Goal: Task Accomplishment & Management: Manage account settings

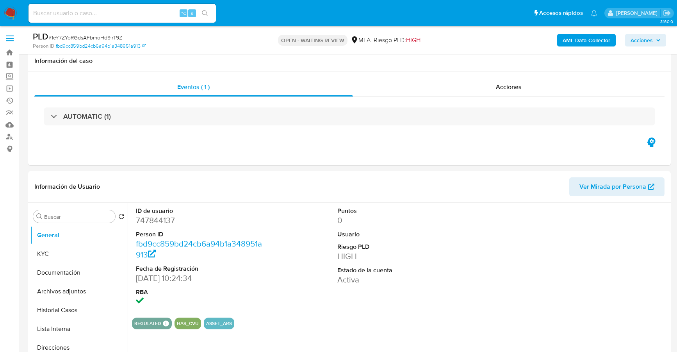
select select "10"
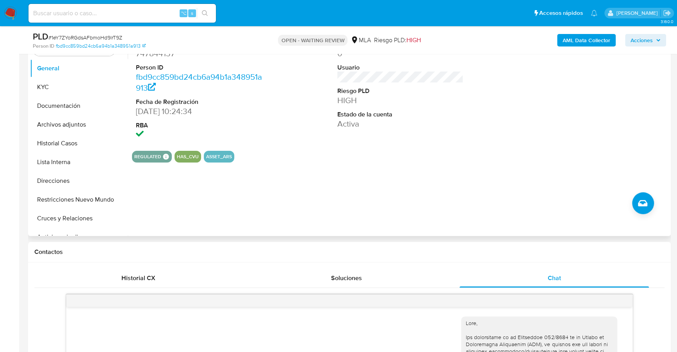
scroll to position [108, 0]
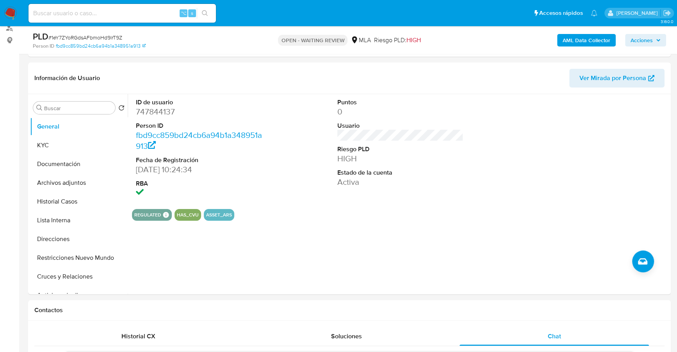
click at [137, 14] on input at bounding box center [121, 13] width 187 height 10
paste input "747844137"
type input "747844137"
click at [39, 149] on button "KYC" at bounding box center [75, 145] width 91 height 19
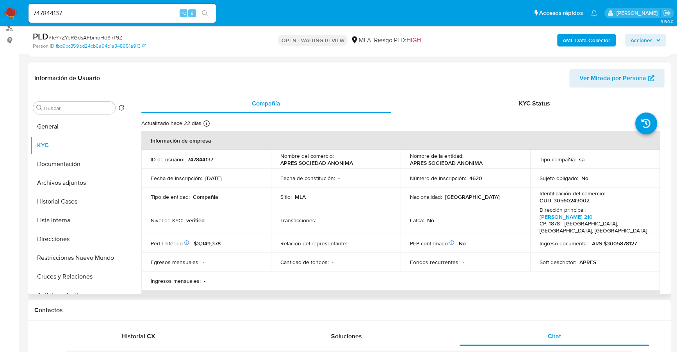
click at [204, 156] on p "747844137" at bounding box center [200, 159] width 26 height 7
copy p "747844137"
click at [63, 201] on button "Historial Casos" at bounding box center [75, 201] width 91 height 19
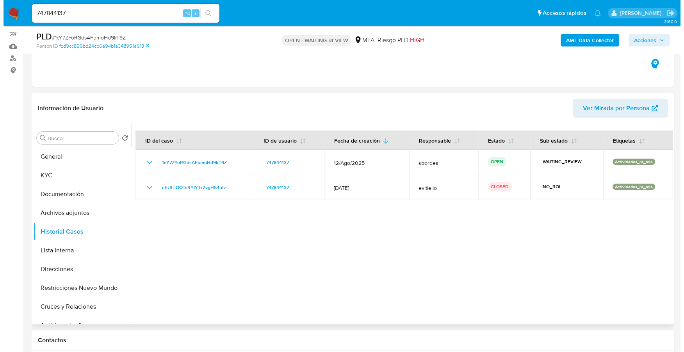
scroll to position [78, 0]
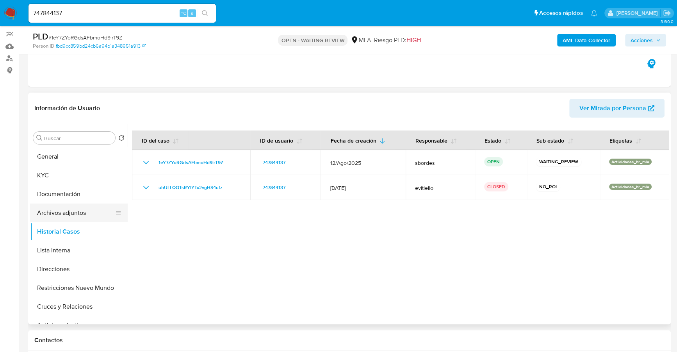
click at [73, 210] on button "Archivos adjuntos" at bounding box center [75, 212] width 91 height 19
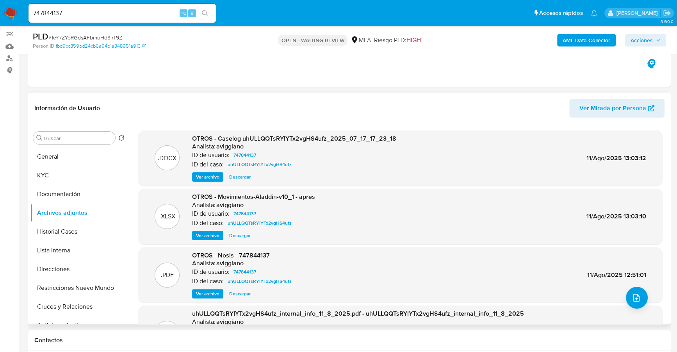
click at [203, 178] on span "Ver archivo" at bounding box center [207, 177] width 23 height 8
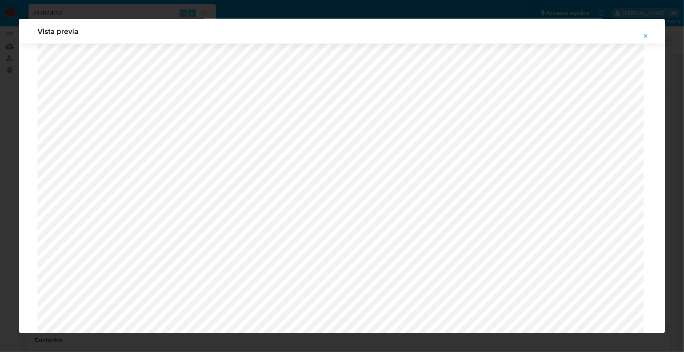
scroll to position [533, 0]
click at [648, 33] on icon "Attachment preview" at bounding box center [645, 36] width 6 height 6
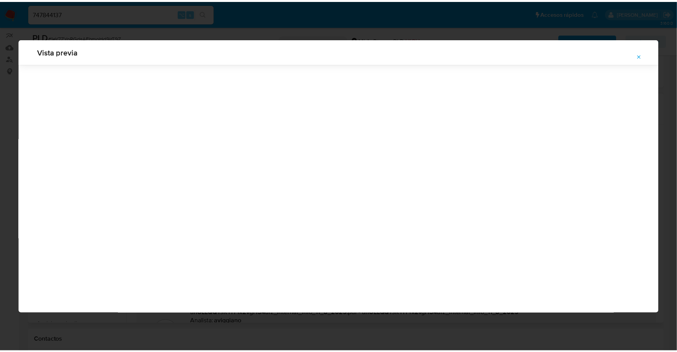
scroll to position [0, 0]
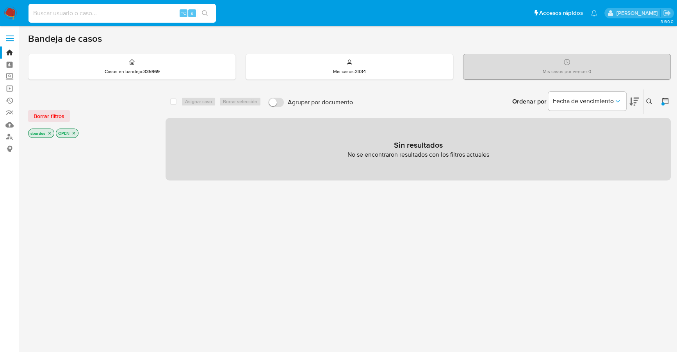
click at [125, 11] on input at bounding box center [121, 13] width 187 height 10
paste input "747844137"
type input "747844137"
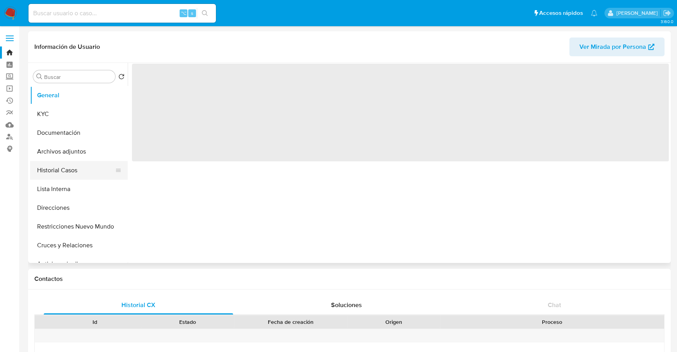
select select "10"
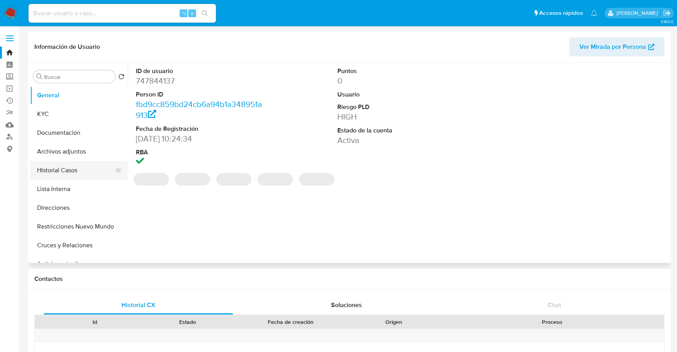
click at [56, 173] on button "Historial Casos" at bounding box center [75, 170] width 91 height 19
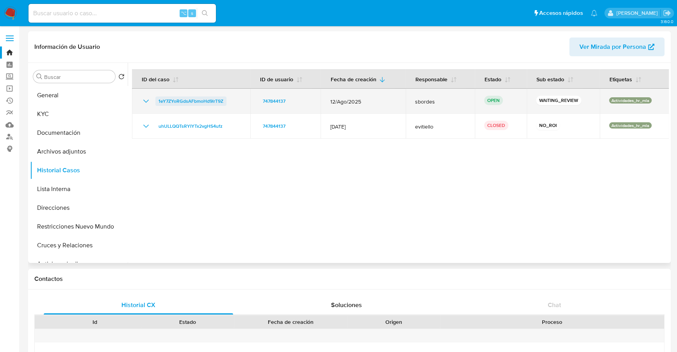
click at [194, 99] on span "1eY7ZYoRGdsAFbmoHd9lrT9Z" at bounding box center [190, 100] width 65 height 9
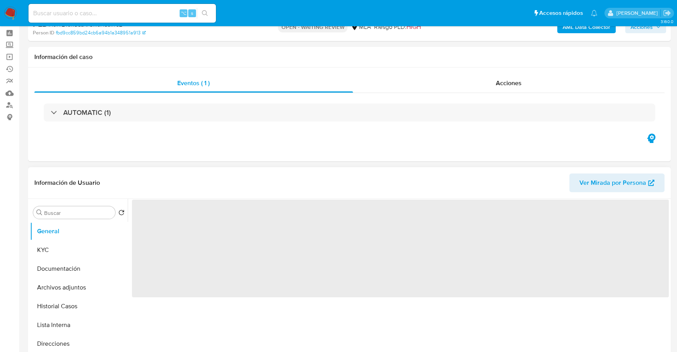
select select "10"
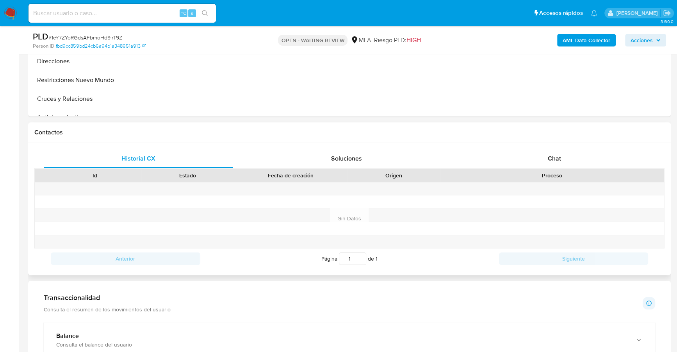
scroll to position [311, 0]
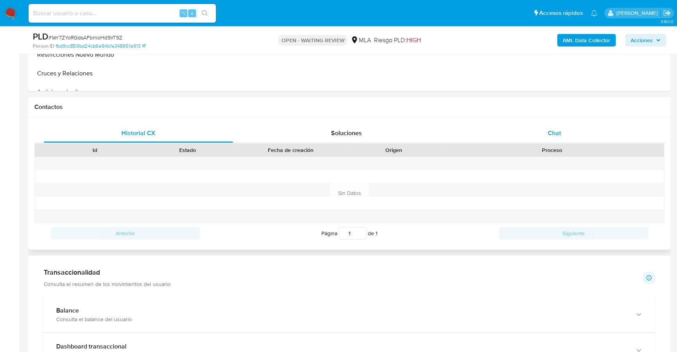
click at [542, 136] on div "Chat" at bounding box center [553, 133] width 189 height 19
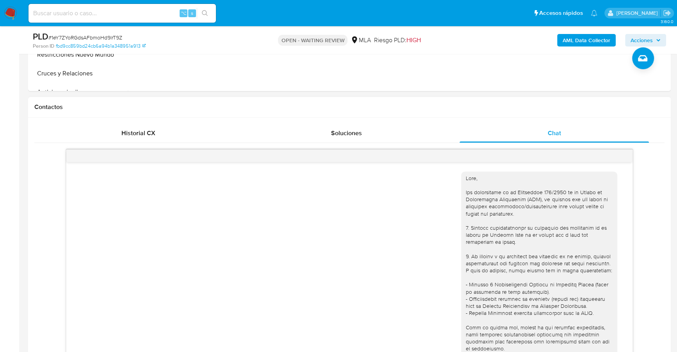
scroll to position [281, 0]
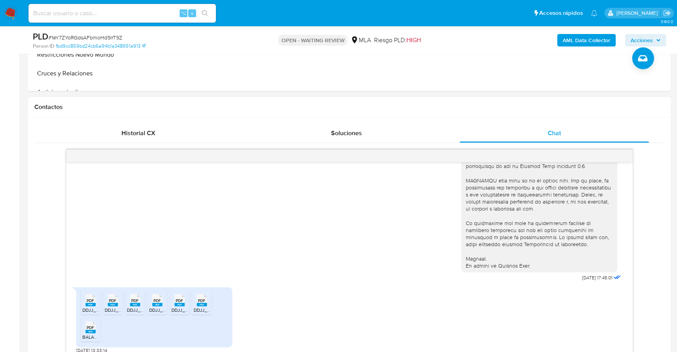
click at [85, 306] on icon "PDF" at bounding box center [90, 300] width 10 height 14
click at [107, 306] on span "DDJJ_Mensual_400257644.pdf" at bounding box center [138, 309] width 66 height 7
click at [134, 306] on icon "PDF" at bounding box center [135, 300] width 10 height 14
click at [154, 304] on rect at bounding box center [157, 304] width 10 height 4
click at [184, 303] on rect at bounding box center [179, 304] width 10 height 4
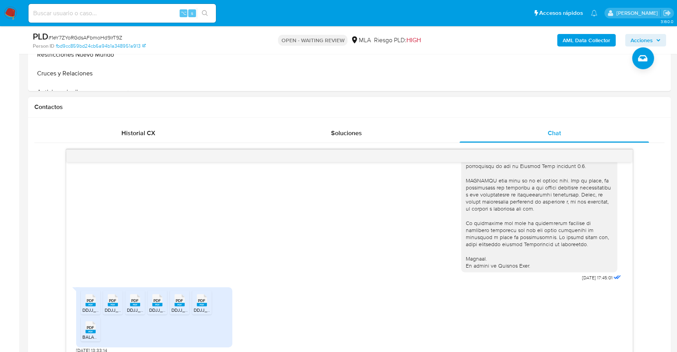
click at [199, 303] on rect at bounding box center [202, 304] width 10 height 4
click at [89, 332] on rect at bounding box center [90, 331] width 10 height 4
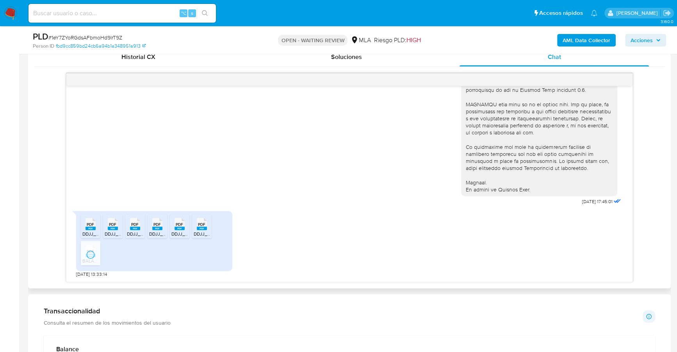
scroll to position [392, 0]
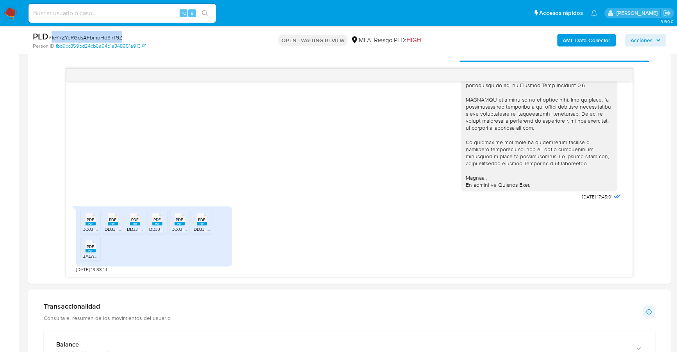
copy span "1eY7ZYoRGdsAFbmoHd9lrT9Z"
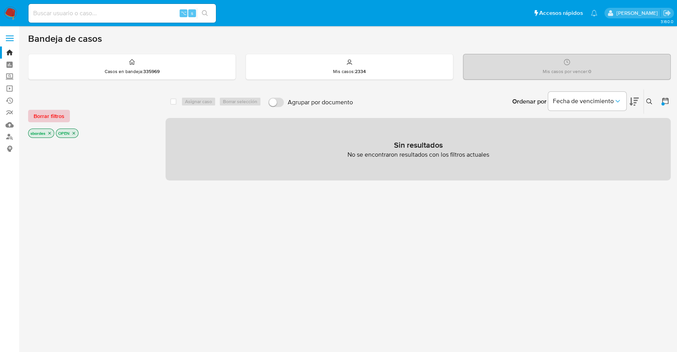
click at [58, 118] on span "Borrar filtros" at bounding box center [49, 115] width 31 height 11
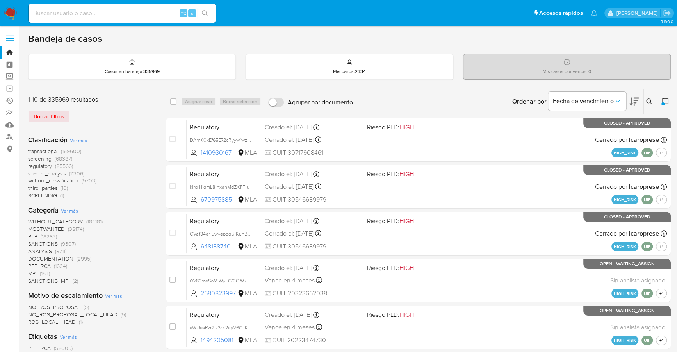
click at [650, 100] on icon at bounding box center [649, 101] width 6 height 6
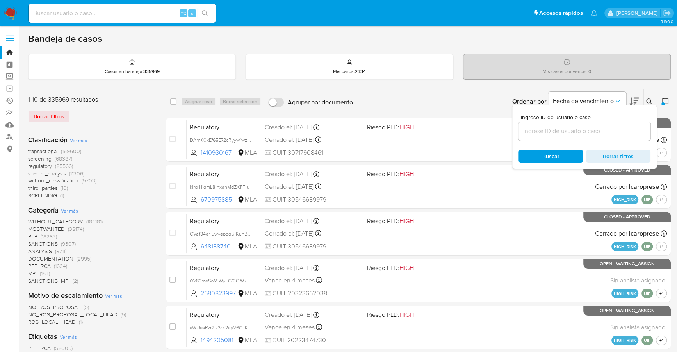
click at [567, 135] on input at bounding box center [584, 131] width 132 height 10
type input "1eY7ZYoRGdsAFbmoHd9lrT9Z"
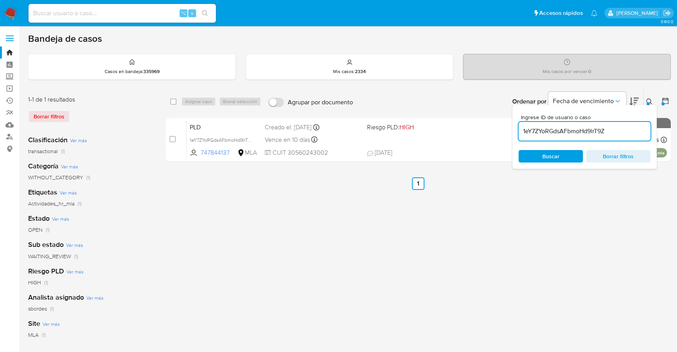
click at [651, 100] on icon at bounding box center [649, 101] width 6 height 6
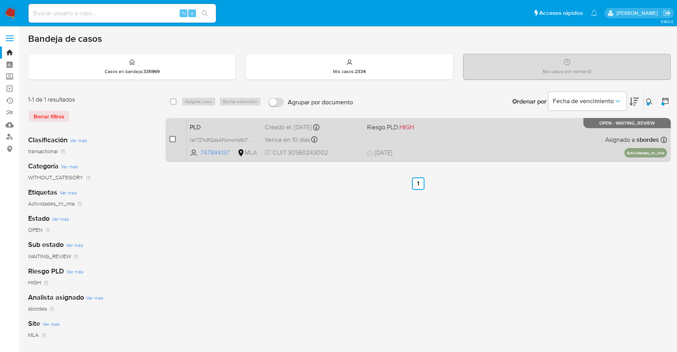
click at [171, 139] on input "checkbox" at bounding box center [172, 139] width 6 height 6
checkbox input "true"
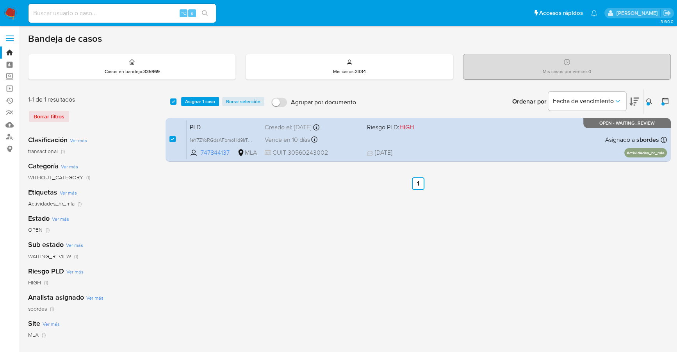
click at [194, 94] on div "select-all-cases-checkbox Asignar 1 caso Borrar selección Agrupar por documento…" at bounding box center [417, 101] width 505 height 24
click at [198, 99] on span "Asignar 1 caso" at bounding box center [200, 102] width 30 height 8
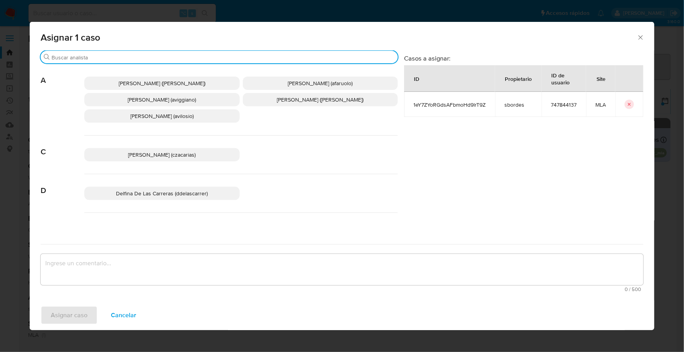
click at [141, 54] on input "Buscar" at bounding box center [223, 57] width 343 height 7
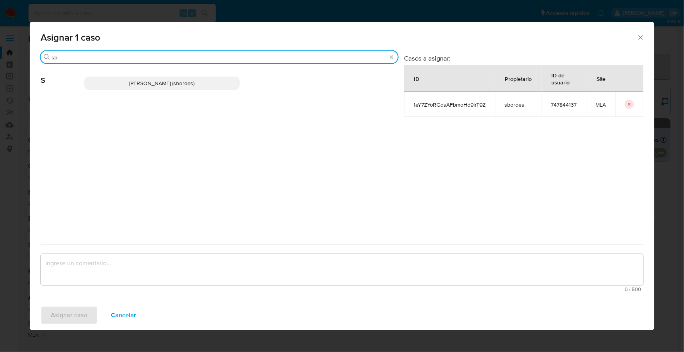
type input "sb"
click at [146, 76] on p "Stefania Bordes (sbordes)" at bounding box center [161, 82] width 155 height 13
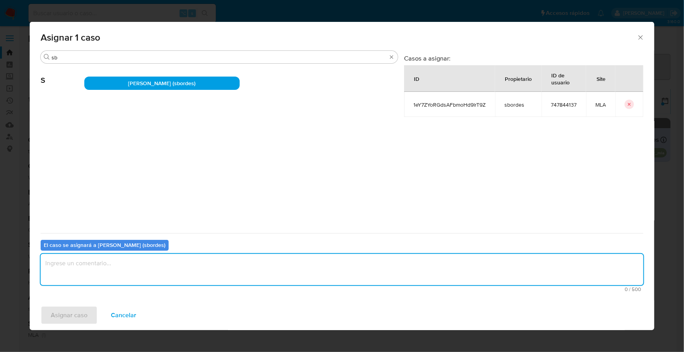
click at [126, 277] on textarea "assign-modal" at bounding box center [342, 269] width 603 height 31
click at [69, 308] on span "Asignar caso" at bounding box center [69, 314] width 37 height 17
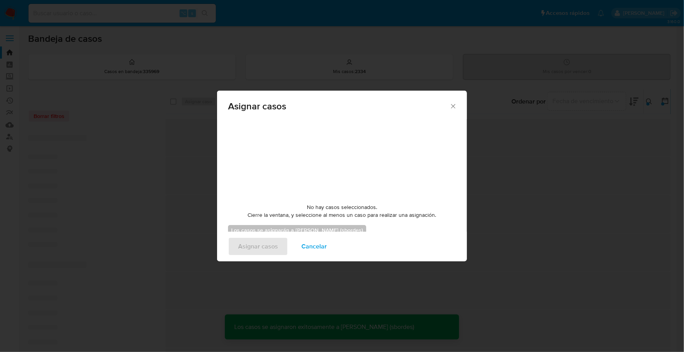
checkbox input "false"
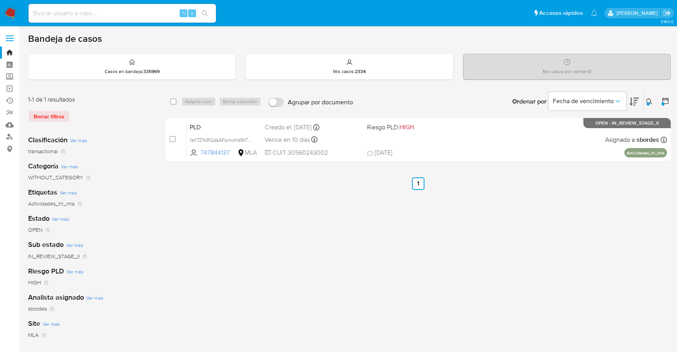
click at [14, 13] on img at bounding box center [10, 13] width 13 height 13
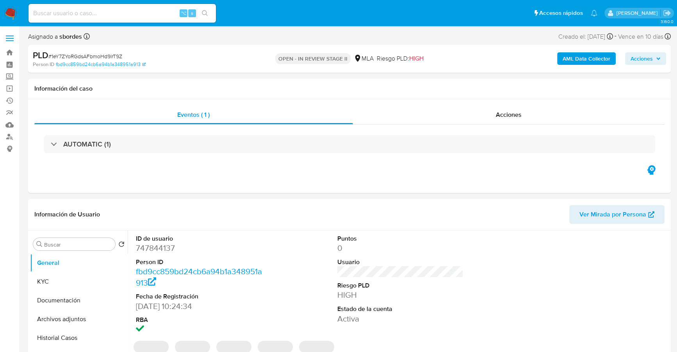
select select "10"
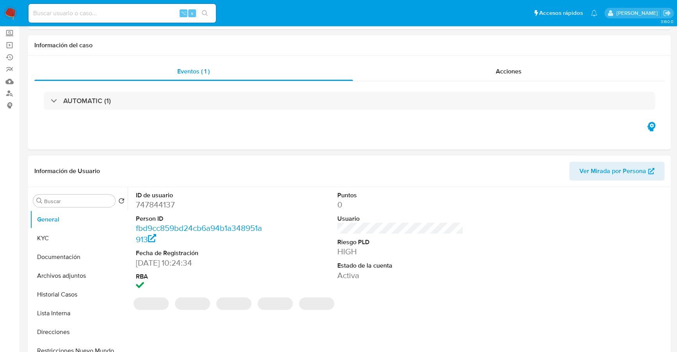
scroll to position [86, 0]
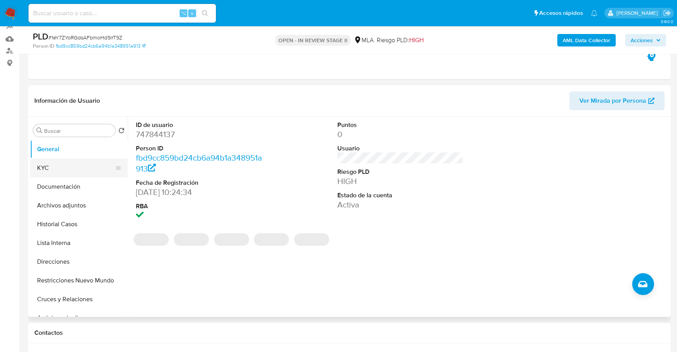
click at [64, 174] on button "KYC" at bounding box center [75, 167] width 91 height 19
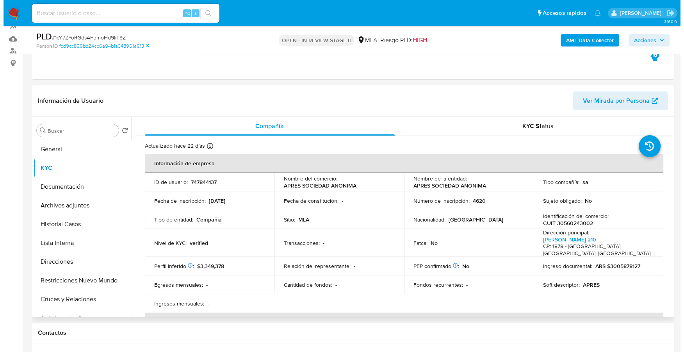
scroll to position [63, 0]
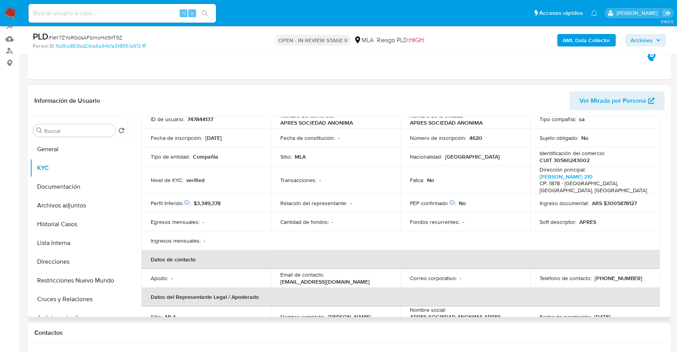
drag, startPoint x: 281, startPoint y: 275, endPoint x: 348, endPoint y: 275, distance: 67.5
click at [348, 275] on div "Email de contacto : [EMAIL_ADDRESS][DOMAIN_NAME]" at bounding box center [335, 278] width 111 height 14
drag, startPoint x: 338, startPoint y: 275, endPoint x: 278, endPoint y: 275, distance: 60.1
click at [278, 275] on td "Email de contacto : pablobonifati@apres.com.ar" at bounding box center [336, 277] width 130 height 19
copy p "pablobonifati@apres.com.ar"
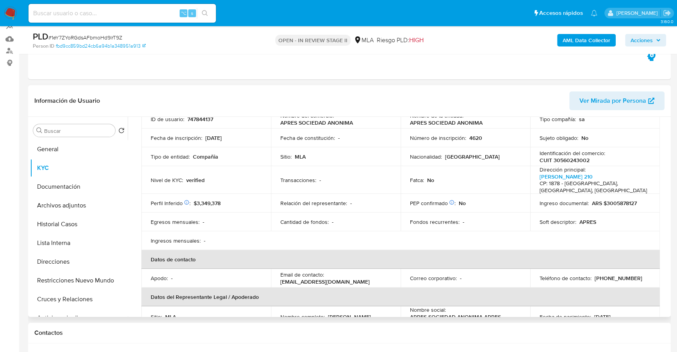
click at [604, 274] on p "(11) 60301187" at bounding box center [618, 277] width 48 height 7
copy p "60301187"
click at [572, 40] on b "AML Data Collector" at bounding box center [586, 40] width 48 height 12
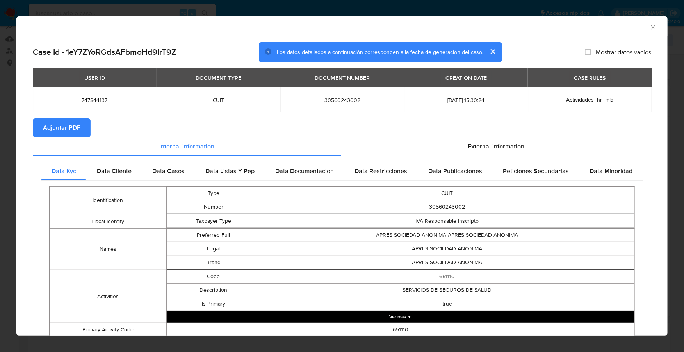
click at [52, 131] on span "Adjuntar PDF" at bounding box center [61, 127] width 37 height 17
click at [509, 141] on div "External information" at bounding box center [496, 146] width 310 height 19
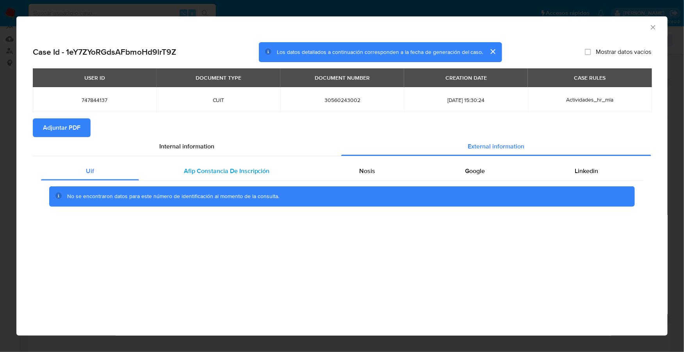
click at [231, 170] on span "Afip Constancia De Inscripción" at bounding box center [227, 170] width 86 height 9
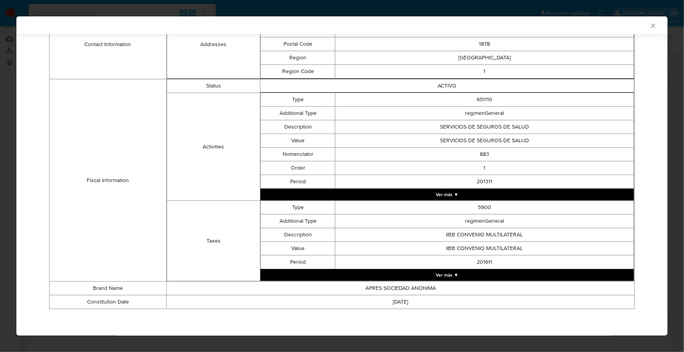
scroll to position [0, 0]
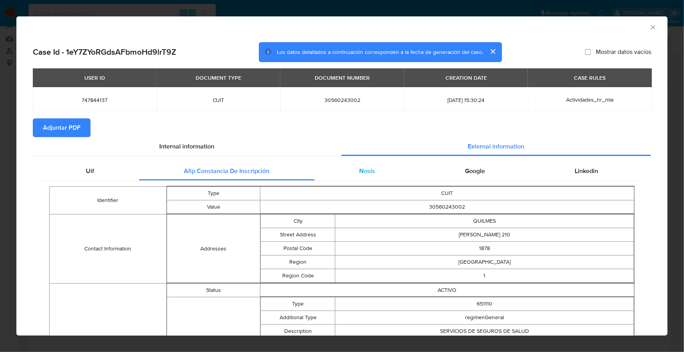
click at [341, 174] on div "Nosis" at bounding box center [368, 171] width 106 height 19
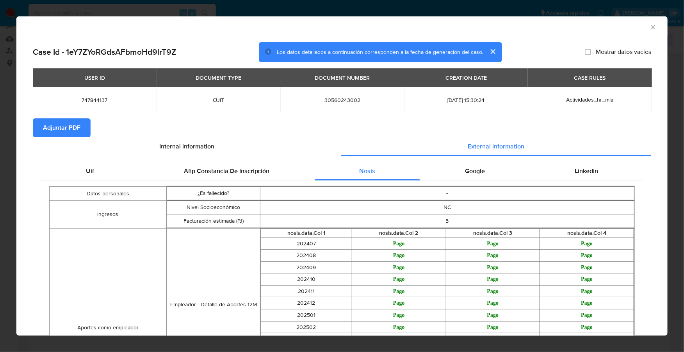
click at [649, 28] on icon "Cerrar ventana" at bounding box center [653, 27] width 8 height 8
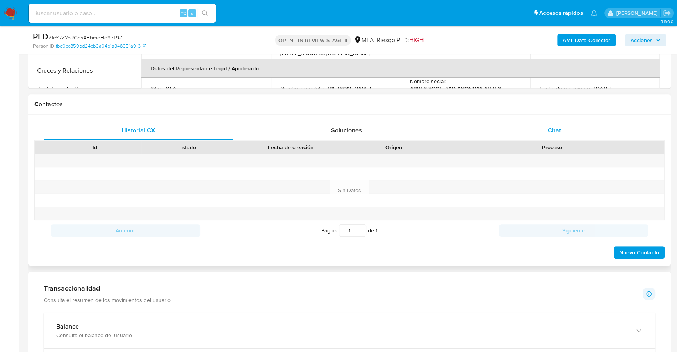
click at [558, 126] on span "Chat" at bounding box center [553, 130] width 13 height 9
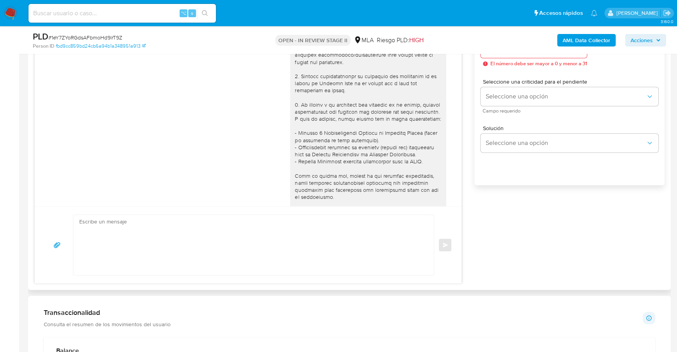
scroll to position [281, 0]
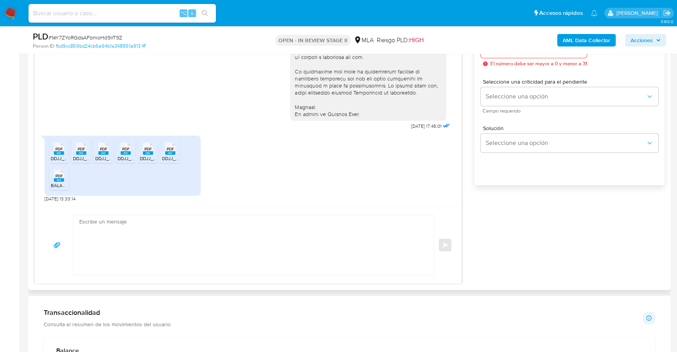
click at [211, 224] on textarea at bounding box center [251, 245] width 345 height 60
paste textarea "Hola, ¡Muchas gracias por tu respuesta! Confirmamos la recepción de la document…"
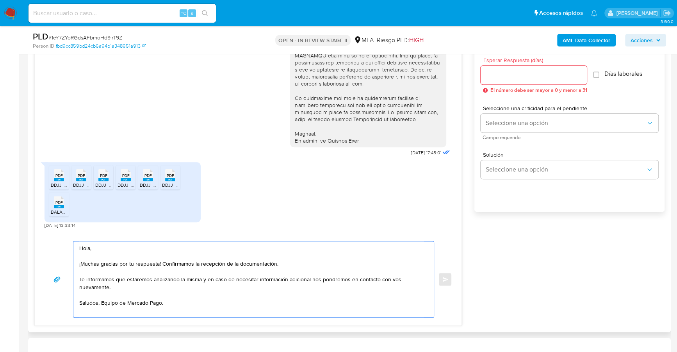
scroll to position [388, 0]
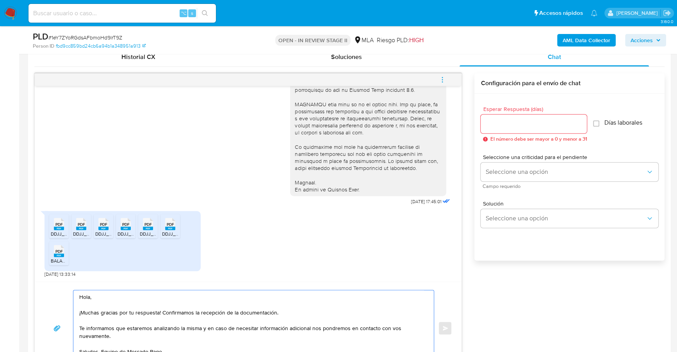
type textarea "Hola, ¡Muchas gracias por tu respuesta! Confirmamos la recepción de la document…"
click at [524, 110] on span "Esperar Respuesta (días)" at bounding box center [536, 109] width 106 height 6
click at [524, 119] on input "Esperar Respuesta (días)" at bounding box center [533, 124] width 106 height 10
click at [526, 114] on div at bounding box center [533, 123] width 106 height 19
click at [528, 119] on input "Esperar Respuesta (días)" at bounding box center [533, 124] width 106 height 10
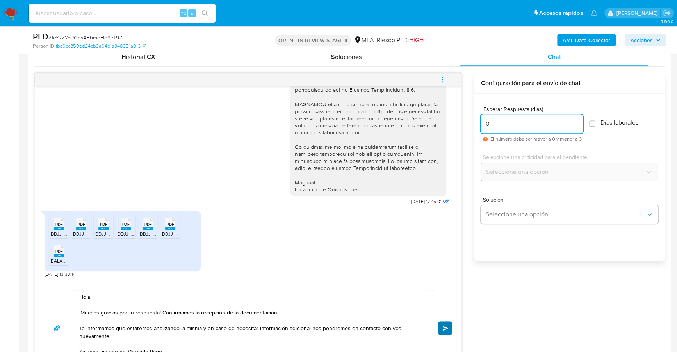
type input "0"
click at [441, 325] on button "Enviar" at bounding box center [445, 328] width 14 height 14
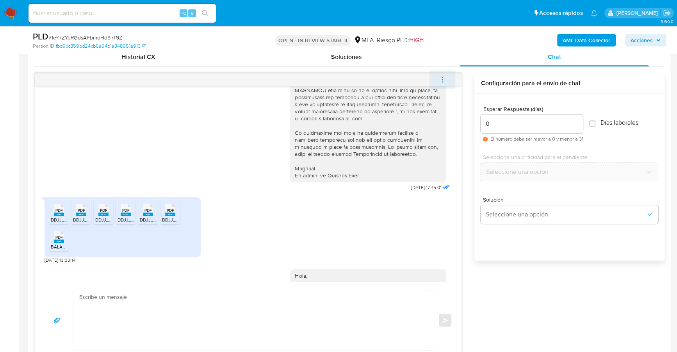
scroll to position [375, 0]
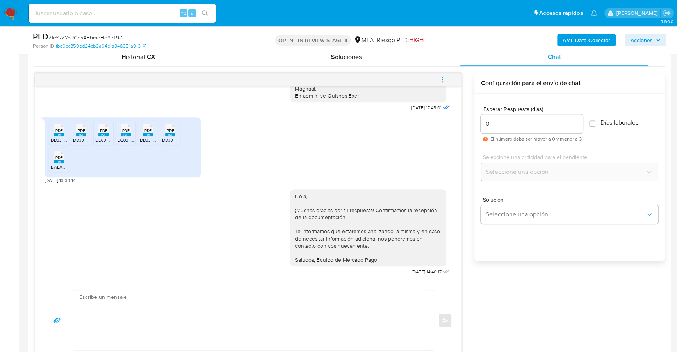
click at [444, 76] on icon "menu-action" at bounding box center [442, 79] width 7 height 7
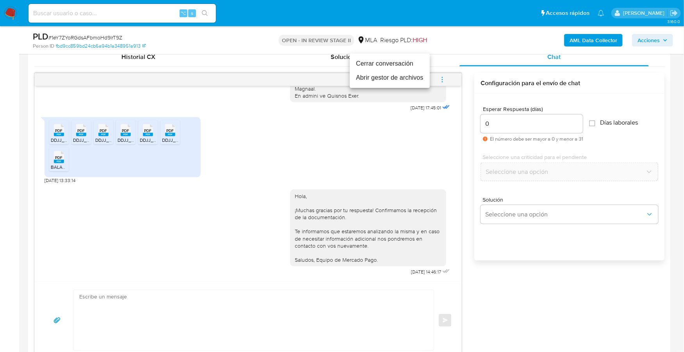
click at [402, 58] on li "Cerrar conversación" at bounding box center [390, 64] width 80 height 14
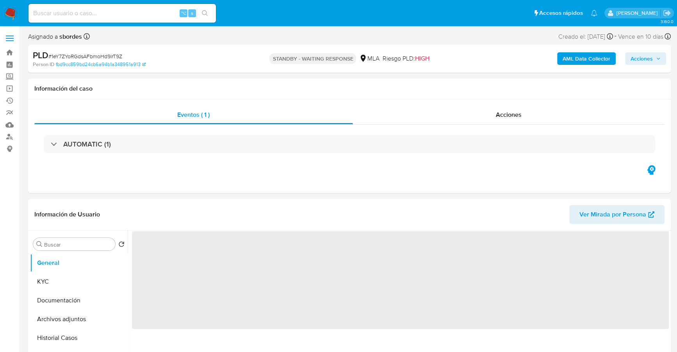
select select "10"
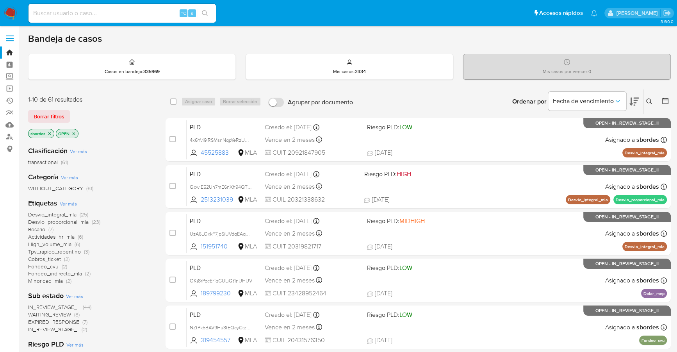
click at [51, 132] on icon "close-filter" at bounding box center [49, 133] width 5 height 5
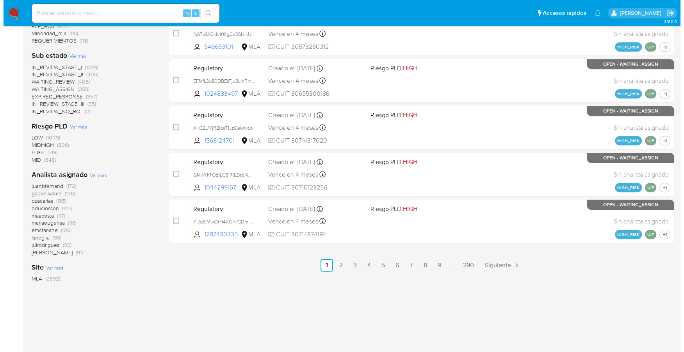
scroll to position [340, 0]
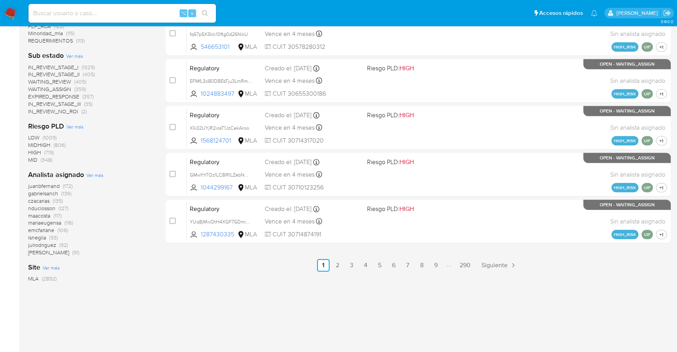
click at [89, 177] on span "Ver más" at bounding box center [94, 174] width 17 height 7
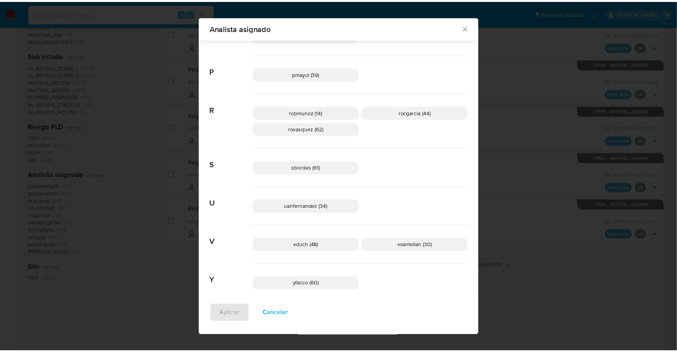
scroll to position [555, 0]
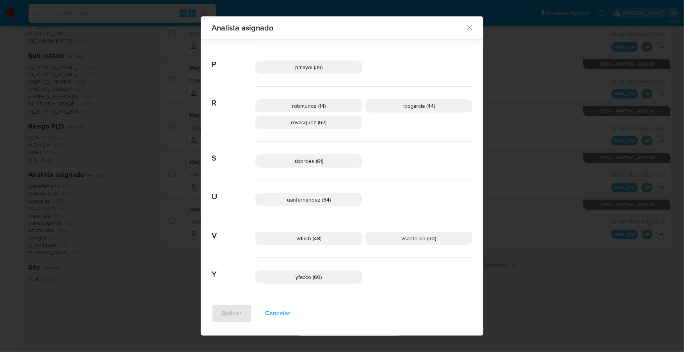
click at [467, 28] on icon "Cerrar" at bounding box center [469, 28] width 4 height 4
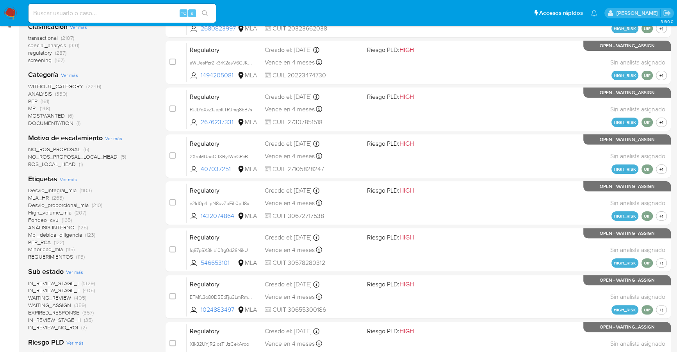
scroll to position [0, 0]
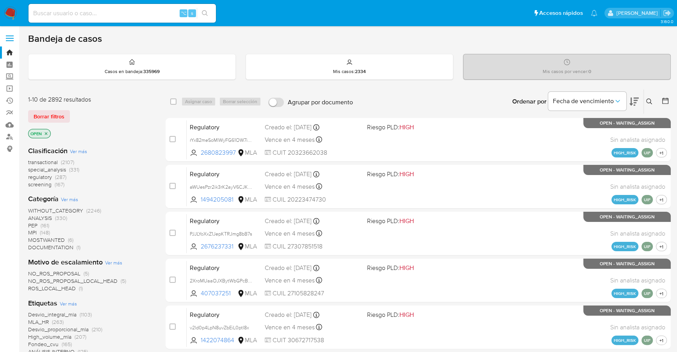
click at [664, 97] on icon at bounding box center [665, 101] width 8 height 8
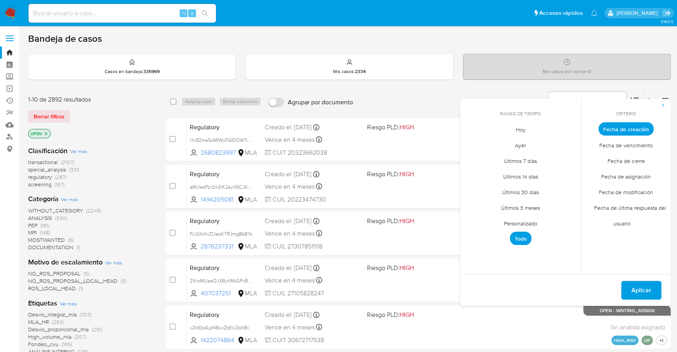
click at [515, 225] on span "Personalizado" at bounding box center [521, 223] width 50 height 16
click at [470, 144] on icon "Mes anterior" at bounding box center [471, 143] width 9 height 9
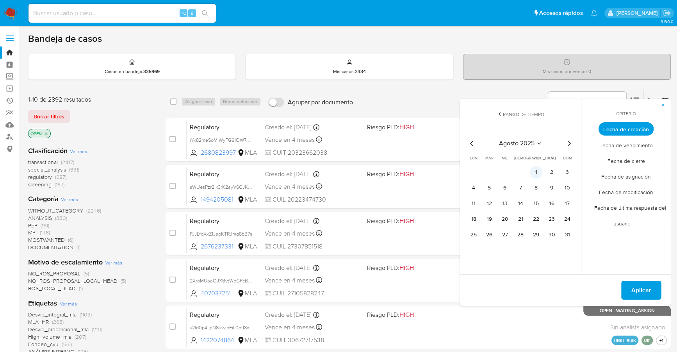
click at [539, 173] on button "1" at bounding box center [536, 172] width 12 height 12
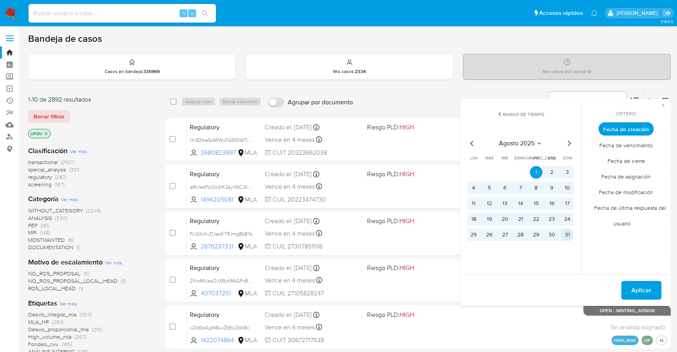
drag, startPoint x: 570, startPoint y: 235, endPoint x: 584, endPoint y: 246, distance: 17.9
click at [569, 235] on button "31" at bounding box center [567, 234] width 12 height 12
click at [642, 288] on span "Aplicar" at bounding box center [641, 289] width 20 height 17
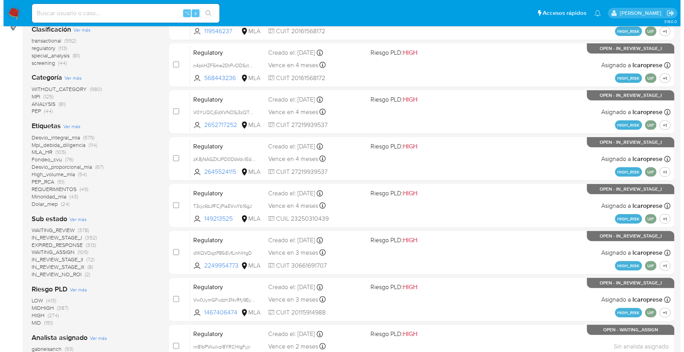
scroll to position [292, 0]
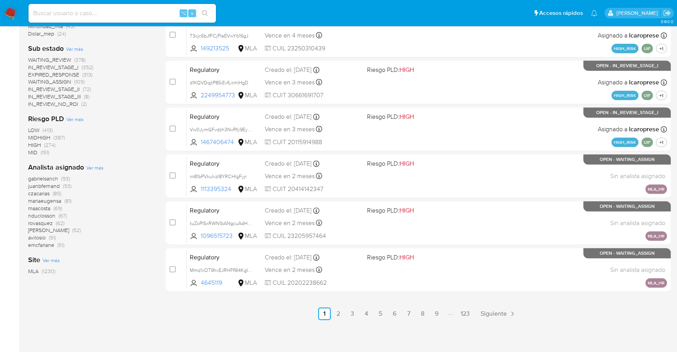
click at [94, 165] on span "Ver más" at bounding box center [94, 167] width 17 height 7
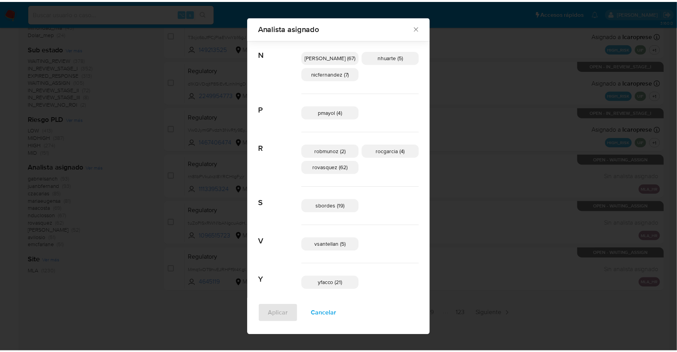
scroll to position [462, 0]
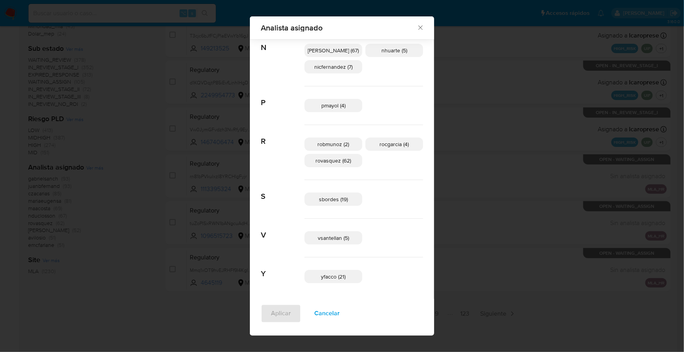
click at [416, 25] on icon "Cerrar" at bounding box center [420, 28] width 8 height 8
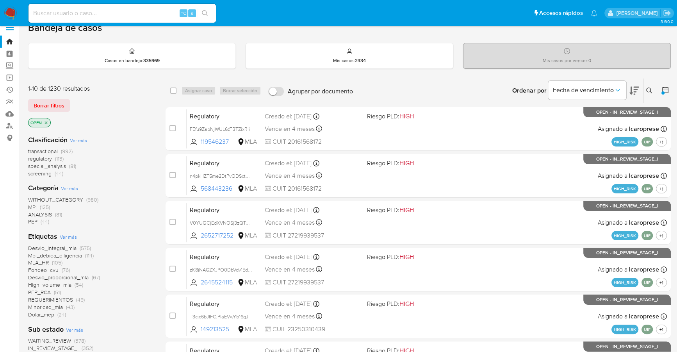
scroll to position [0, 0]
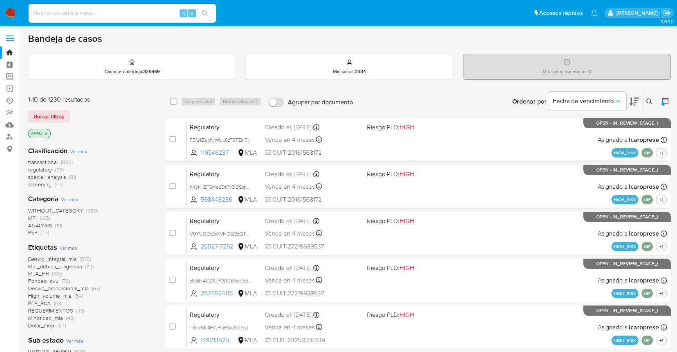
click at [662, 101] on icon at bounding box center [665, 101] width 6 height 6
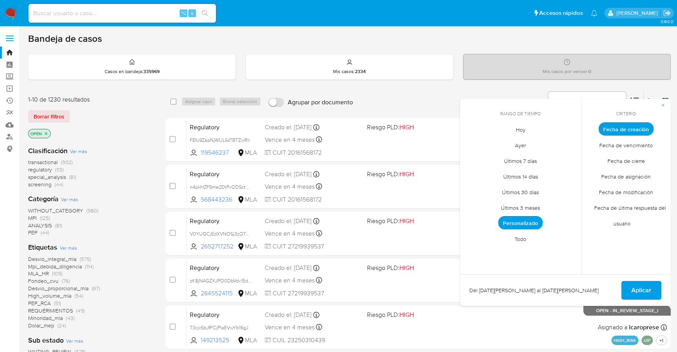
click at [514, 221] on span "Personalizado" at bounding box center [520, 222] width 44 height 13
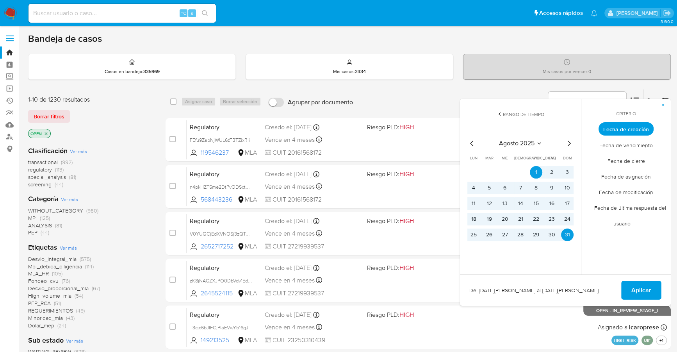
click at [471, 144] on icon "Mes anterior" at bounding box center [471, 143] width 9 height 9
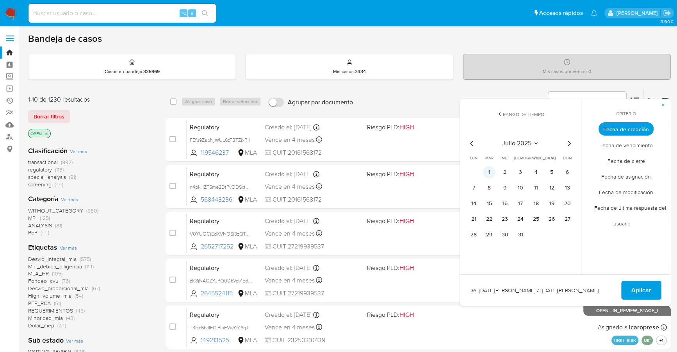
click at [489, 172] on button "1" at bounding box center [489, 172] width 12 height 12
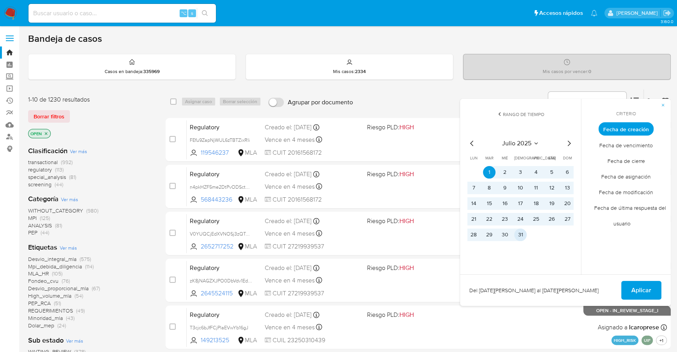
click at [524, 233] on button "31" at bounding box center [520, 234] width 12 height 12
click at [650, 287] on span "Aplicar" at bounding box center [641, 289] width 20 height 17
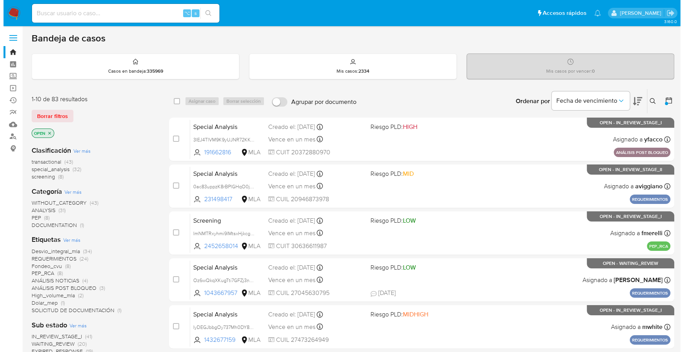
scroll to position [292, 0]
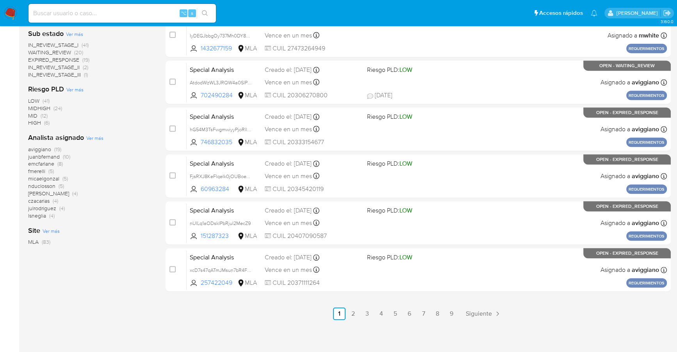
click at [94, 137] on span "Ver más" at bounding box center [94, 137] width 17 height 7
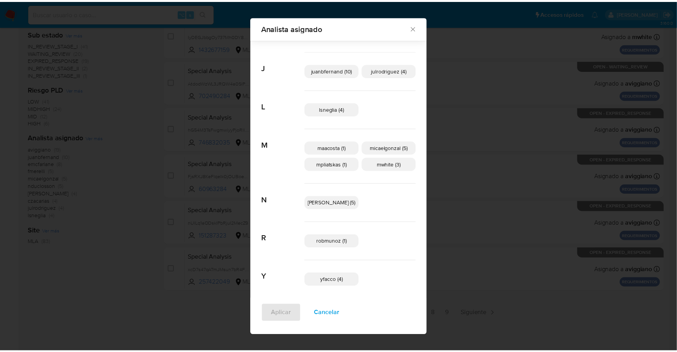
scroll to position [215, 0]
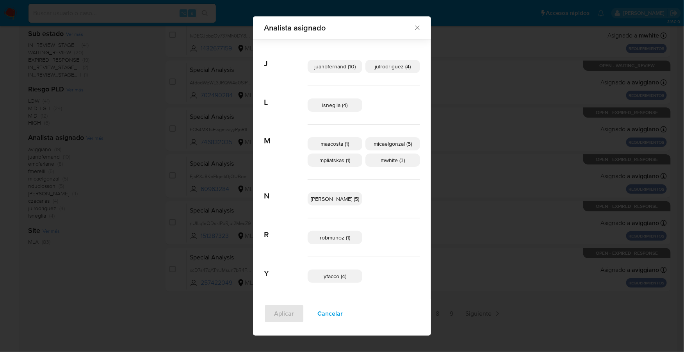
click at [413, 24] on icon "Cerrar" at bounding box center [417, 28] width 8 height 8
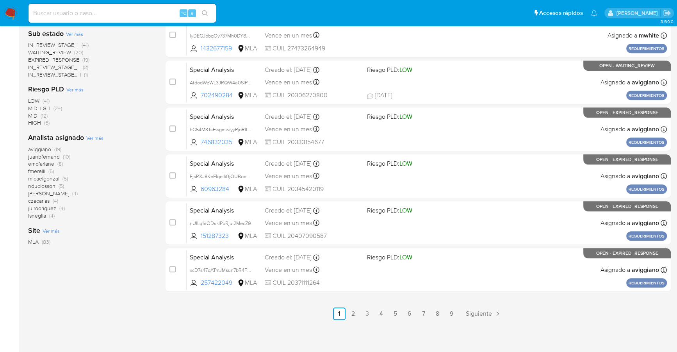
click at [104, 11] on input at bounding box center [121, 13] width 187 height 10
paste input "nvFXZx29Qcr2ok3fVgUeZ1ur"
type input "nvFXZx29Qcr2ok3fVgUeZ1ur"
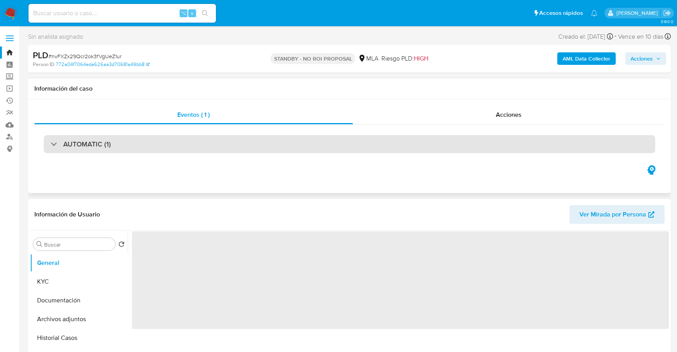
select select "10"
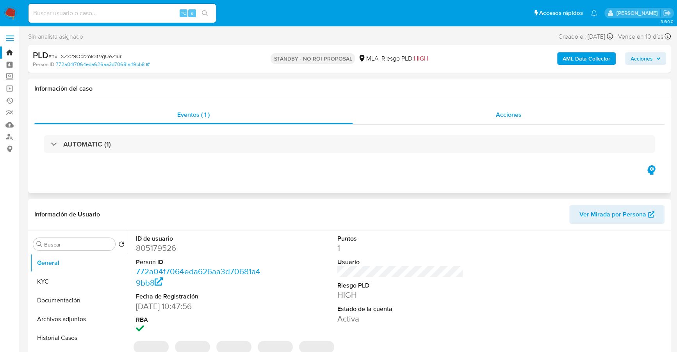
click at [467, 121] on div "Acciones" at bounding box center [509, 114] width 312 height 19
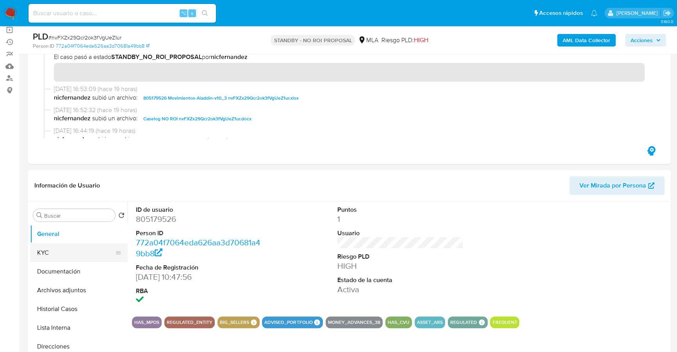
scroll to position [76, 0]
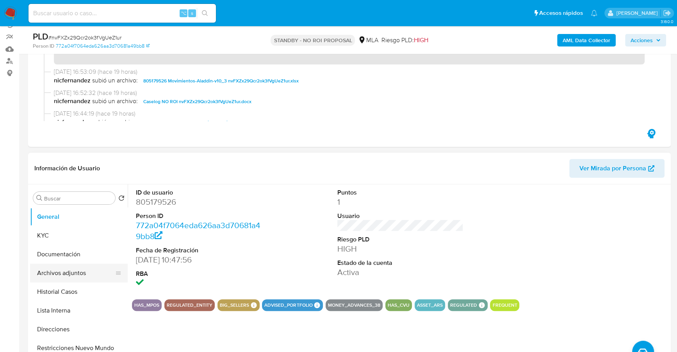
click at [64, 276] on button "Archivos adjuntos" at bounding box center [75, 272] width 91 height 19
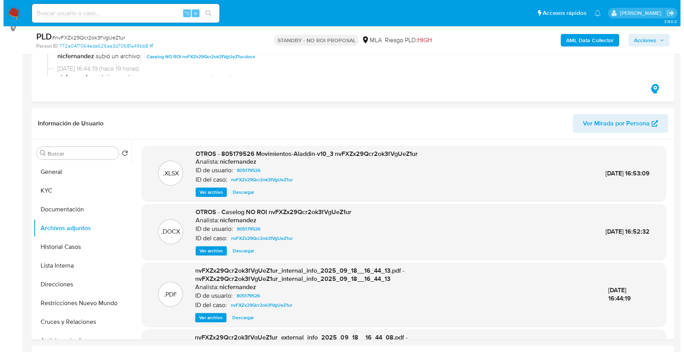
scroll to position [142, 0]
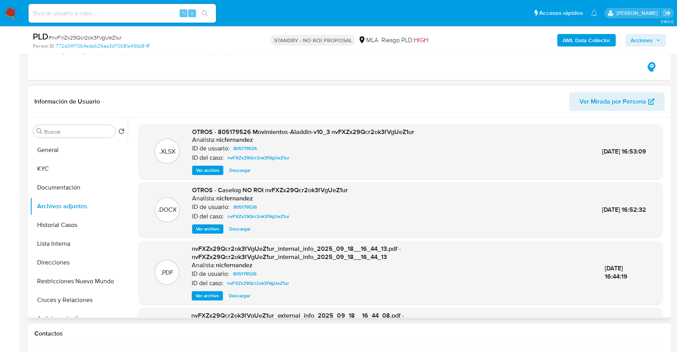
click at [204, 231] on span "Ver archivo" at bounding box center [207, 229] width 23 height 8
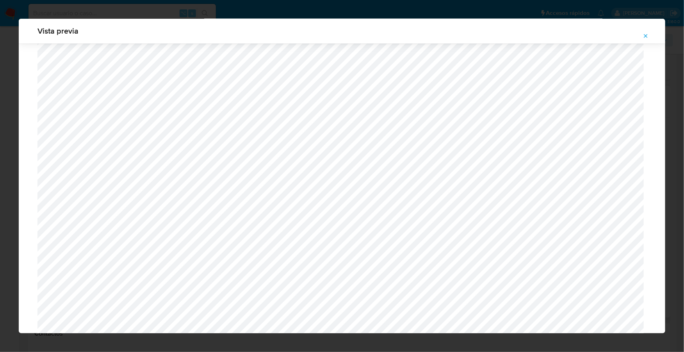
scroll to position [711, 0]
click at [646, 30] on button "Attachment preview" at bounding box center [645, 36] width 17 height 12
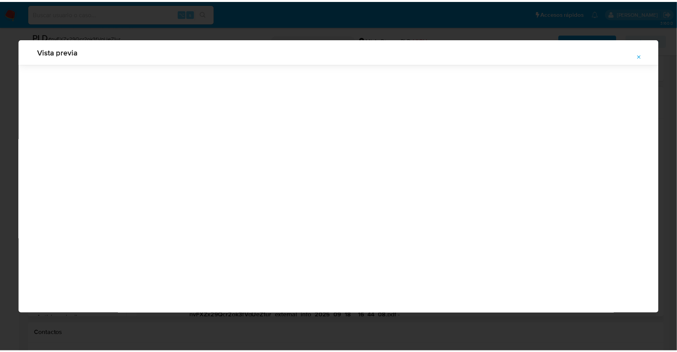
scroll to position [0, 0]
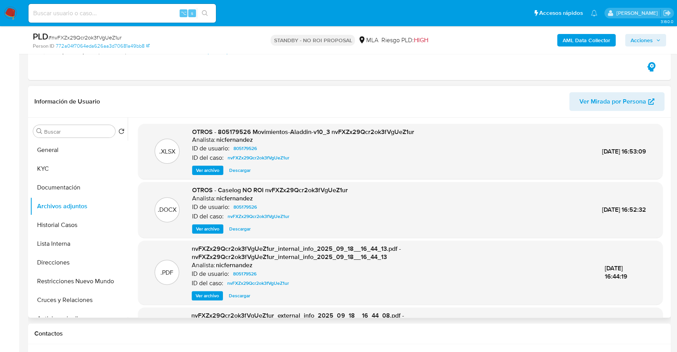
click at [103, 12] on input at bounding box center [121, 13] width 187 height 10
paste input "BGT6zldr4pK5fmK3g8zF2GXE"
type input "BGT6zldr4pK5fmK3g8zF2GXE"
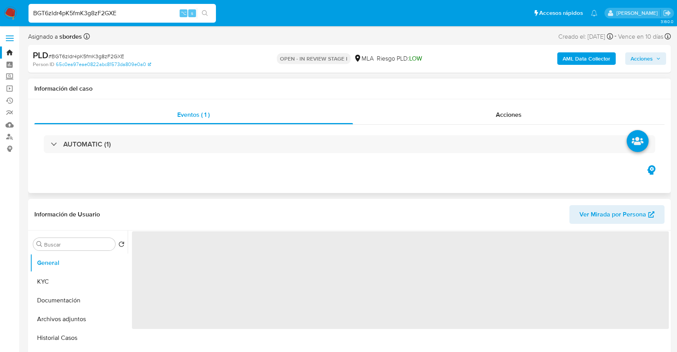
select select "10"
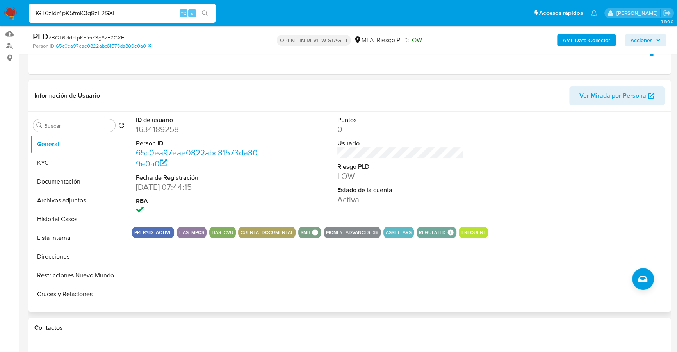
scroll to position [178, 0]
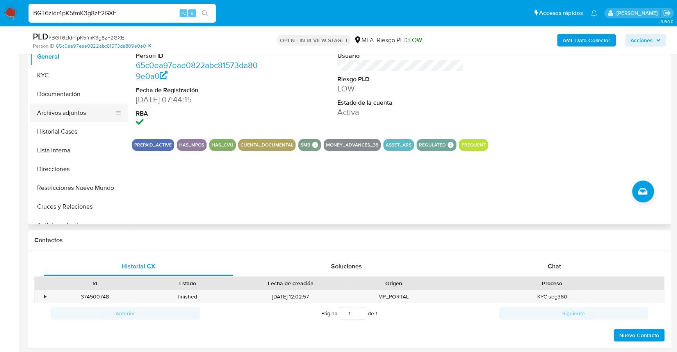
click at [77, 110] on button "Archivos adjuntos" at bounding box center [75, 112] width 91 height 19
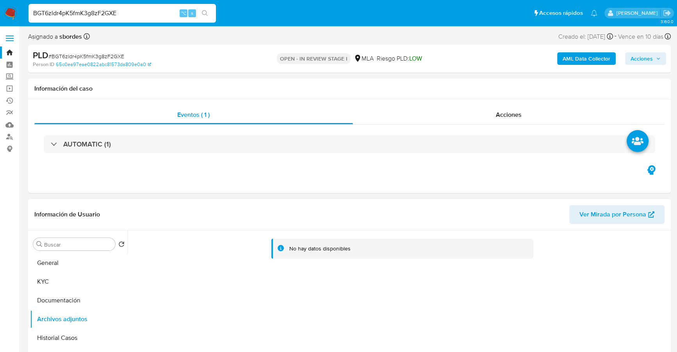
scroll to position [0, 0]
click at [453, 103] on div "Eventos ( 1 ) Acciones AUTOMATIC (1)" at bounding box center [349, 146] width 642 height 94
click at [457, 107] on div "Acciones" at bounding box center [509, 114] width 312 height 19
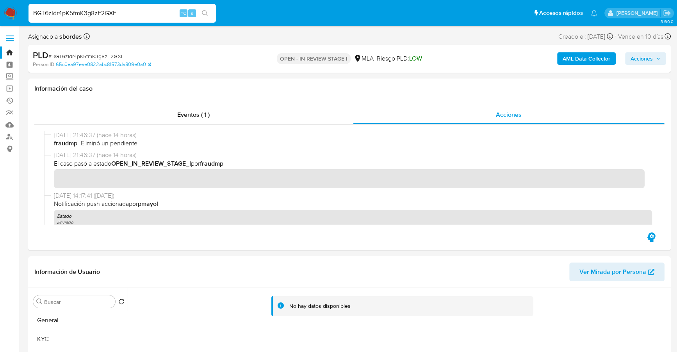
drag, startPoint x: 137, startPoint y: 12, endPoint x: 18, endPoint y: -3, distance: 120.4
paste input "TX75q0JeHhIie8jBXVxSKMJb"
type input "TX75q0JeHhIie8jBXVxSKMJb"
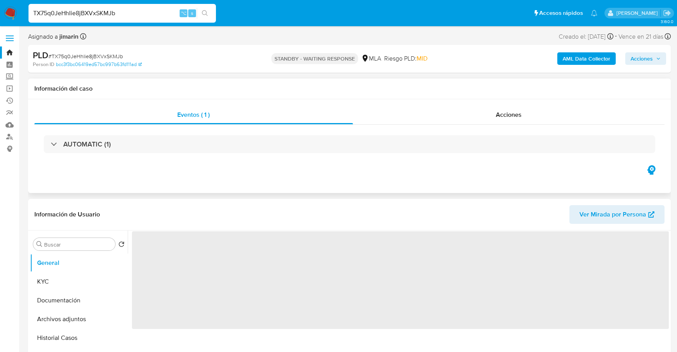
select select "10"
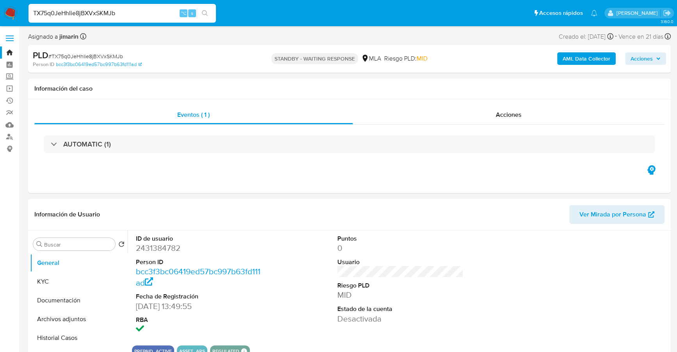
drag, startPoint x: 132, startPoint y: 9, endPoint x: 7, endPoint y: 4, distance: 125.4
click at [9, 4] on nav "Pausado Ver notificaciones TX75q0JeHhIie8jBXVxSKMJb ⌥ s Accesos rápidos Presion…" at bounding box center [338, 13] width 677 height 26
paste input "EVKMCiSyoXIMOVw6erUKppM3"
type input "EVKMCiSyoXIMOVw6erUKppM3"
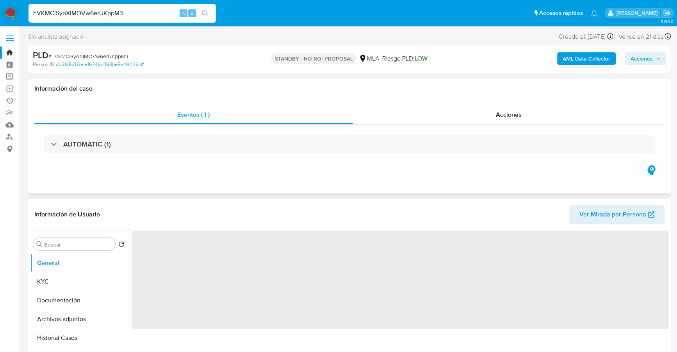
select select "10"
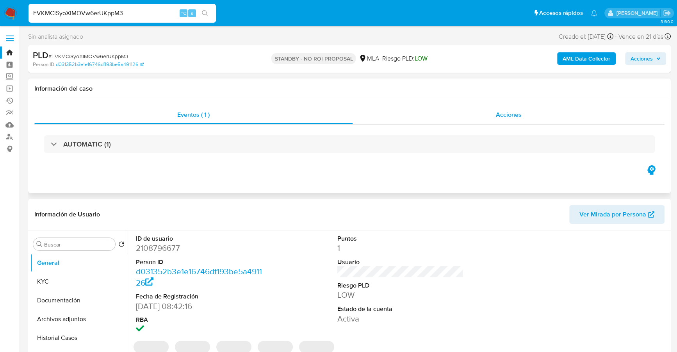
click at [559, 114] on div "Acciones" at bounding box center [509, 114] width 312 height 19
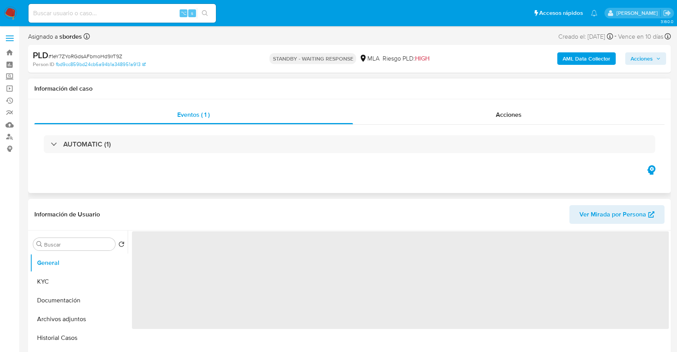
select select "10"
click at [492, 120] on div "Acciones" at bounding box center [509, 114] width 312 height 19
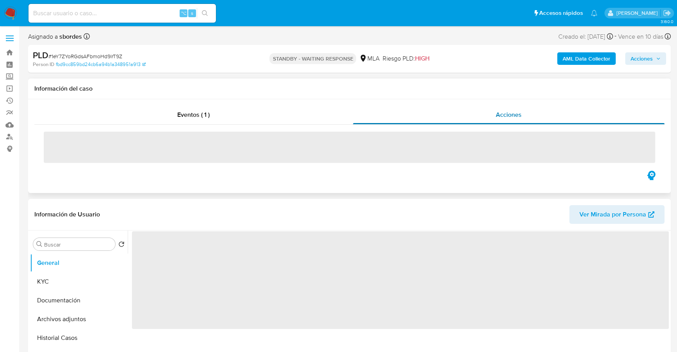
select select "10"
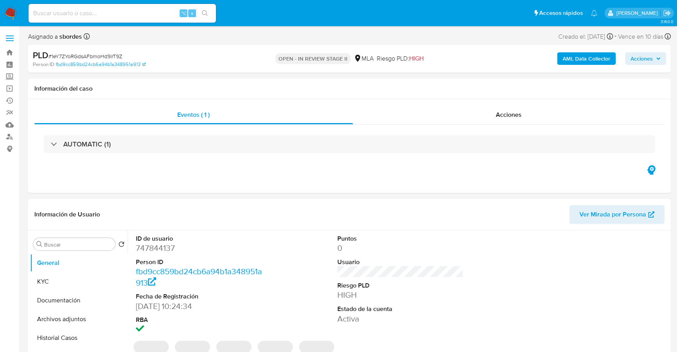
select select "10"
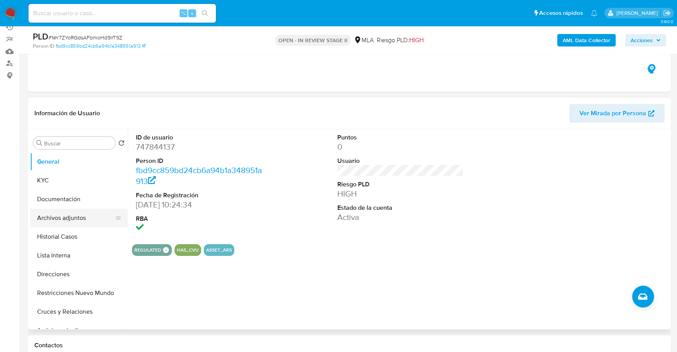
scroll to position [73, 0]
click at [60, 215] on button "Archivos adjuntos" at bounding box center [75, 217] width 91 height 19
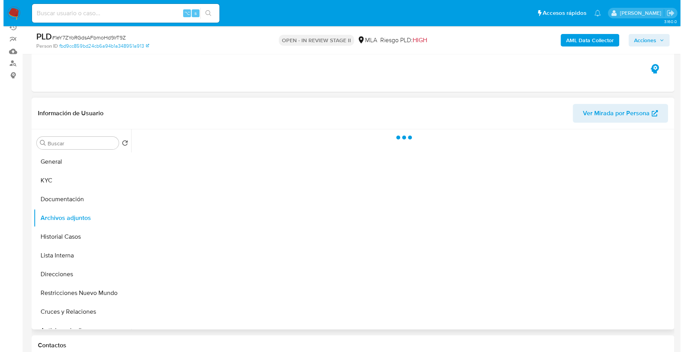
scroll to position [149, 0]
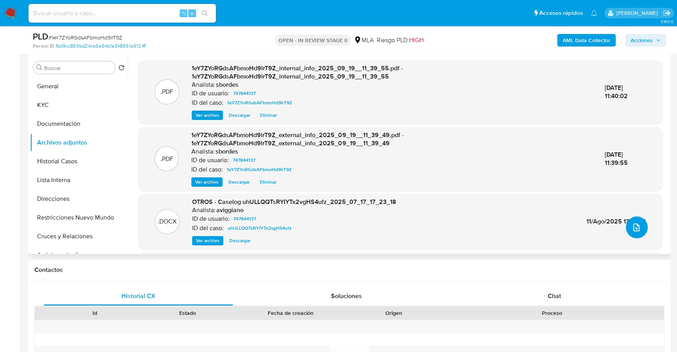
click at [635, 227] on icon "upload-file" at bounding box center [635, 226] width 9 height 9
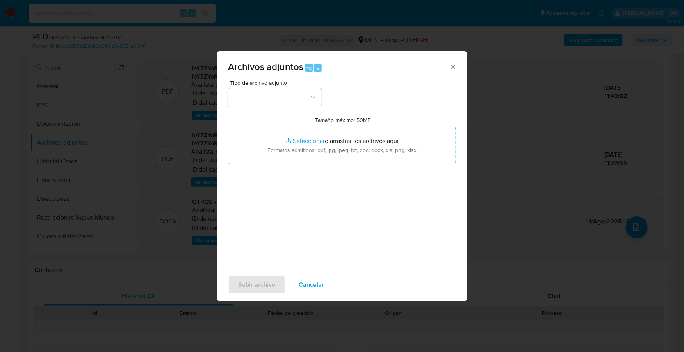
click at [249, 108] on div "Tipo de archivo adjunto Tamaño máximo: 50MB Seleccionar archivos Seleccionar o …" at bounding box center [342, 172] width 228 height 184
click at [261, 94] on button "button" at bounding box center [275, 97] width 94 height 19
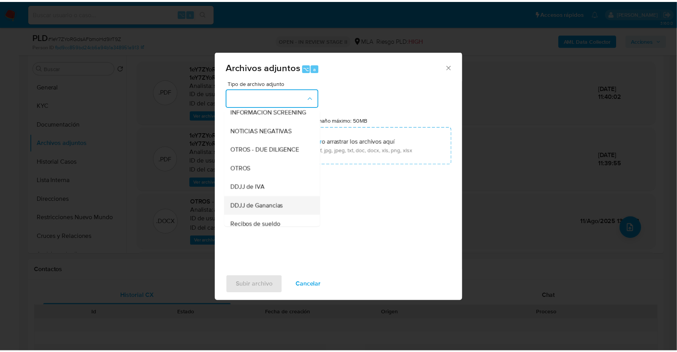
scroll to position [104, 0]
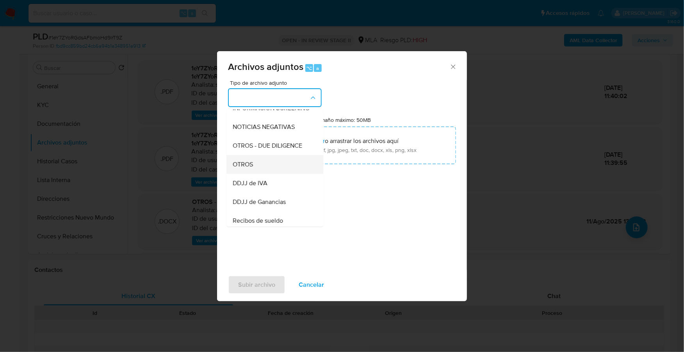
click at [254, 170] on div "OTROS" at bounding box center [273, 164] width 80 height 19
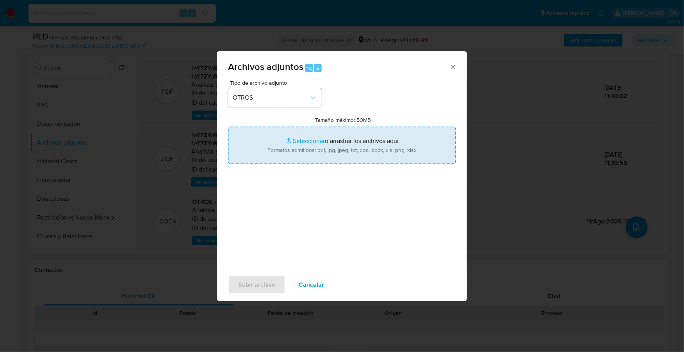
click at [309, 143] on input "Tamaño máximo: 50MB Seleccionar archivos" at bounding box center [342, 144] width 228 height 37
type input "C:\fakepath\Caselog 1eY7ZYoRGdsAFbmoHd9lrT9Z_2025_09_18_15_56_15.docx"
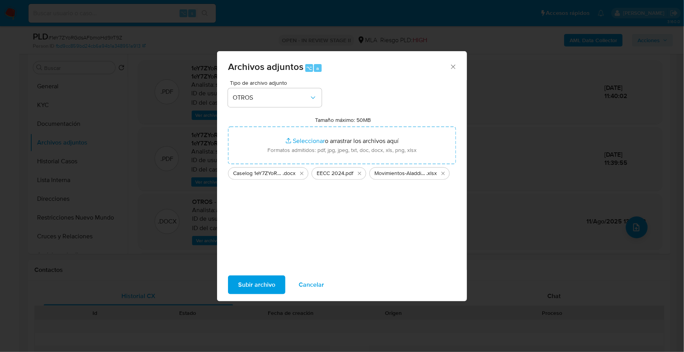
click at [264, 281] on span "Subir archivo" at bounding box center [256, 284] width 37 height 17
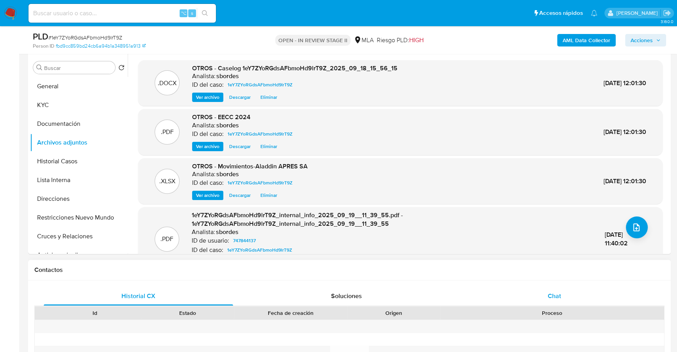
click at [554, 288] on div "Chat" at bounding box center [553, 295] width 189 height 19
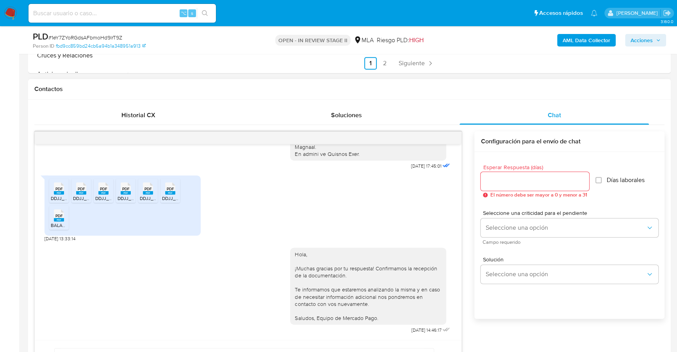
scroll to position [0, 0]
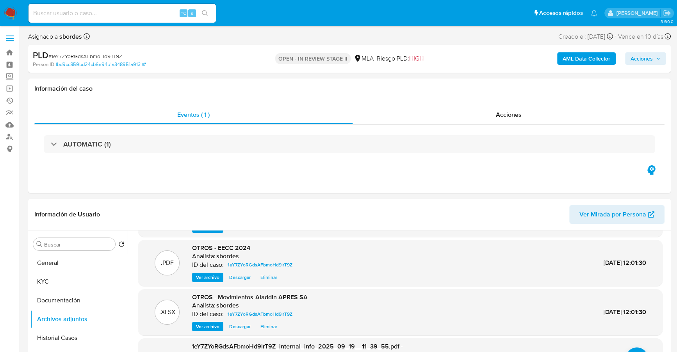
click at [645, 56] on span "Acciones" at bounding box center [641, 58] width 22 height 12
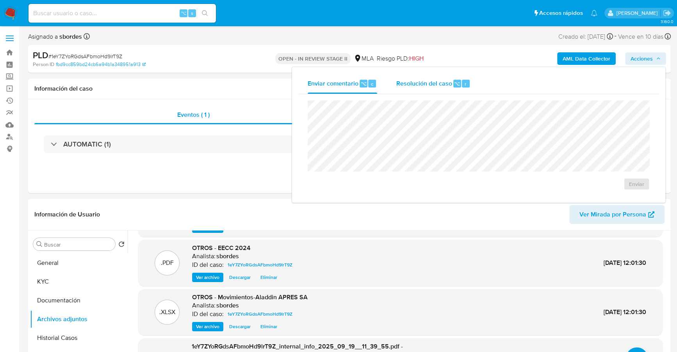
click at [432, 88] on div "Resolución del caso ⌥ r" at bounding box center [433, 83] width 75 height 20
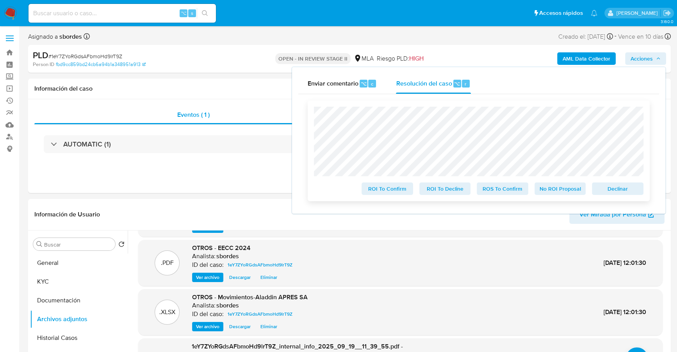
click at [558, 192] on span "No ROI Proposal" at bounding box center [560, 188] width 41 height 11
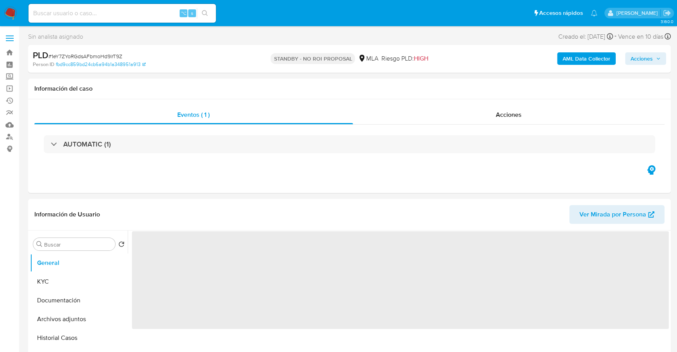
select select "10"
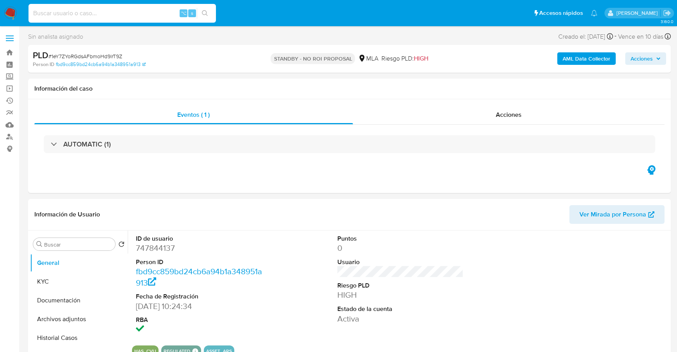
click at [112, 16] on input at bounding box center [121, 13] width 187 height 10
paste input "622562023"
type input "622562023"
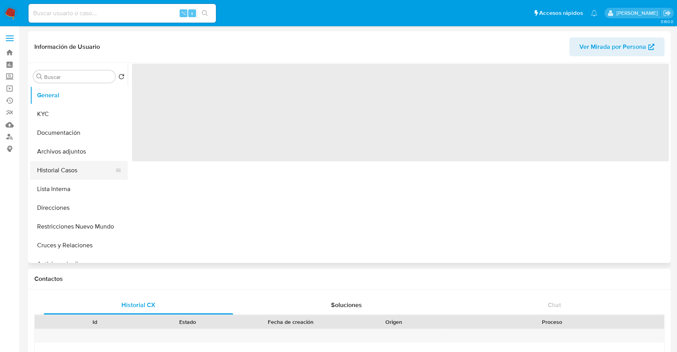
click at [57, 167] on button "Historial Casos" at bounding box center [75, 170] width 91 height 19
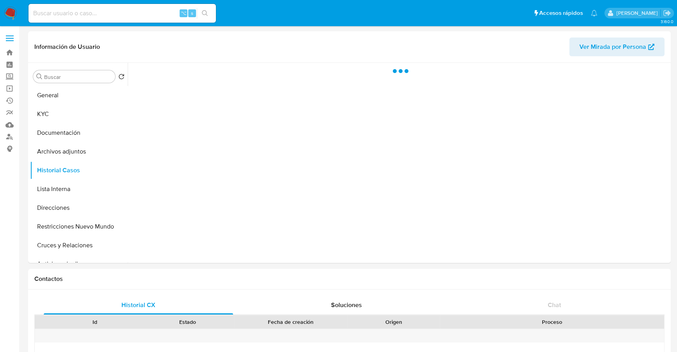
select select "10"
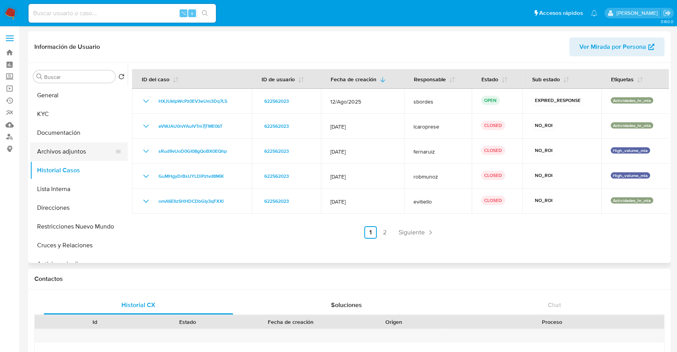
click at [88, 151] on button "Archivos adjuntos" at bounding box center [75, 151] width 91 height 19
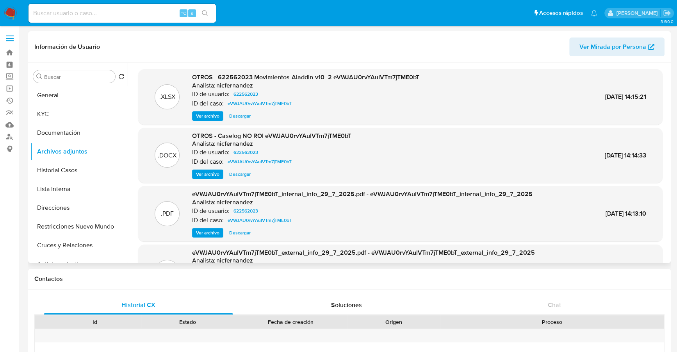
click at [208, 173] on span "Ver archivo" at bounding box center [207, 174] width 23 height 8
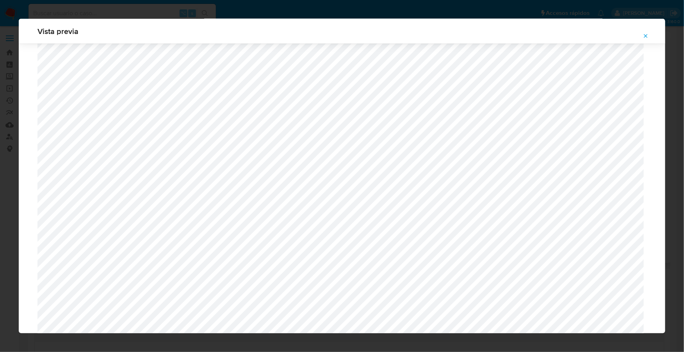
scroll to position [661, 0]
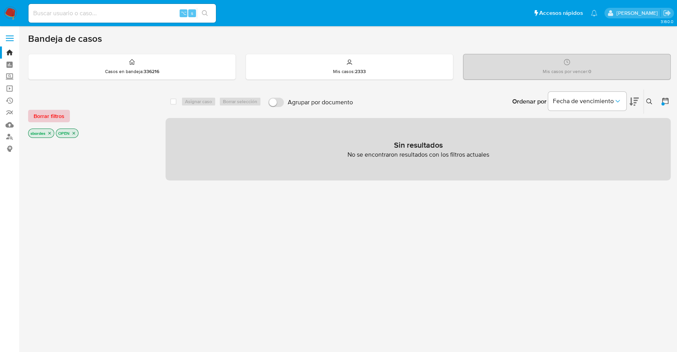
click at [52, 116] on span "Borrar filtros" at bounding box center [49, 115] width 31 height 11
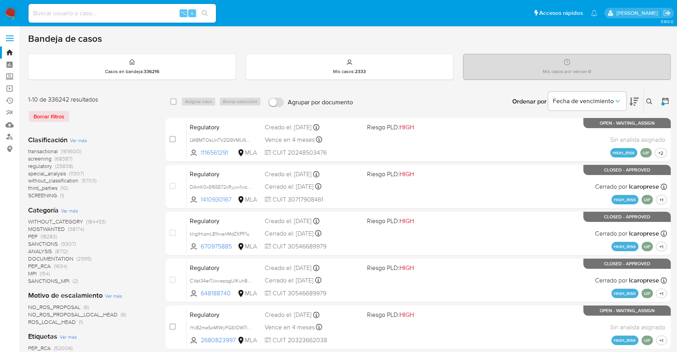
click at [142, 16] on input at bounding box center [121, 13] width 187 height 10
paste input "HXJUktpWcPz0EV3eUm3Dq7L5"
type input "HXJUktpWcPz0EV3eUm3Dq7L5"
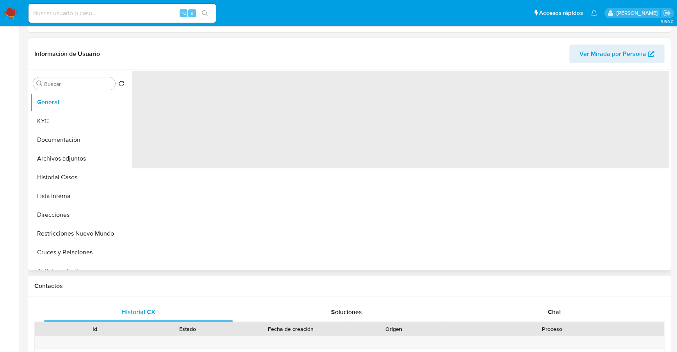
select select "10"
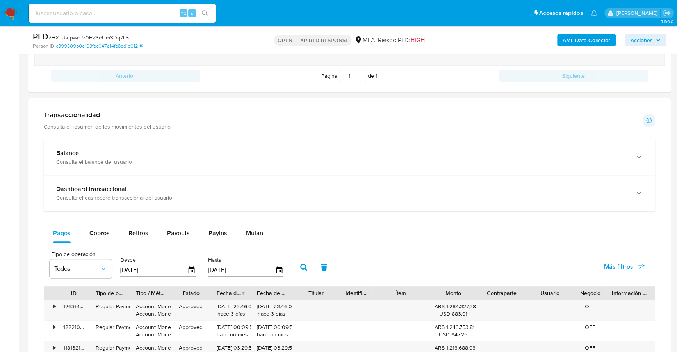
scroll to position [629, 0]
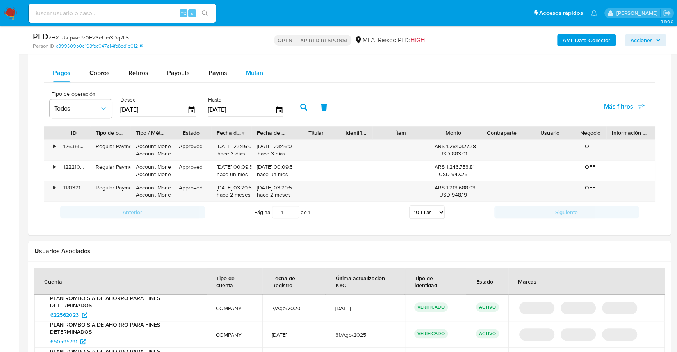
click at [247, 71] on span "Mulan" at bounding box center [254, 72] width 17 height 9
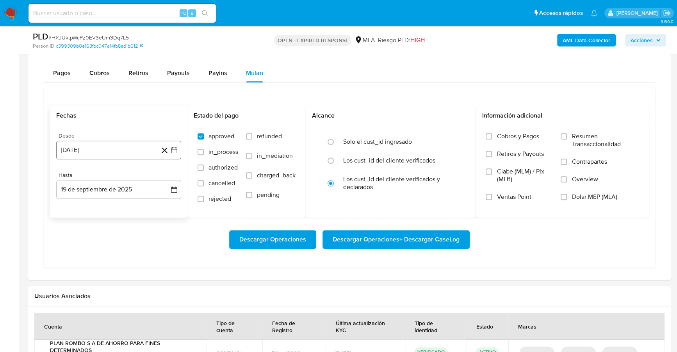
click at [76, 146] on button "19 de agosto de 2024" at bounding box center [118, 149] width 125 height 19
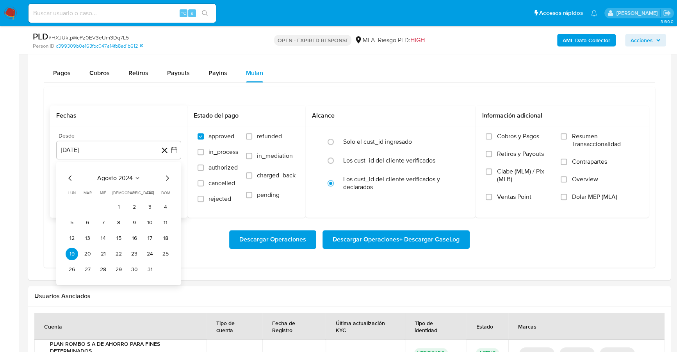
click at [113, 174] on span "agosto 2024" at bounding box center [115, 178] width 36 height 8
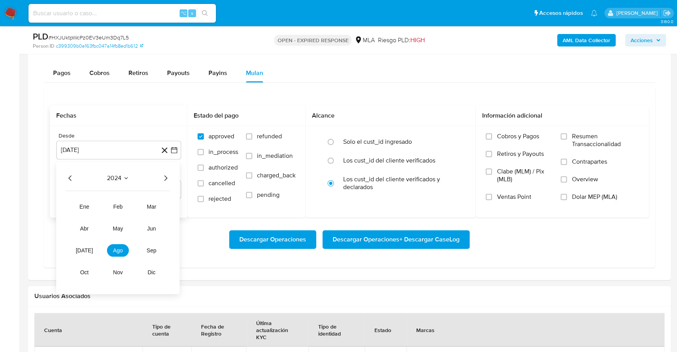
click at [166, 176] on icon "Año siguiente" at bounding box center [165, 177] width 3 height 5
click at [79, 247] on button "jul" at bounding box center [84, 250] width 22 height 12
click at [87, 203] on button "1" at bounding box center [87, 207] width 12 height 12
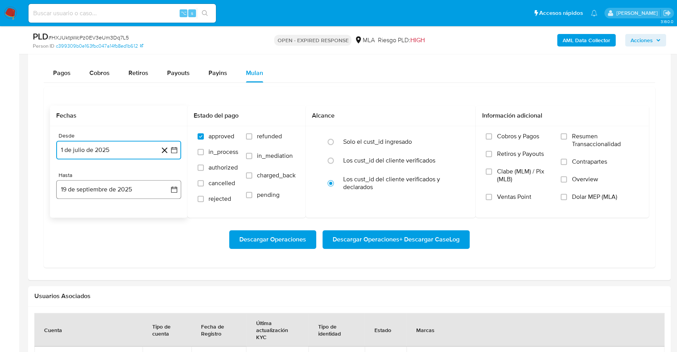
click at [116, 193] on button "19 de septiembre de 2025" at bounding box center [118, 189] width 125 height 19
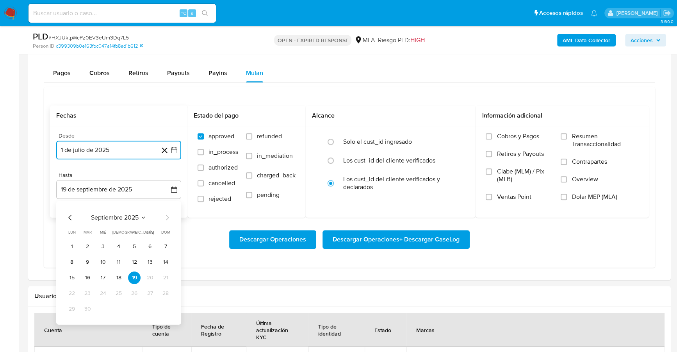
click at [111, 217] on span "septiembre 2025" at bounding box center [115, 217] width 48 height 8
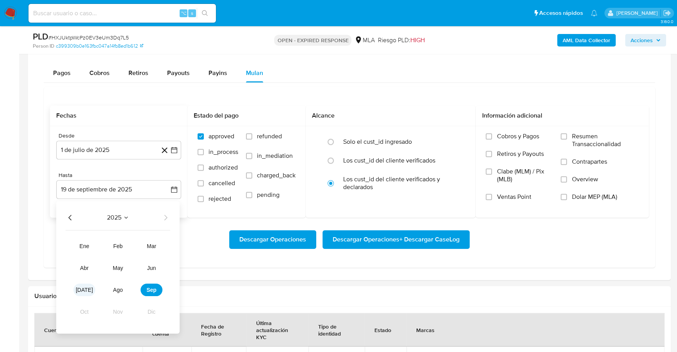
click at [82, 286] on span "jul" at bounding box center [84, 289] width 17 height 6
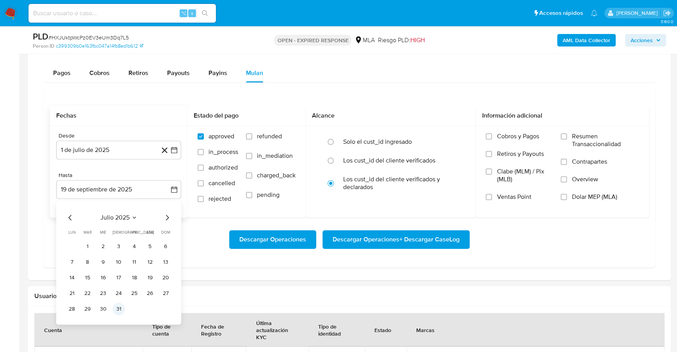
click at [119, 308] on button "31" at bounding box center [118, 308] width 12 height 12
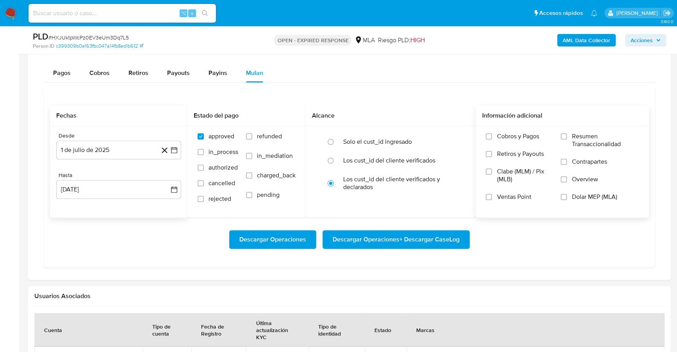
click at [587, 196] on span "Dolar MEP (MLA)" at bounding box center [593, 197] width 45 height 8
click at [567, 196] on input "Dolar MEP (MLA)" at bounding box center [563, 197] width 6 height 6
click at [386, 238] on span "Descargar Operaciones + Descargar CaseLog" at bounding box center [395, 239] width 127 height 17
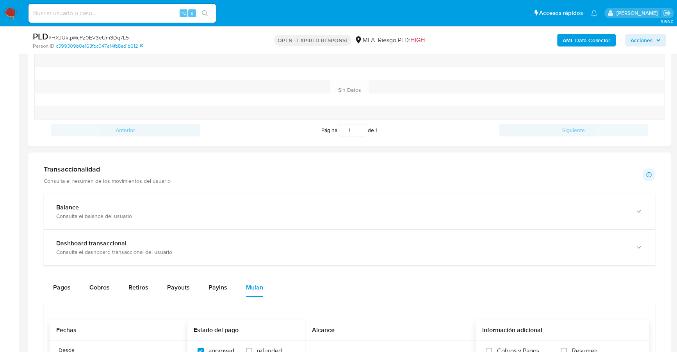
scroll to position [0, 0]
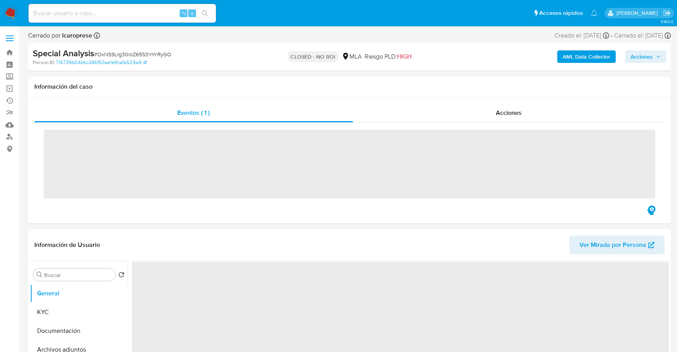
click at [82, 14] on input at bounding box center [121, 13] width 187 height 10
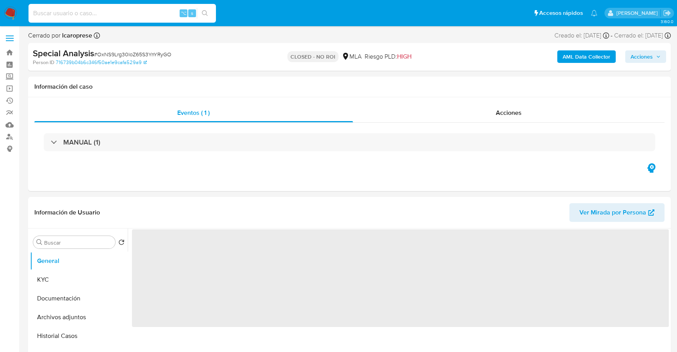
paste input "309221773"
type input "309221773"
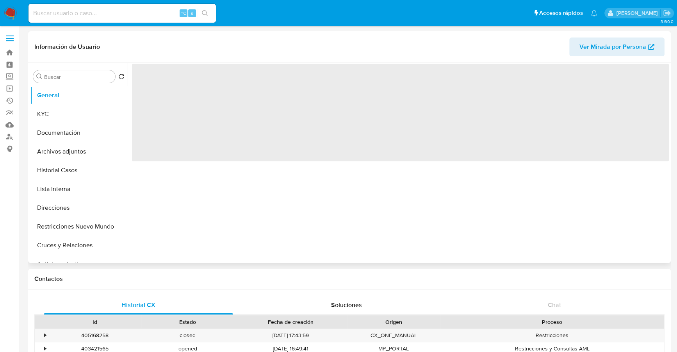
select select "10"
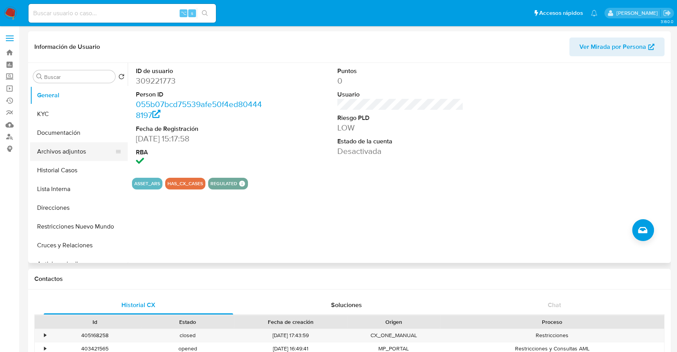
click at [60, 150] on button "Archivos adjuntos" at bounding box center [75, 151] width 91 height 19
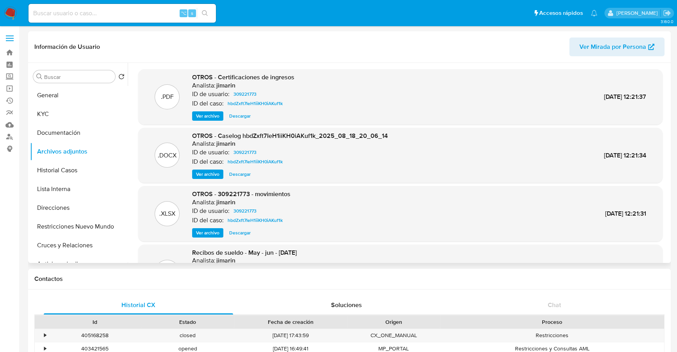
click at [214, 173] on span "Ver archivo" at bounding box center [207, 174] width 23 height 8
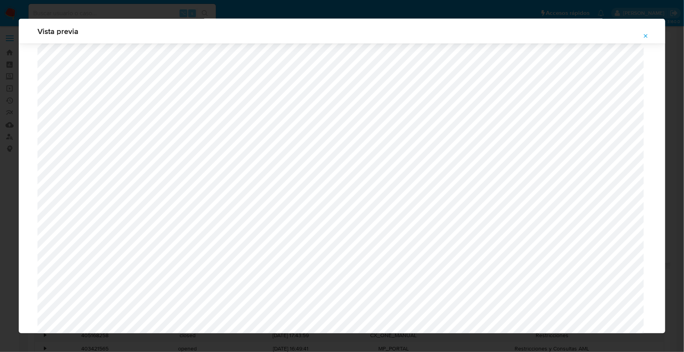
scroll to position [405, 0]
click at [647, 37] on icon "Attachment preview" at bounding box center [646, 36] width 4 height 4
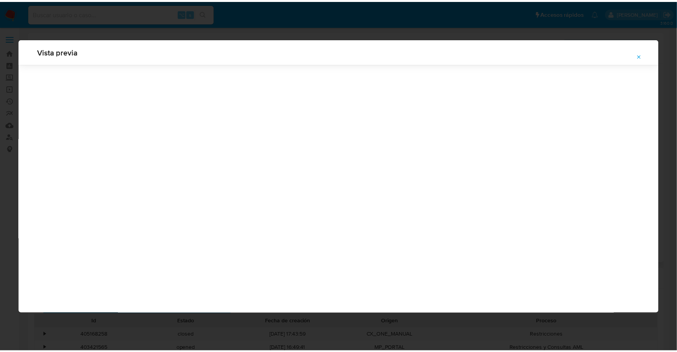
scroll to position [0, 0]
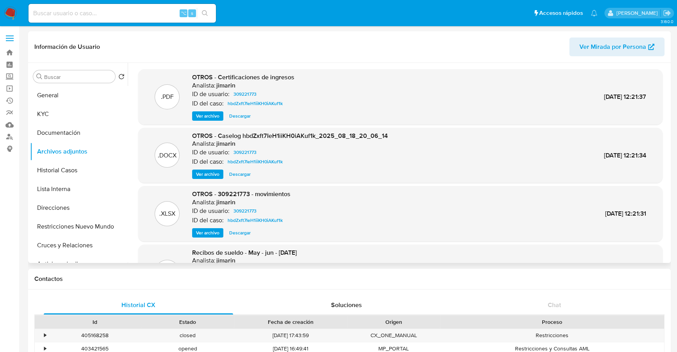
click at [114, 9] on input at bounding box center [121, 13] width 187 height 10
paste input "2574544127"
type input "2574544127"
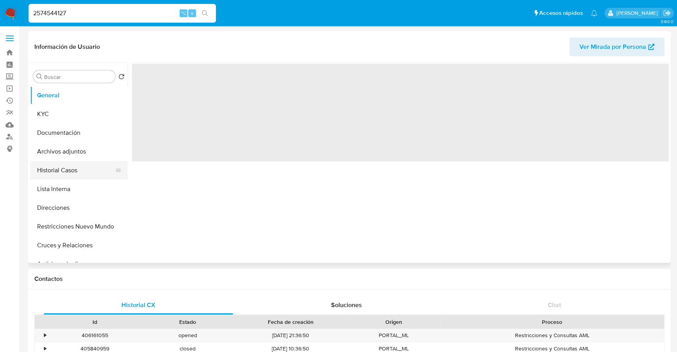
click at [56, 172] on button "Historial Casos" at bounding box center [75, 170] width 91 height 19
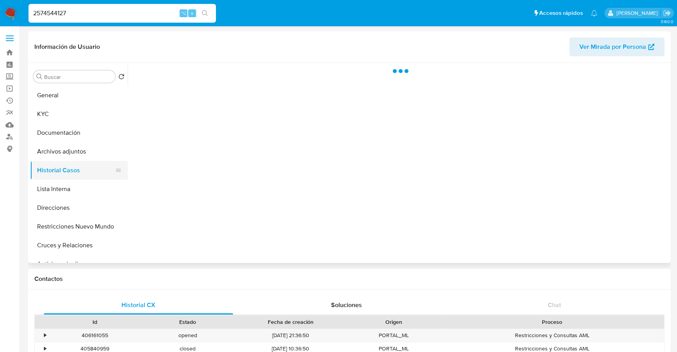
select select "10"
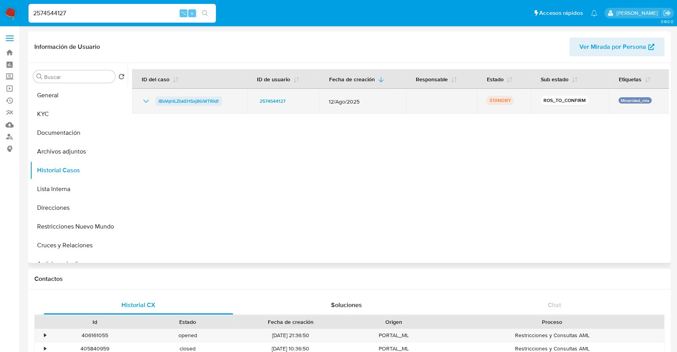
click at [182, 97] on span "IBsVqhILZbkEH5xj8GWTRIdf" at bounding box center [188, 100] width 60 height 9
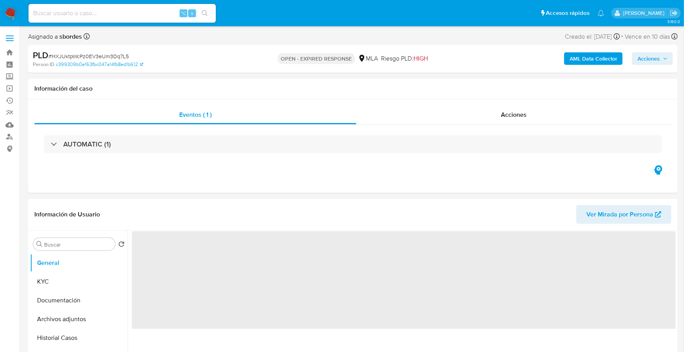
select select "10"
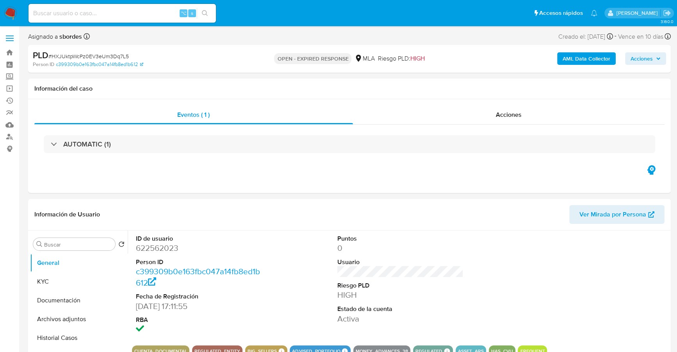
click at [121, 12] on input at bounding box center [121, 13] width 187 height 10
paste input "622562023"
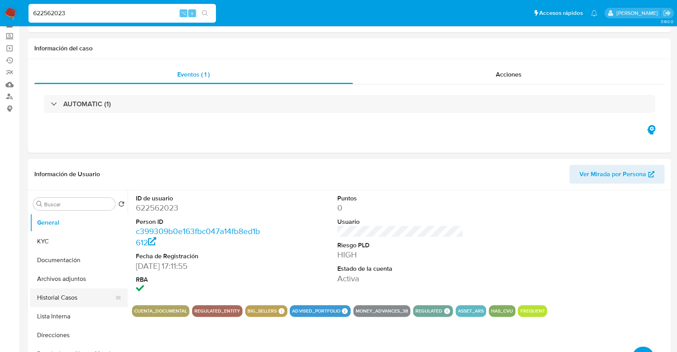
scroll to position [82, 0]
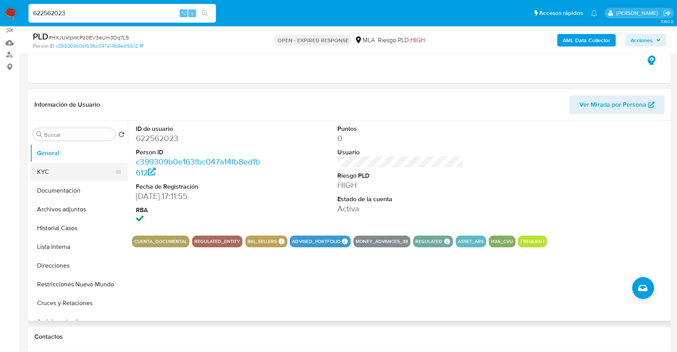
type input "622562023"
click at [57, 175] on button "KYC" at bounding box center [75, 171] width 91 height 19
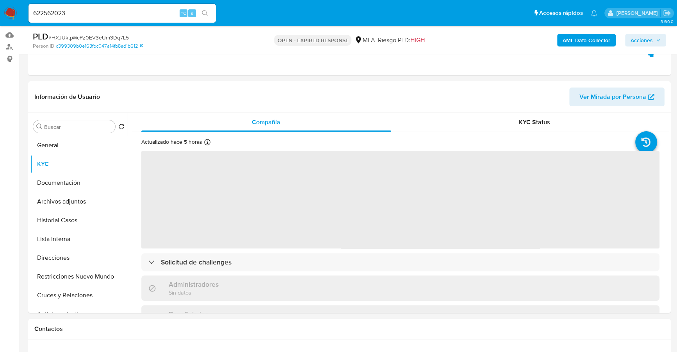
scroll to position [100, 0]
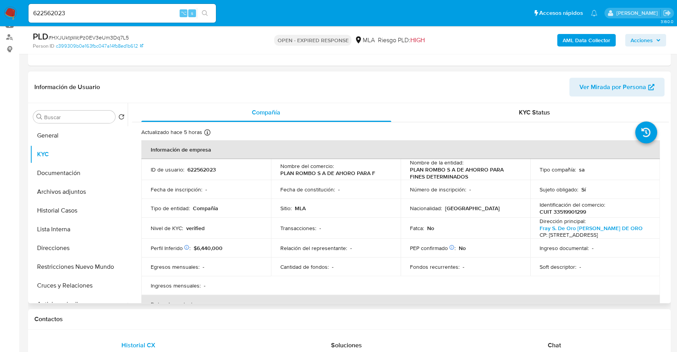
click at [206, 169] on p "622562023" at bounding box center [201, 169] width 28 height 7
copy p "622562023"
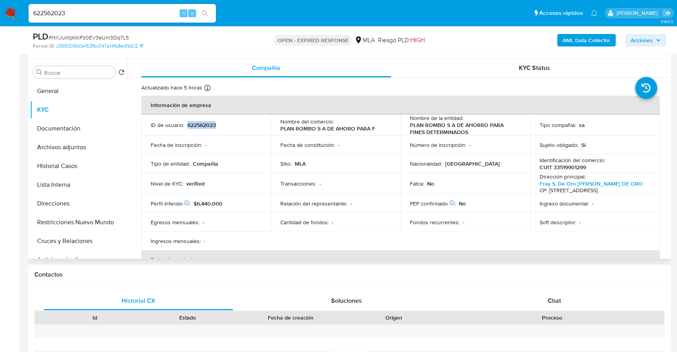
scroll to position [182, 0]
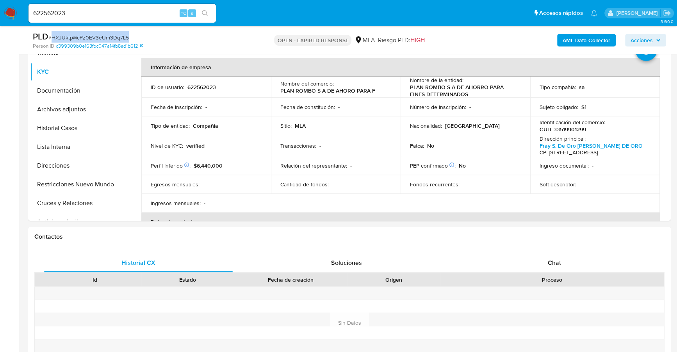
copy span "HXJUktpWcPz0EV3eUm3Dq7L5"
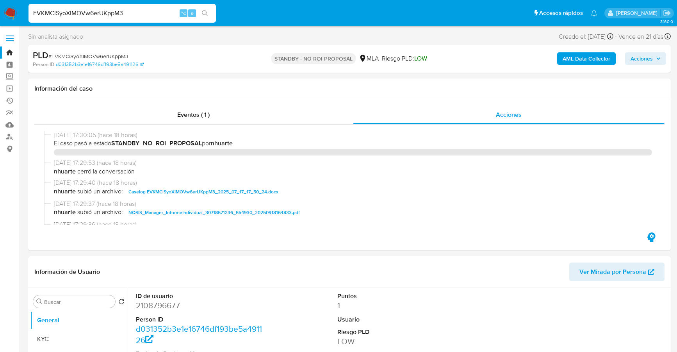
select select "10"
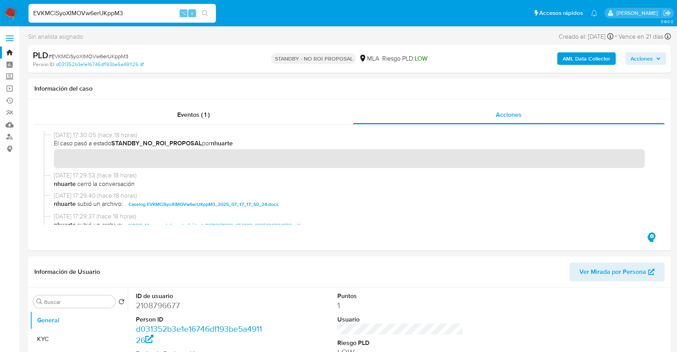
click at [11, 13] on img at bounding box center [10, 13] width 13 height 13
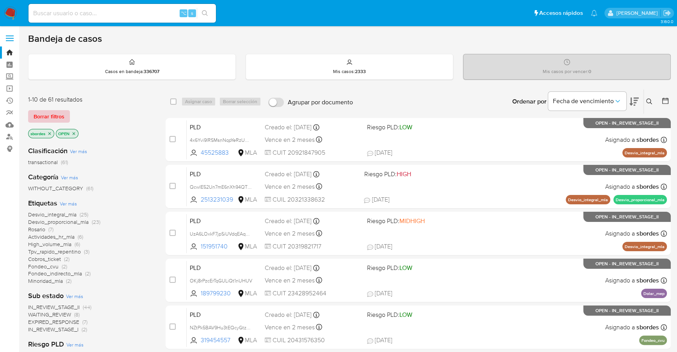
click at [60, 117] on span "Borrar filtros" at bounding box center [49, 116] width 31 height 11
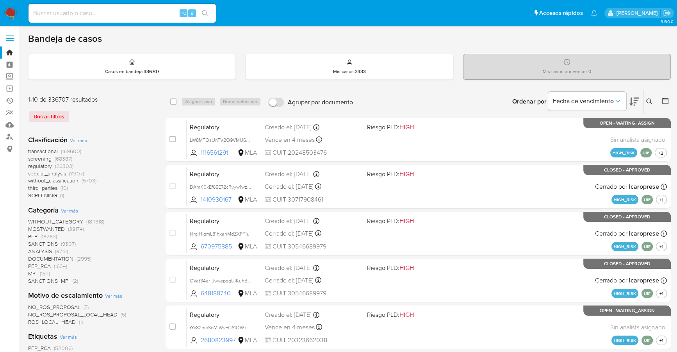
click at [655, 101] on button at bounding box center [649, 101] width 13 height 9
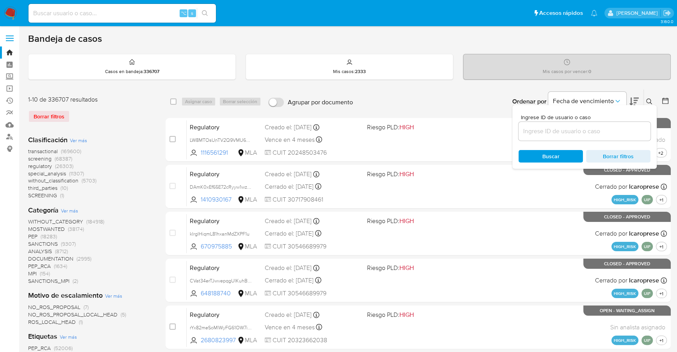
click at [575, 130] on input at bounding box center [584, 131] width 132 height 10
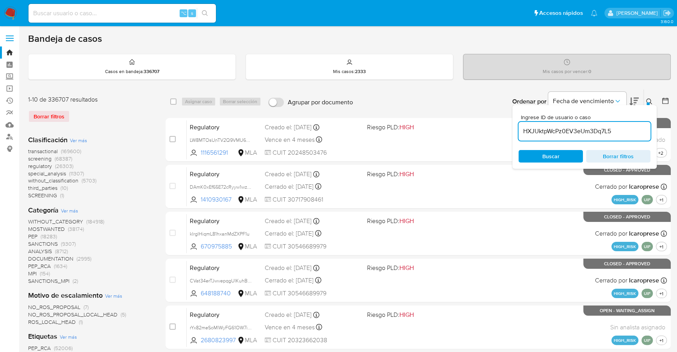
type input "HXJUktpWcPz0EV3eUm3Dq7L5"
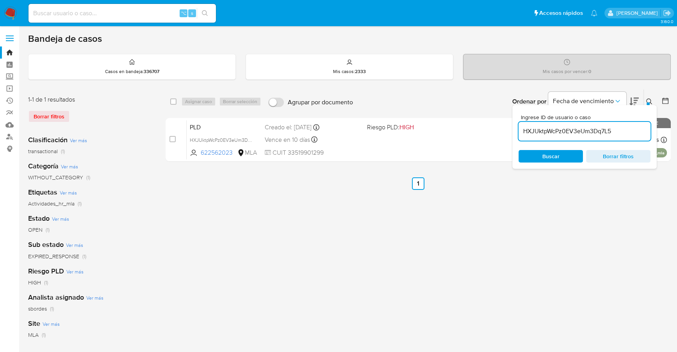
click at [646, 102] on div at bounding box center [647, 103] width 3 height 3
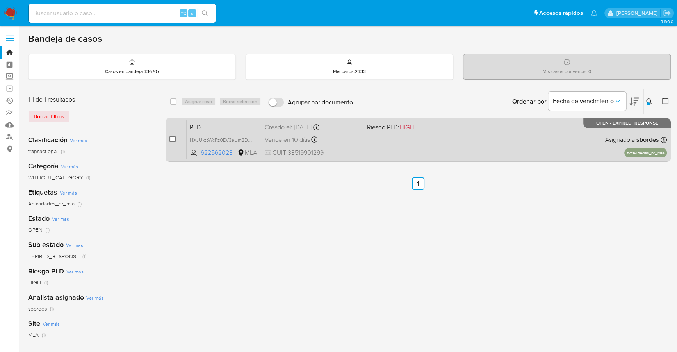
click at [172, 138] on input "checkbox" at bounding box center [172, 139] width 6 height 6
checkbox input "true"
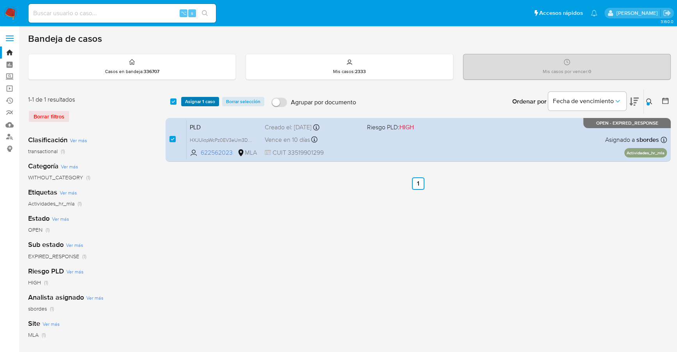
click at [203, 100] on span "Asignar 1 caso" at bounding box center [200, 102] width 30 height 8
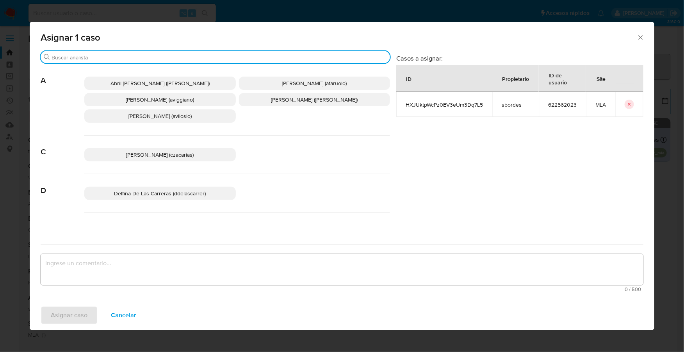
click at [106, 57] on input "Buscar" at bounding box center [219, 57] width 335 height 7
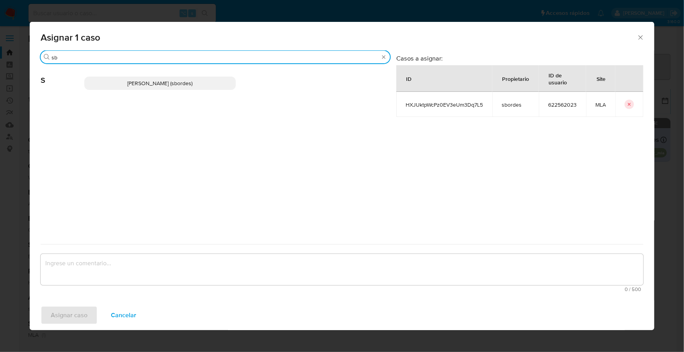
type input "sb"
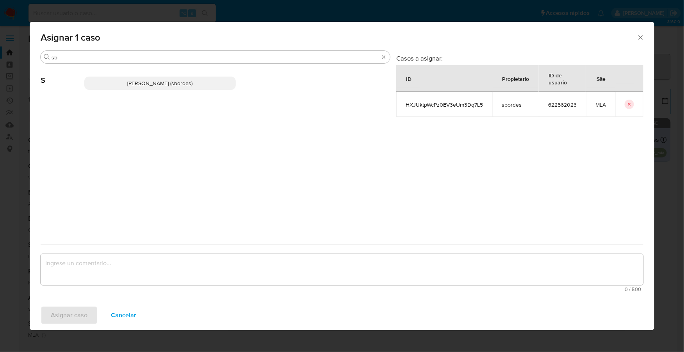
click at [107, 83] on p "Stefania Bordes (sbordes)" at bounding box center [159, 82] width 151 height 13
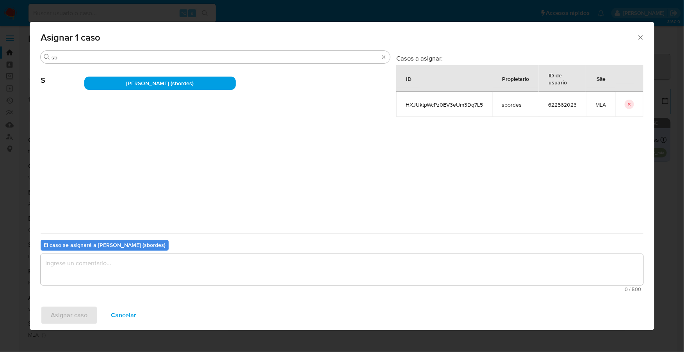
click at [127, 261] on textarea "assign-modal" at bounding box center [342, 269] width 603 height 31
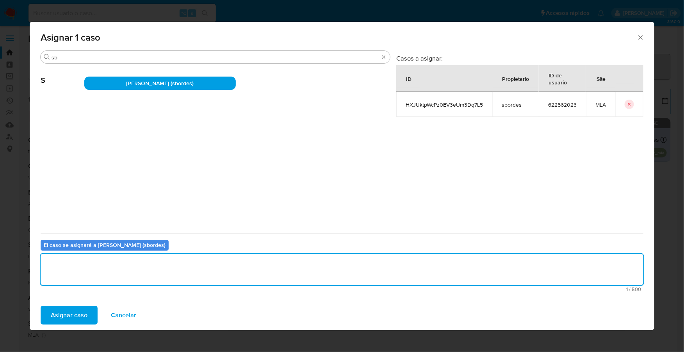
click at [67, 311] on span "Asignar caso" at bounding box center [69, 314] width 37 height 17
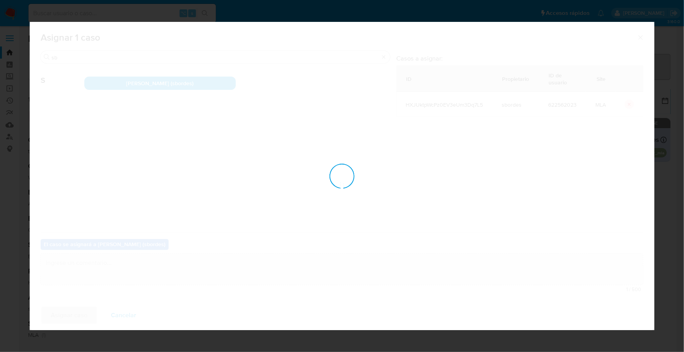
checkbox input "false"
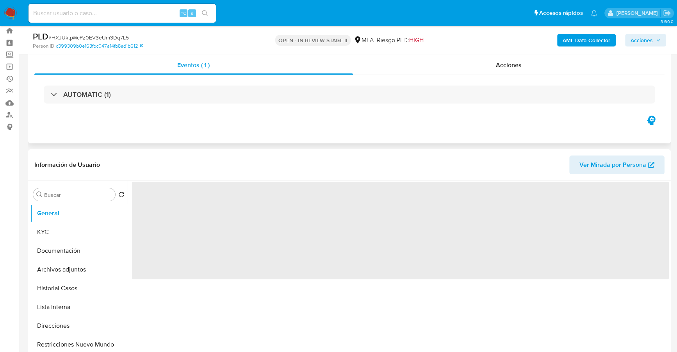
scroll to position [71, 0]
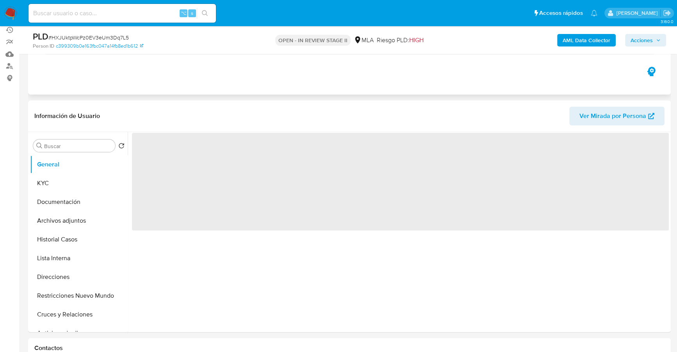
select select "10"
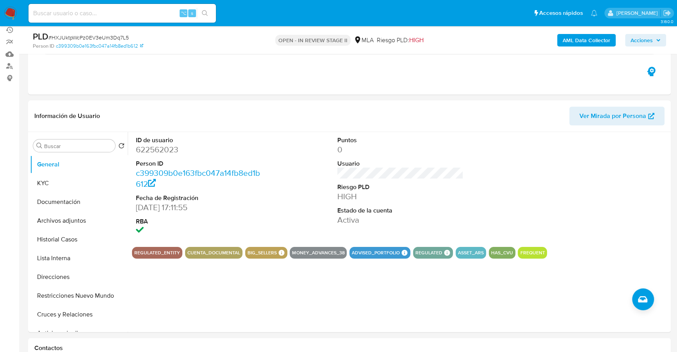
scroll to position [265, 0]
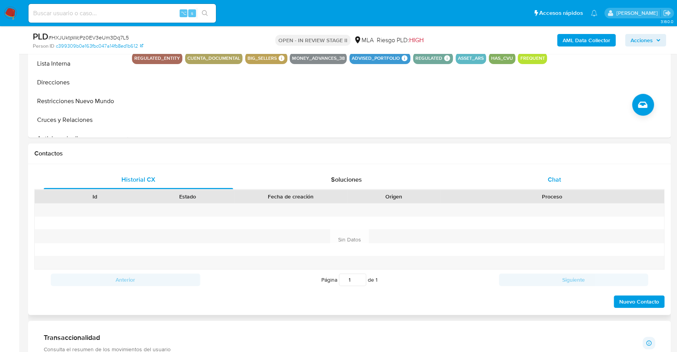
click at [559, 178] on span "Chat" at bounding box center [553, 179] width 13 height 9
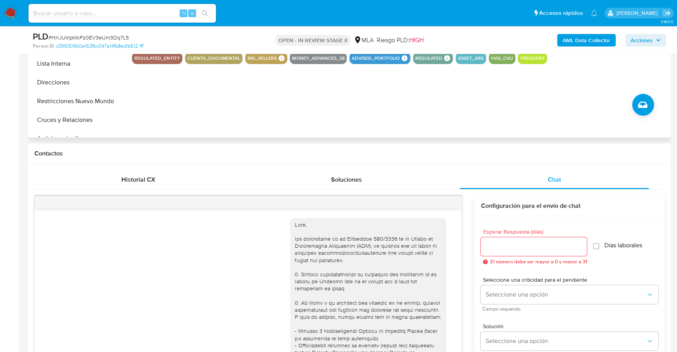
scroll to position [376, 0]
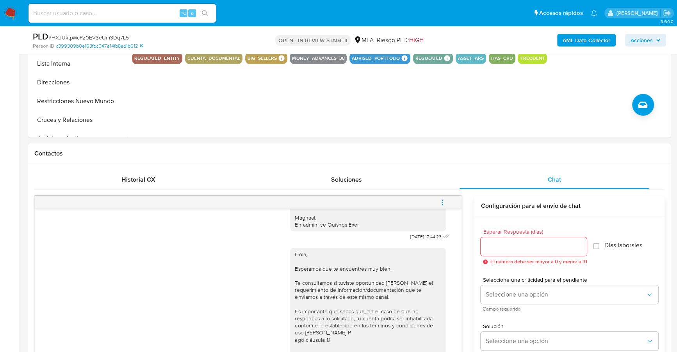
click at [446, 197] on button "menu-action" at bounding box center [442, 202] width 26 height 19
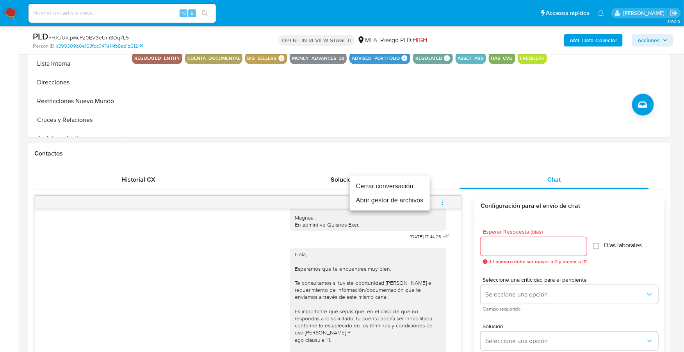
click at [407, 183] on li "Cerrar conversación" at bounding box center [390, 186] width 80 height 14
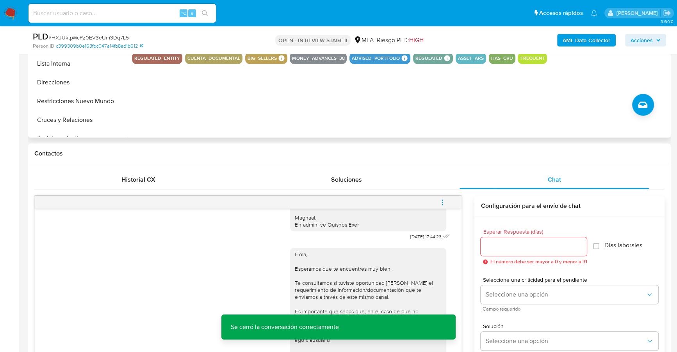
scroll to position [178, 0]
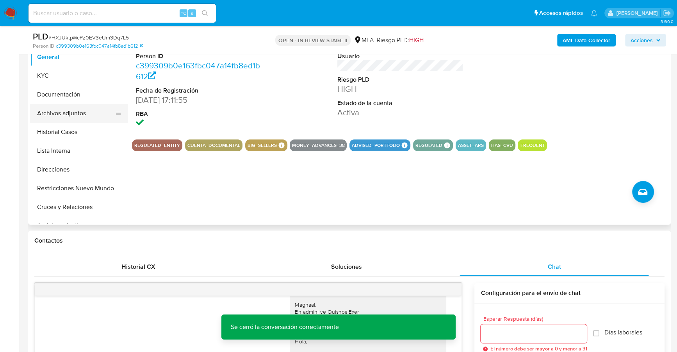
click at [76, 113] on button "Archivos adjuntos" at bounding box center [75, 113] width 91 height 19
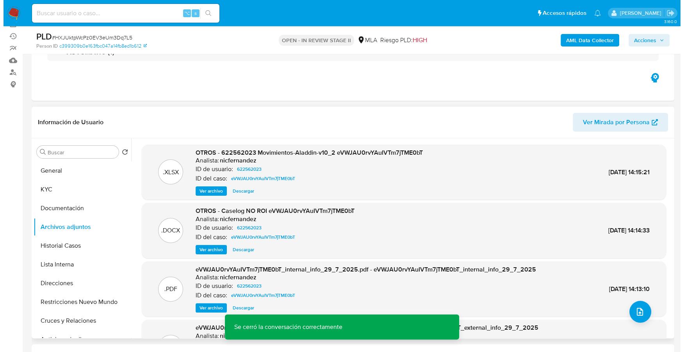
scroll to position [85, 0]
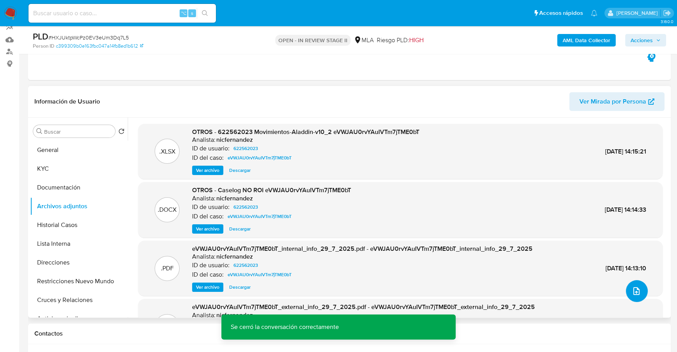
click at [633, 294] on icon "upload-file" at bounding box center [635, 290] width 9 height 9
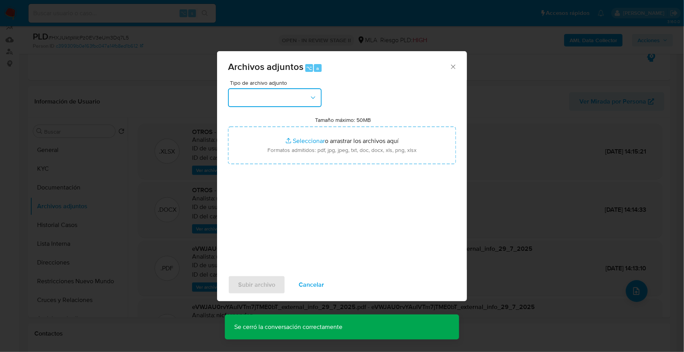
click at [286, 96] on button "button" at bounding box center [275, 97] width 94 height 19
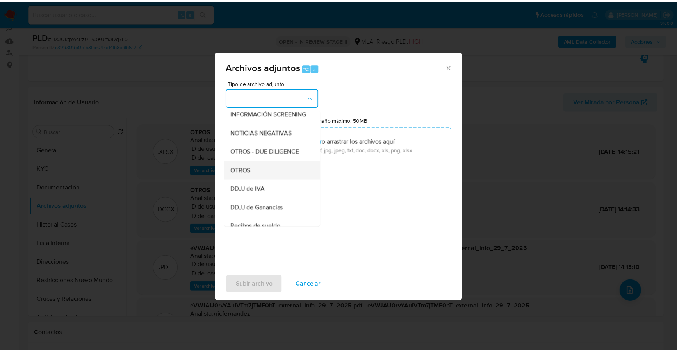
scroll to position [100, 0]
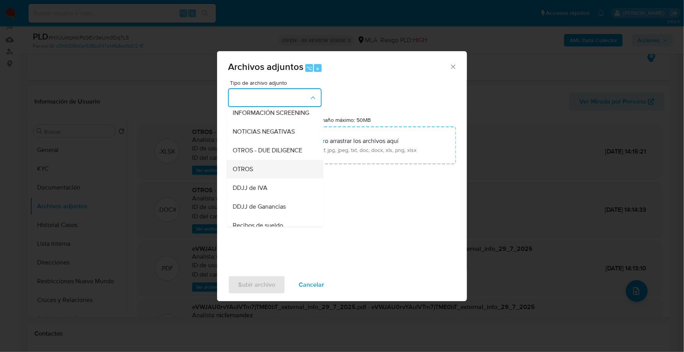
click at [258, 172] on div "OTROS" at bounding box center [273, 169] width 80 height 19
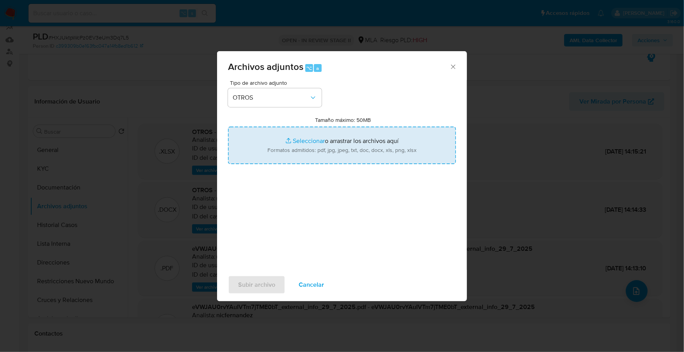
click at [297, 137] on input "Tamaño máximo: 50MB Seleccionar archivos" at bounding box center [342, 144] width 228 height 37
type input "C:\fakepath\Caselog HXJUktpWcPz0EV3eUm3Dq7L5_2025_09_19_11_14_09.docx"
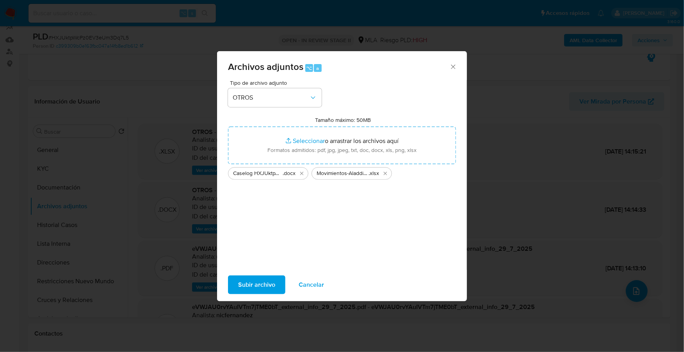
click at [255, 284] on span "Subir archivo" at bounding box center [256, 284] width 37 height 17
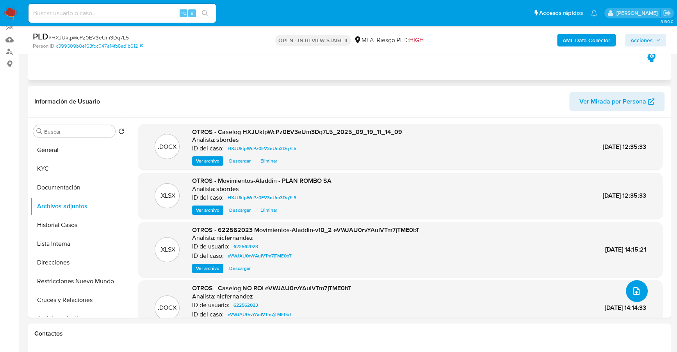
scroll to position [246, 0]
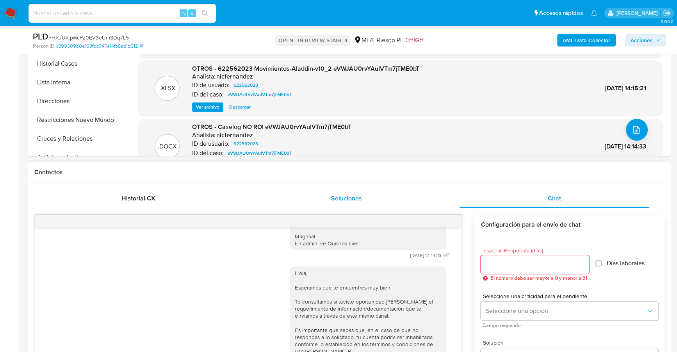
click at [446, 192] on button "Soluciones" at bounding box center [346, 198] width 208 height 19
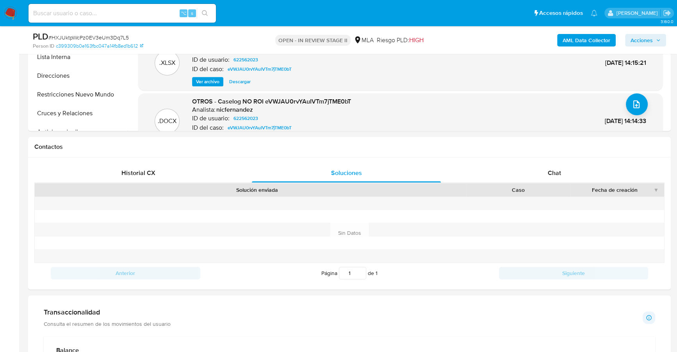
scroll to position [0, 0]
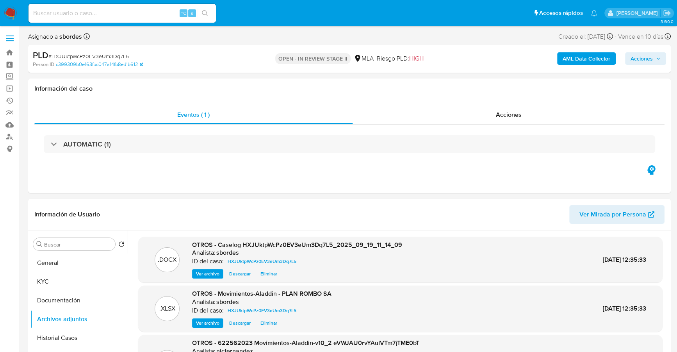
click at [657, 62] on span "Acciones" at bounding box center [645, 58] width 30 height 11
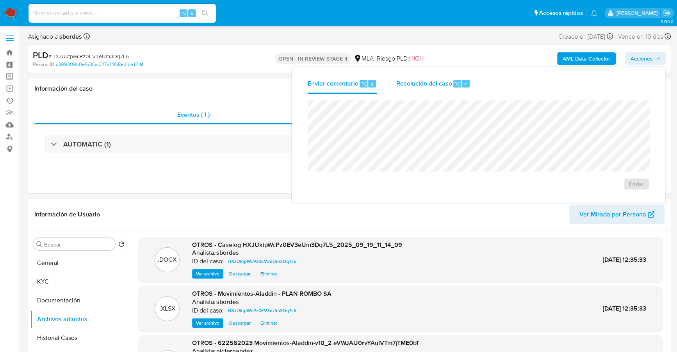
click at [400, 89] on div "Resolución del caso ⌥ r" at bounding box center [433, 83] width 75 height 20
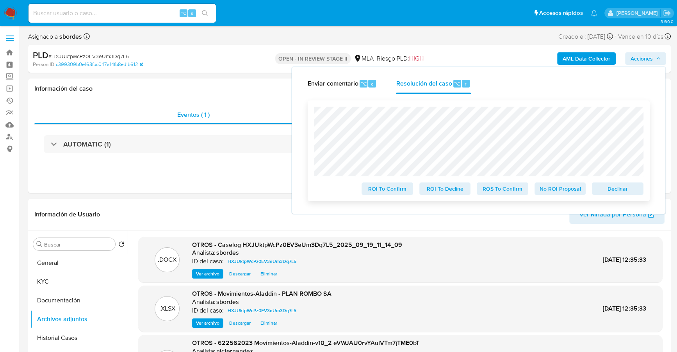
click at [555, 190] on span "No ROI Proposal" at bounding box center [560, 188] width 41 height 11
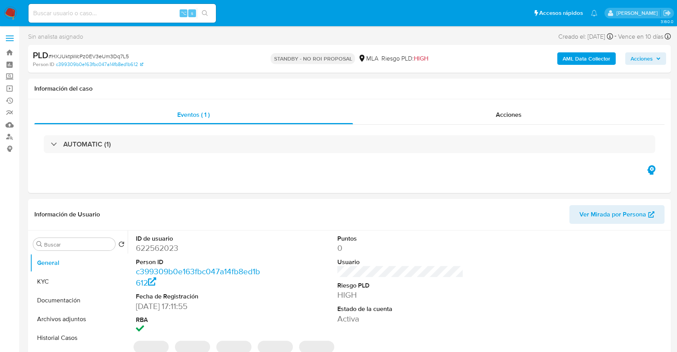
select select "10"
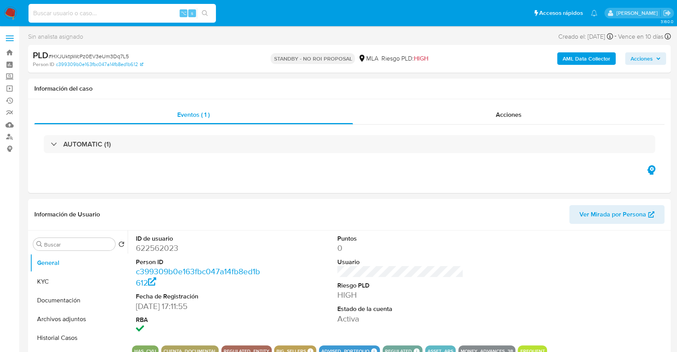
click at [109, 9] on input at bounding box center [121, 13] width 187 height 10
paste input "15639479"
type input "15639479"
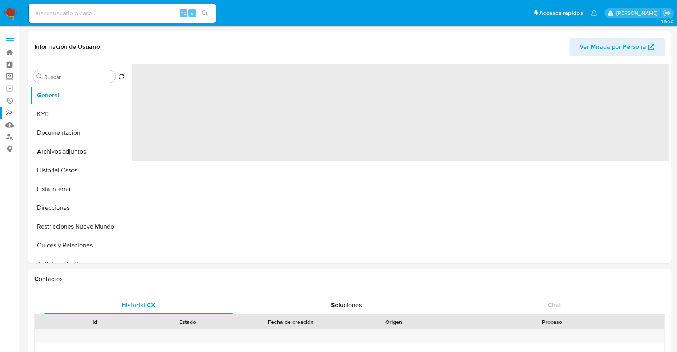
select select "10"
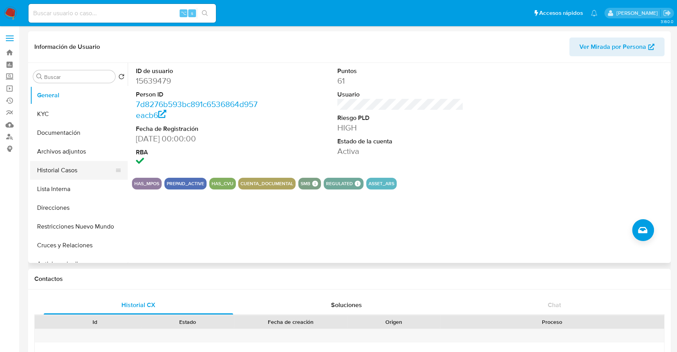
click at [35, 170] on button "Historial Casos" at bounding box center [75, 170] width 91 height 19
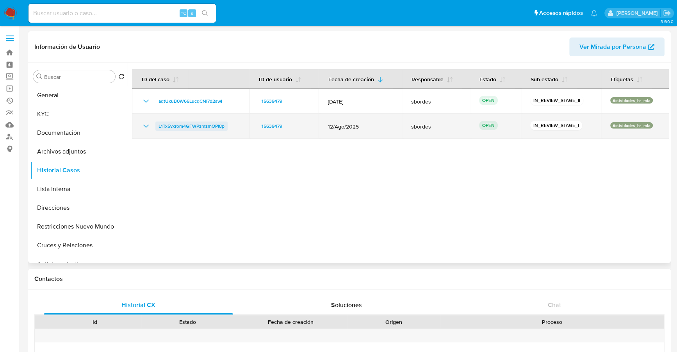
click at [201, 123] on span "L1Tx5vxrom4GFWPzmzmOPl8p" at bounding box center [191, 125] width 66 height 9
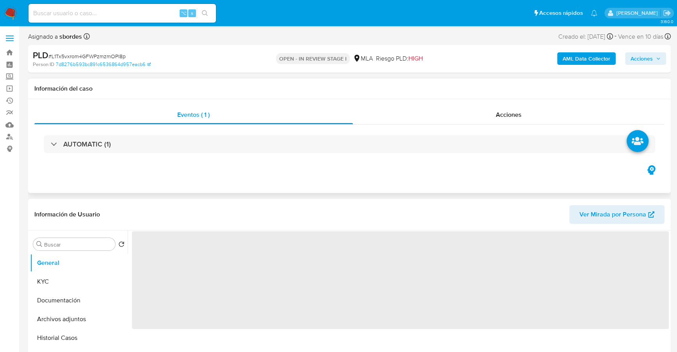
select select "10"
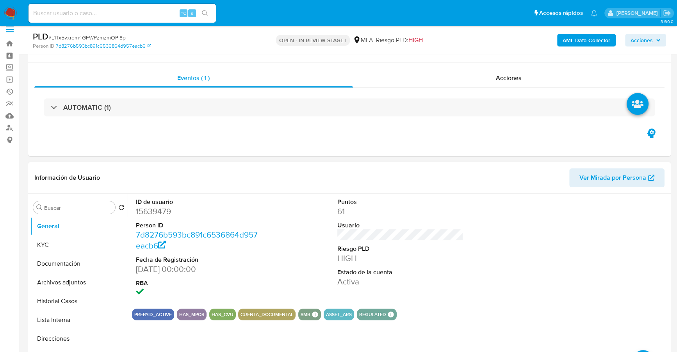
scroll to position [21, 0]
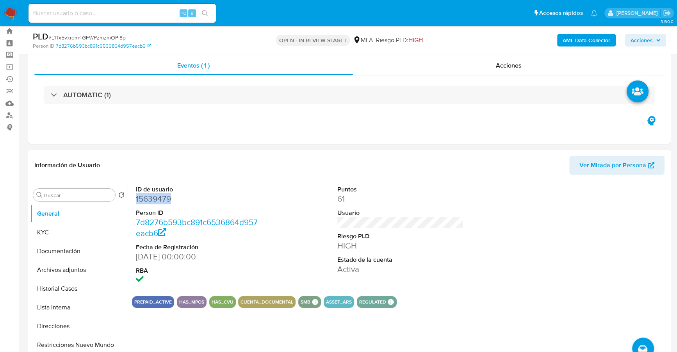
copy dd "15639479"
click at [113, 12] on input at bounding box center [121, 13] width 187 height 10
paste input "15639479"
type input "15639479"
click at [53, 230] on button "KYC" at bounding box center [75, 232] width 91 height 19
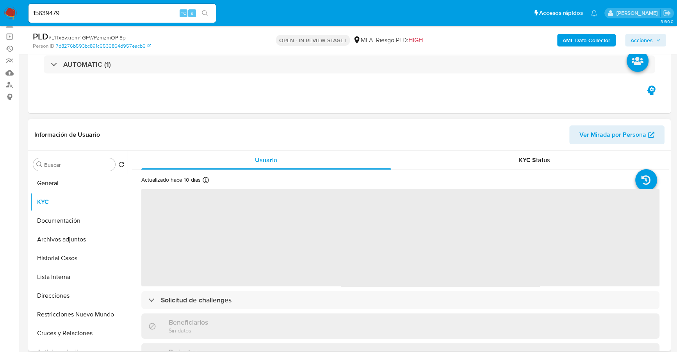
scroll to position [107, 0]
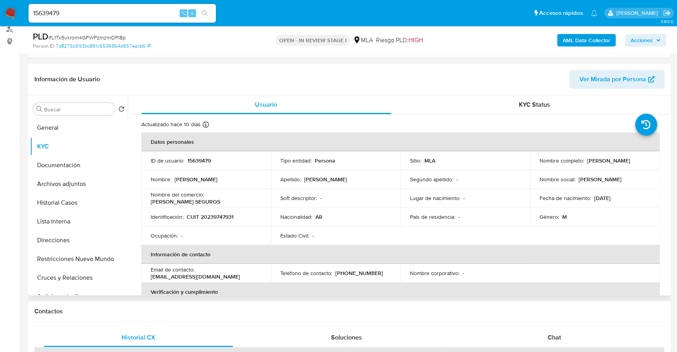
click at [201, 163] on p "15639479" at bounding box center [198, 160] width 23 height 7
click at [201, 162] on p "15639479" at bounding box center [198, 160] width 23 height 7
click at [201, 161] on p "15639479" at bounding box center [198, 160] width 23 height 7
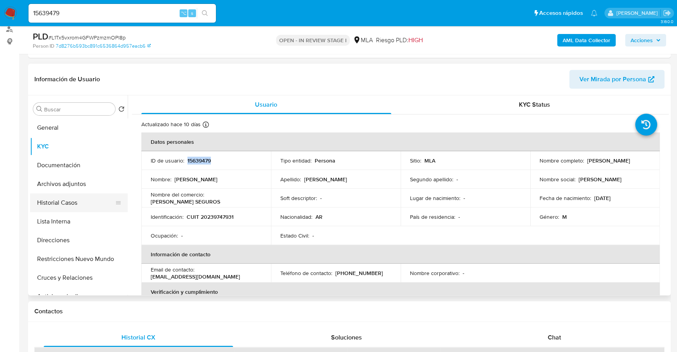
click at [40, 199] on button "Historial Casos" at bounding box center [75, 202] width 91 height 19
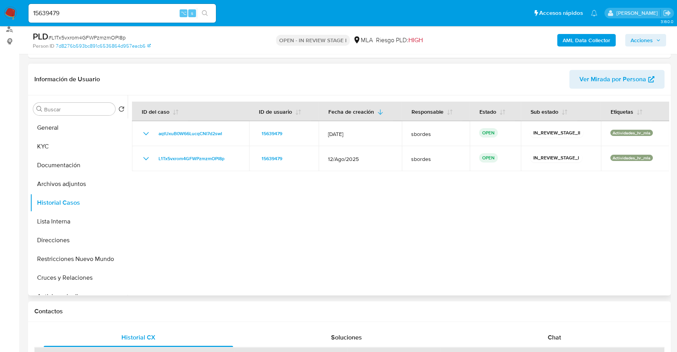
click at [344, 211] on div at bounding box center [398, 195] width 541 height 200
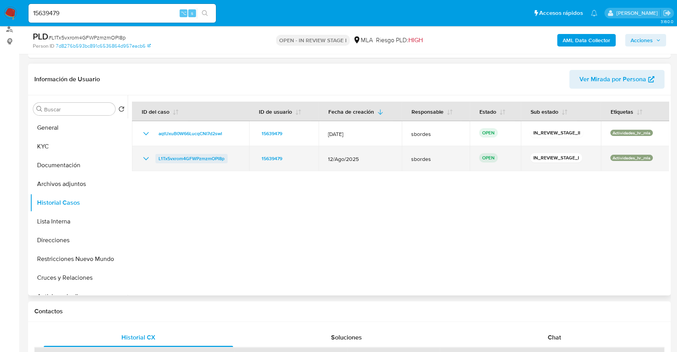
click at [186, 156] on span "L1Tx5vxrom4GFWPzmzmOPl8p" at bounding box center [191, 158] width 66 height 9
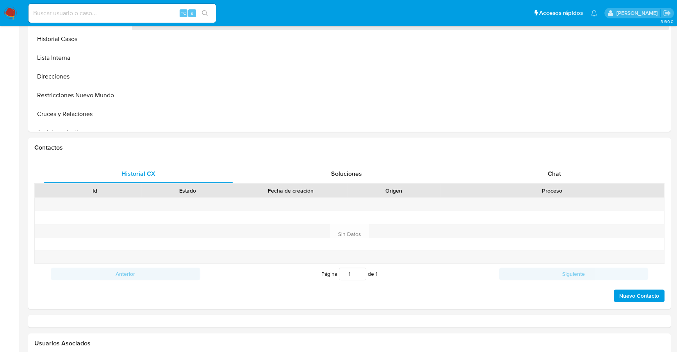
select select "10"
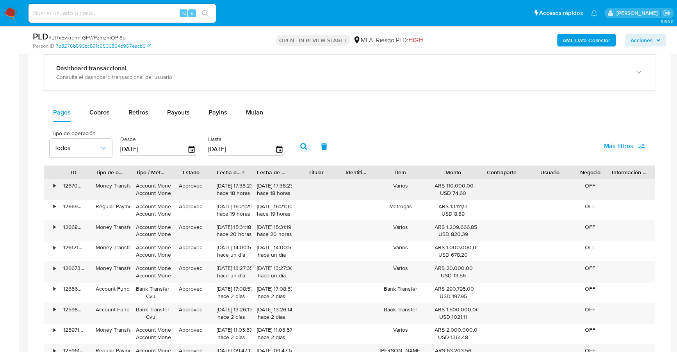
scroll to position [647, 0]
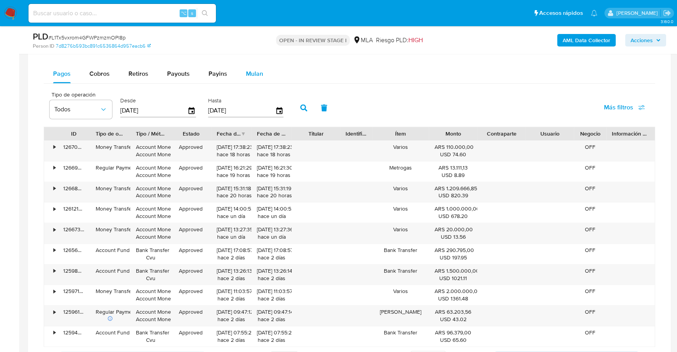
click at [256, 75] on span "Mulan" at bounding box center [254, 73] width 17 height 9
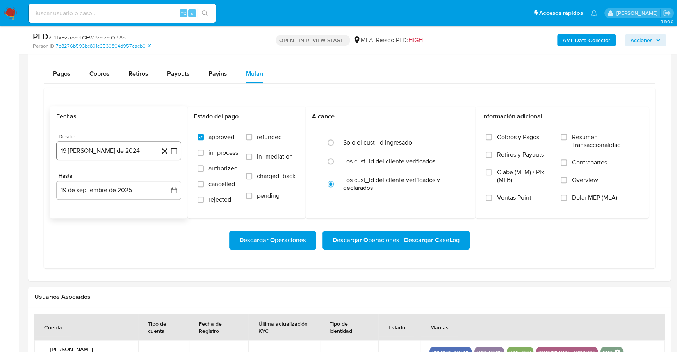
click at [95, 150] on button "19 [PERSON_NAME] de 2024" at bounding box center [118, 150] width 125 height 19
click at [119, 179] on span "agosto 2024" at bounding box center [115, 179] width 36 height 8
click at [164, 176] on icon "Año siguiente" at bounding box center [165, 178] width 9 height 9
click at [84, 230] on button "abr" at bounding box center [84, 229] width 22 height 12
click at [85, 208] on button "1" at bounding box center [87, 207] width 12 height 12
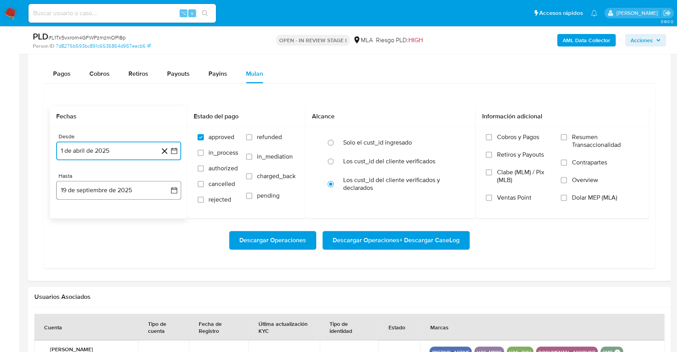
click at [91, 191] on button "19 de septiembre de 2025" at bounding box center [118, 190] width 125 height 19
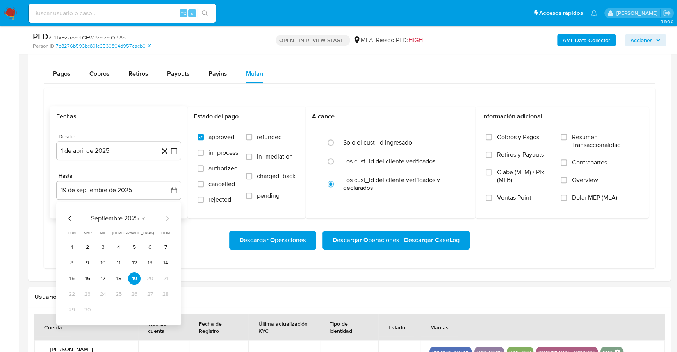
click at [64, 213] on div "septiembre 2025 septiembre 2025 lun lunes mar martes mié miércoles jue jueves v…" at bounding box center [118, 263] width 125 height 123
click at [68, 213] on icon "Mes anterior" at bounding box center [70, 217] width 9 height 9
click at [169, 304] on button "31" at bounding box center [165, 309] width 12 height 12
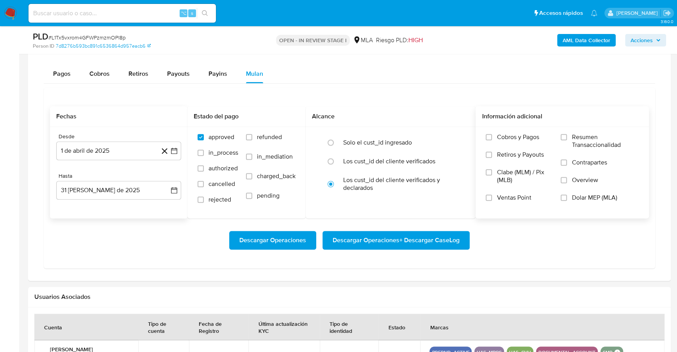
click at [601, 195] on span "Dolar MEP (MLA)" at bounding box center [593, 198] width 45 height 8
click at [567, 195] on input "Dolar MEP (MLA)" at bounding box center [563, 197] width 6 height 6
click at [390, 233] on span "Descargar Operaciones + Descargar CaseLog" at bounding box center [395, 239] width 127 height 17
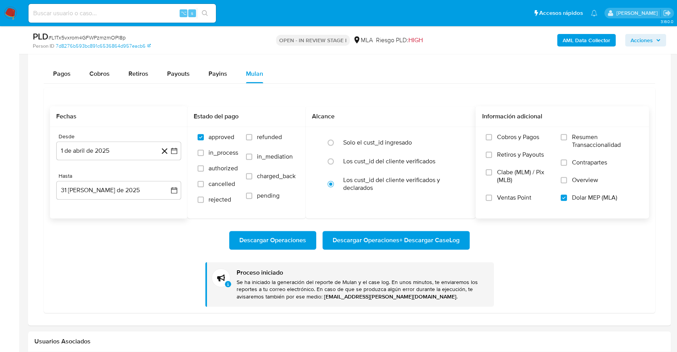
click at [108, 12] on input at bounding box center [121, 13] width 187 height 10
paste input "1108918877"
type input "1108918877"
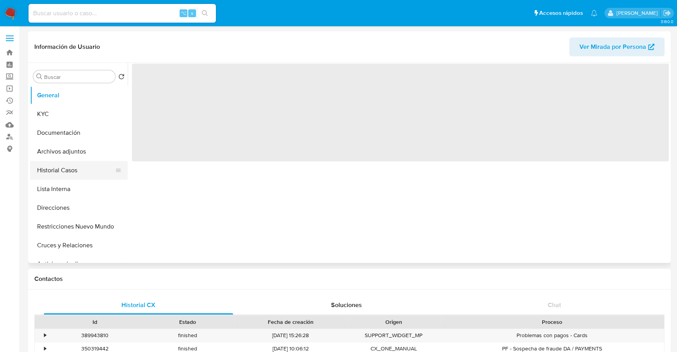
click at [53, 172] on button "Historial Casos" at bounding box center [75, 170] width 91 height 19
select select "10"
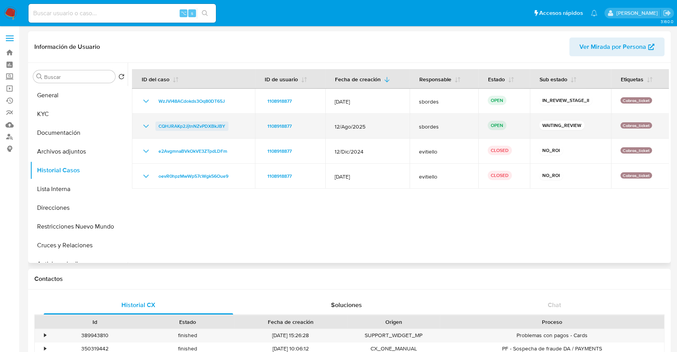
click at [181, 126] on span "CQHJRAKp2JjtnNZvPDXBkJBY" at bounding box center [191, 125] width 67 height 9
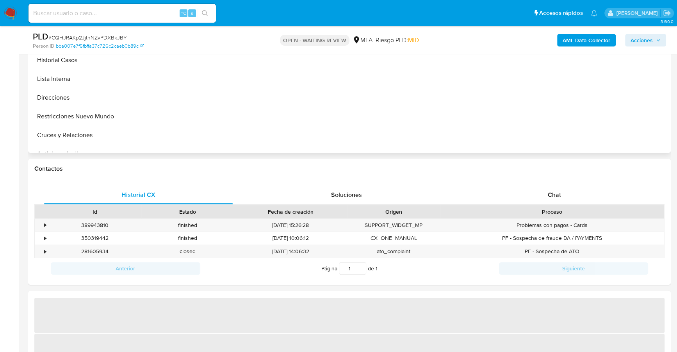
select select "10"
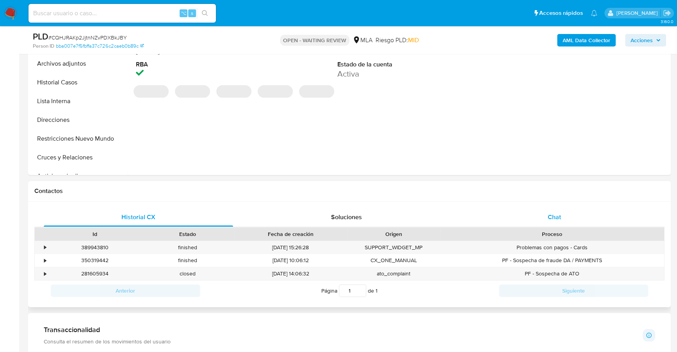
click at [563, 208] on div "Chat" at bounding box center [553, 217] width 189 height 19
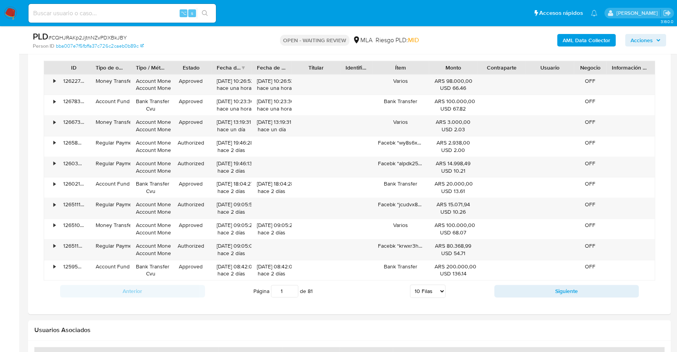
scroll to position [678, 0]
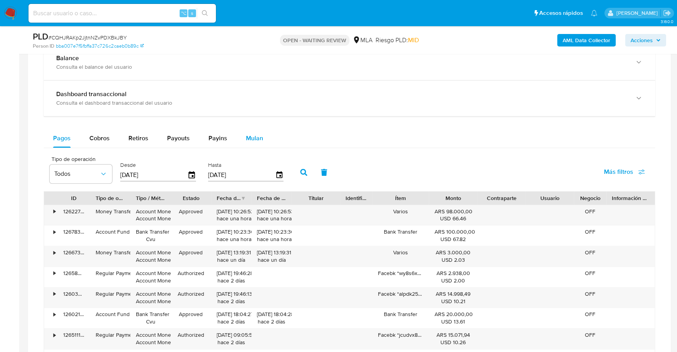
click at [249, 133] on span "Mulan" at bounding box center [254, 137] width 17 height 9
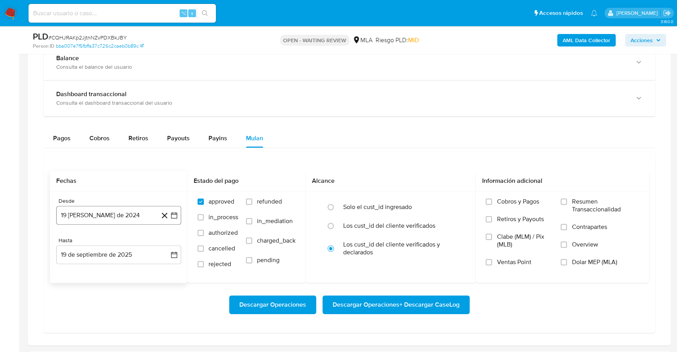
click at [78, 217] on button "19 [PERSON_NAME] de 2024" at bounding box center [118, 215] width 125 height 19
click at [112, 239] on span "agosto 2024" at bounding box center [115, 243] width 36 height 8
click at [166, 241] on icon "Año siguiente" at bounding box center [165, 242] width 9 height 9
click at [82, 293] on span "abr" at bounding box center [84, 293] width 9 height 6
click at [85, 271] on button "1" at bounding box center [87, 271] width 12 height 12
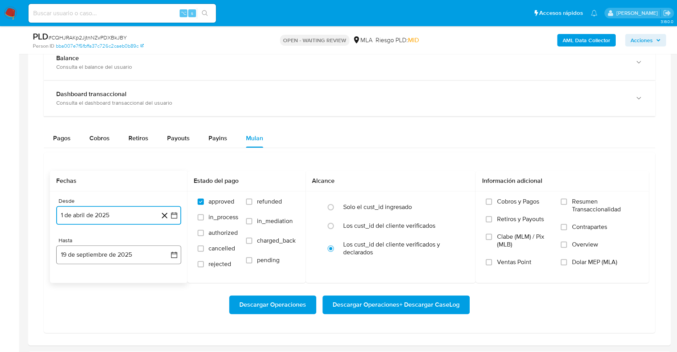
click at [88, 251] on button "19 de septiembre de 2025" at bounding box center [118, 254] width 125 height 19
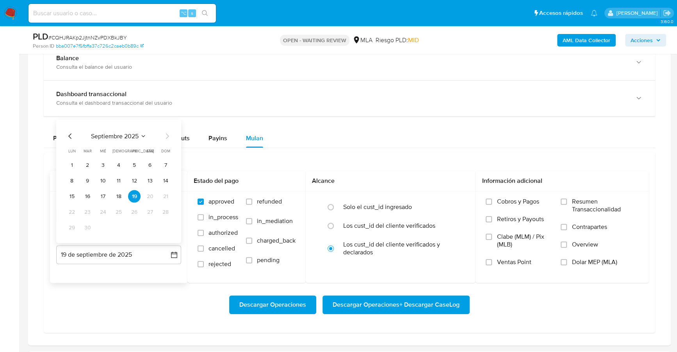
click at [69, 131] on icon "Mes anterior" at bounding box center [70, 135] width 9 height 9
click at [161, 229] on button "31" at bounding box center [165, 227] width 12 height 12
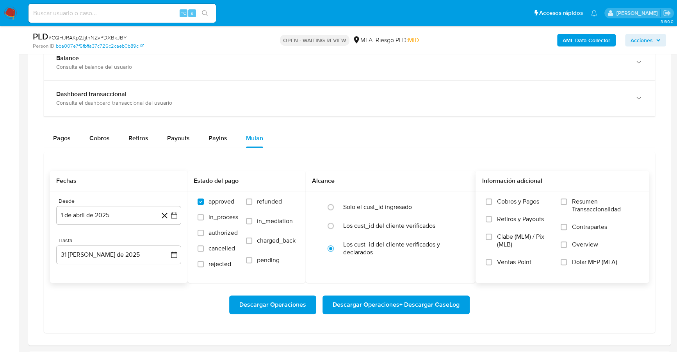
click at [603, 261] on span "Dolar MEP (MLA)" at bounding box center [593, 262] width 45 height 8
click at [567, 261] on input "Dolar MEP (MLA)" at bounding box center [563, 262] width 6 height 6
click at [376, 304] on span "Descargar Operaciones + Descargar CaseLog" at bounding box center [395, 304] width 127 height 17
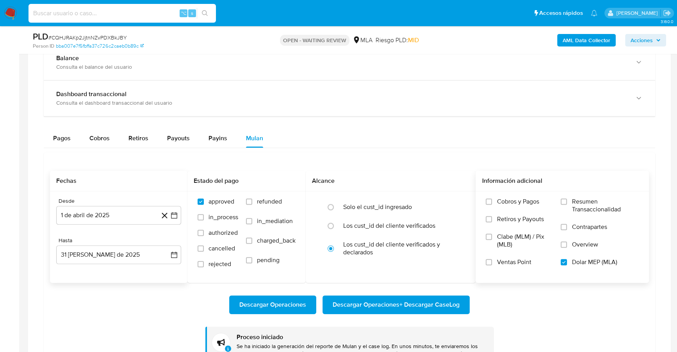
click at [123, 14] on input at bounding box center [121, 13] width 187 height 10
paste input "543294579"
type input "543294579"
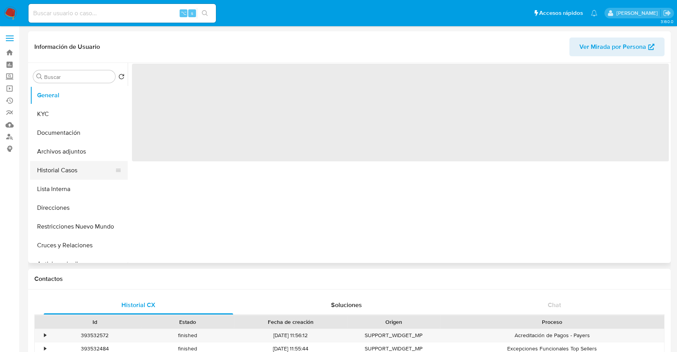
select select "10"
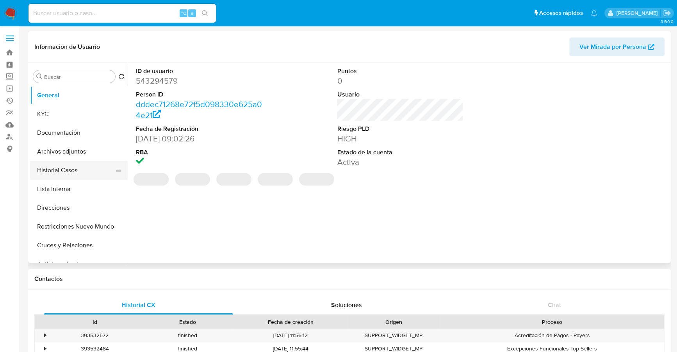
click at [68, 167] on button "Historial Casos" at bounding box center [75, 170] width 91 height 19
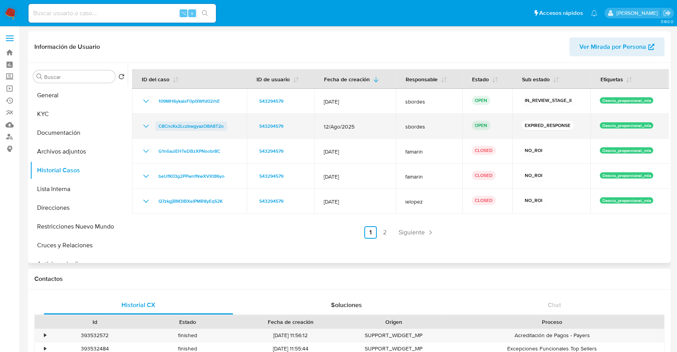
click at [198, 126] on span "C8CncKx2LczbwgyazO8A8T2o" at bounding box center [190, 125] width 65 height 9
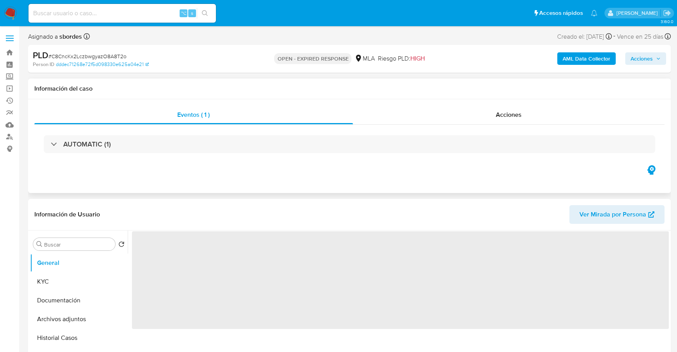
select select "10"
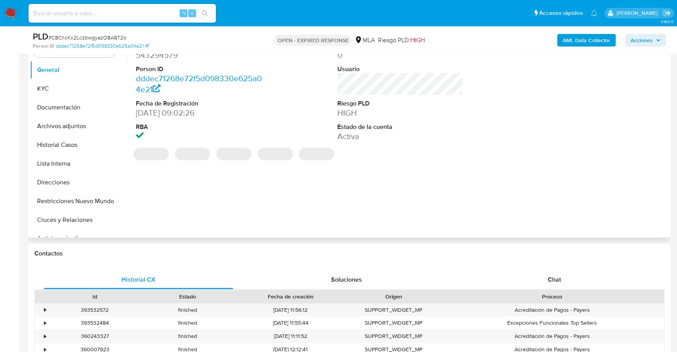
scroll to position [233, 0]
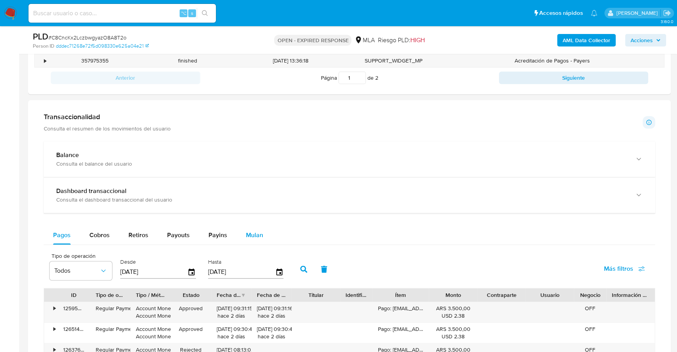
click at [247, 238] on div "Mulan" at bounding box center [254, 235] width 17 height 19
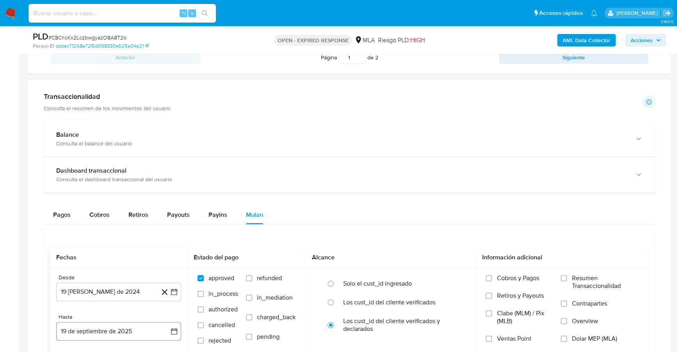
scroll to position [538, 0]
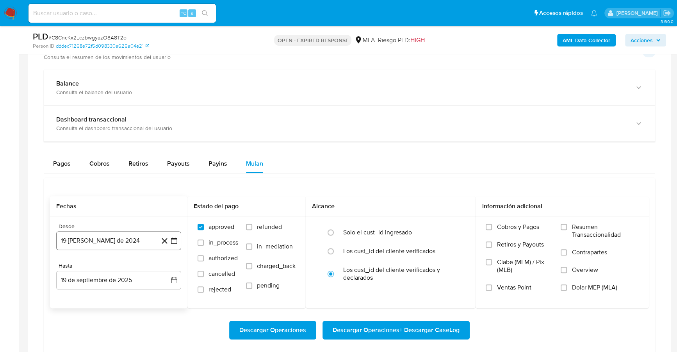
click at [92, 243] on button "19 [PERSON_NAME] de 2024" at bounding box center [118, 240] width 125 height 19
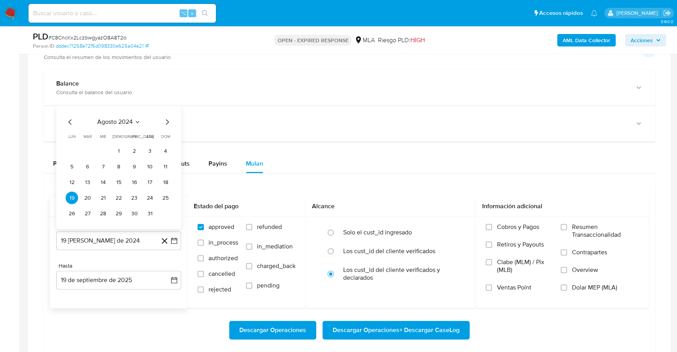
click at [119, 118] on span "agosto 2024" at bounding box center [115, 122] width 36 height 8
click at [167, 110] on icon "Año siguiente" at bounding box center [165, 112] width 9 height 9
click at [82, 160] on span "abr" at bounding box center [84, 163] width 9 height 6
click at [87, 148] on button "1" at bounding box center [87, 150] width 12 height 12
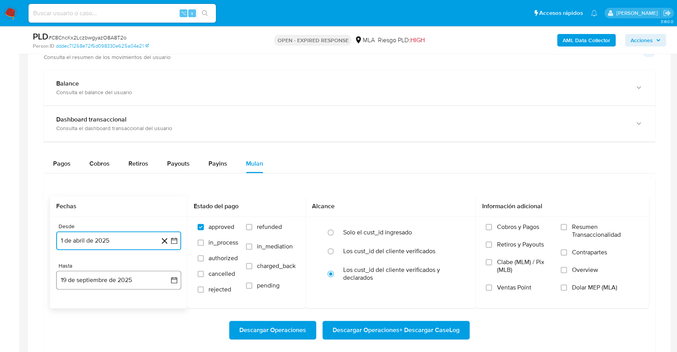
click at [118, 273] on button "19 de septiembre de 2025" at bounding box center [118, 279] width 125 height 19
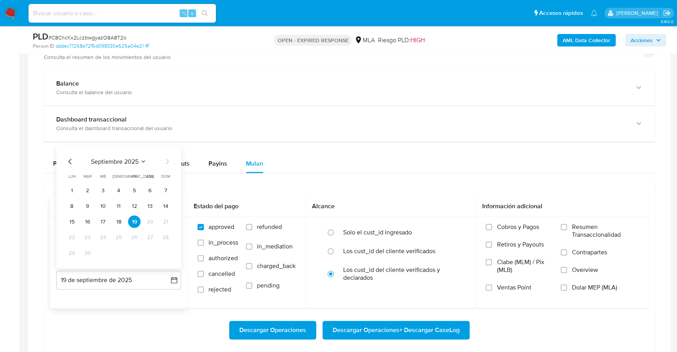
click at [69, 159] on icon "Mes anterior" at bounding box center [69, 160] width 3 height 5
click at [165, 253] on button "31" at bounding box center [165, 252] width 12 height 12
click at [596, 285] on span "Dolar MEP (MLA)" at bounding box center [593, 287] width 45 height 8
click at [567, 285] on input "Dolar MEP (MLA)" at bounding box center [563, 287] width 6 height 6
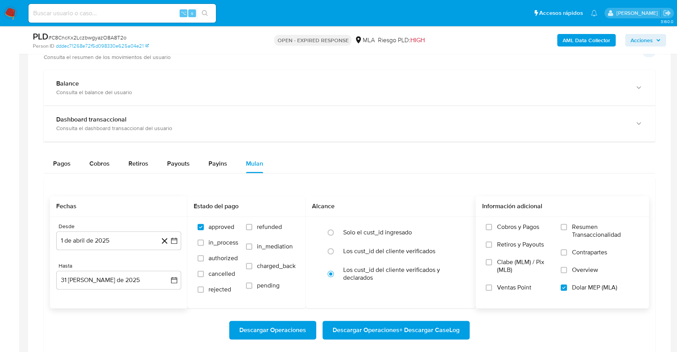
click at [430, 329] on span "Descargar Operaciones + Descargar CaseLog" at bounding box center [395, 329] width 127 height 17
click at [78, 12] on input at bounding box center [121, 13] width 187 height 10
paste input "93791108"
type input "93791108"
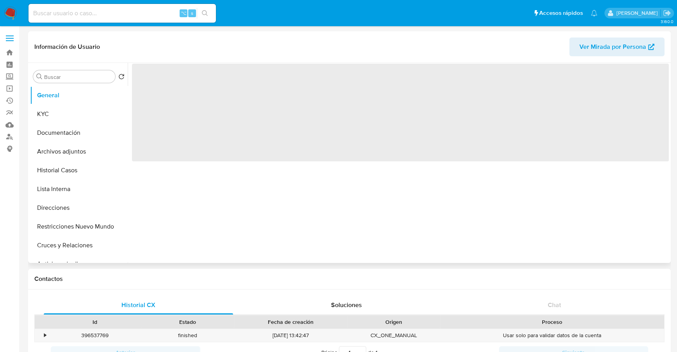
select select "10"
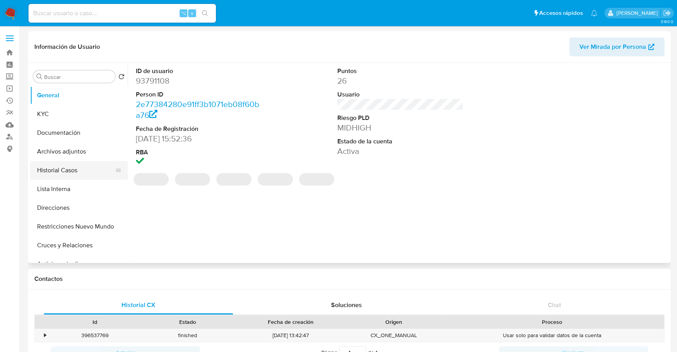
click at [79, 171] on button "Historial Casos" at bounding box center [75, 170] width 91 height 19
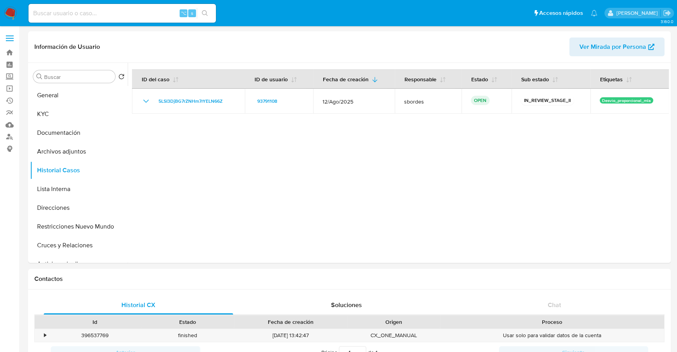
click at [62, 18] on input at bounding box center [121, 13] width 187 height 10
paste input "582333261"
type input "582333261"
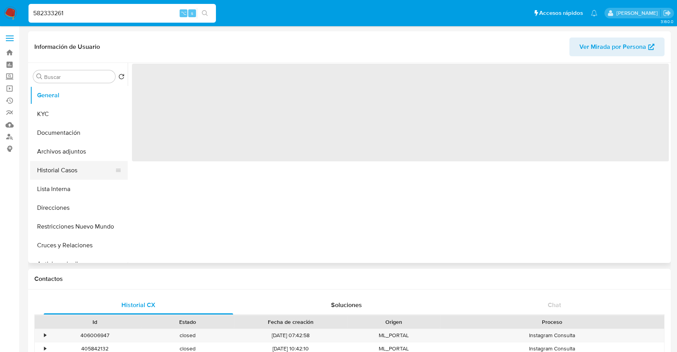
click at [74, 167] on button "Historial Casos" at bounding box center [75, 170] width 91 height 19
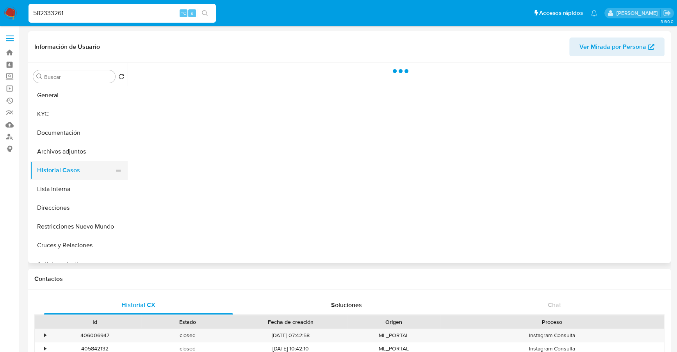
select select "10"
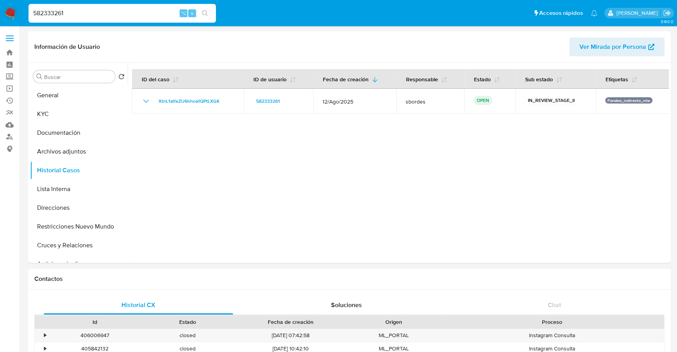
drag, startPoint x: 85, startPoint y: 14, endPoint x: -11, endPoint y: 10, distance: 96.1
paste input "273653255"
type input "273653255"
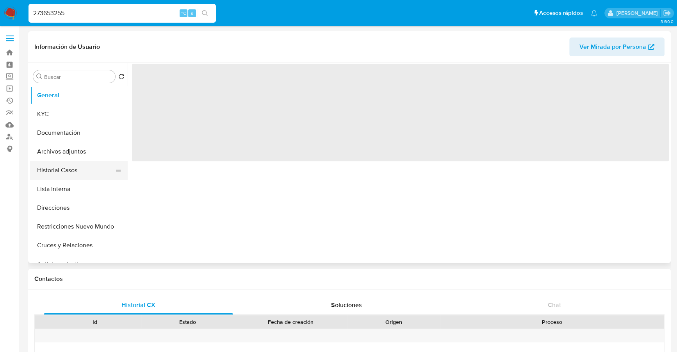
click at [71, 172] on button "Historial Casos" at bounding box center [75, 170] width 91 height 19
select select "10"
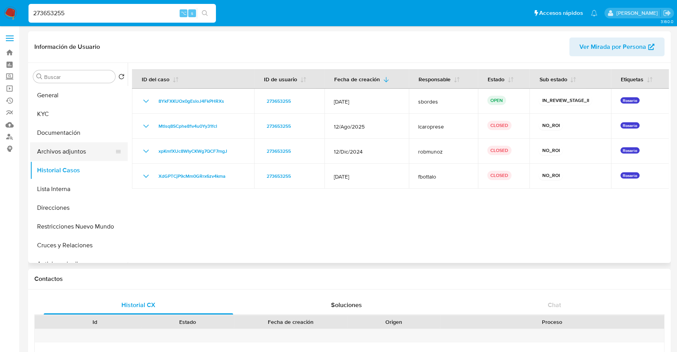
click at [79, 148] on button "Archivos adjuntos" at bounding box center [75, 151] width 91 height 19
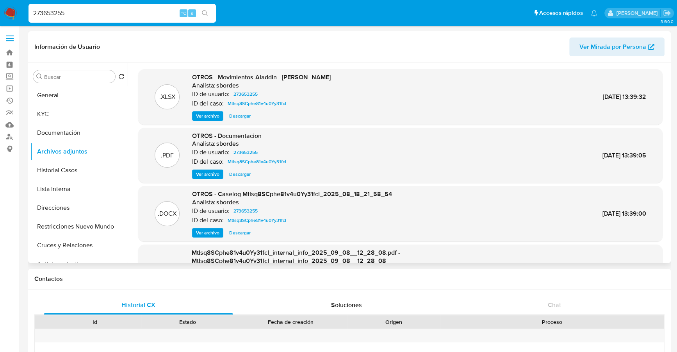
click at [210, 232] on span "Ver archivo" at bounding box center [207, 233] width 23 height 8
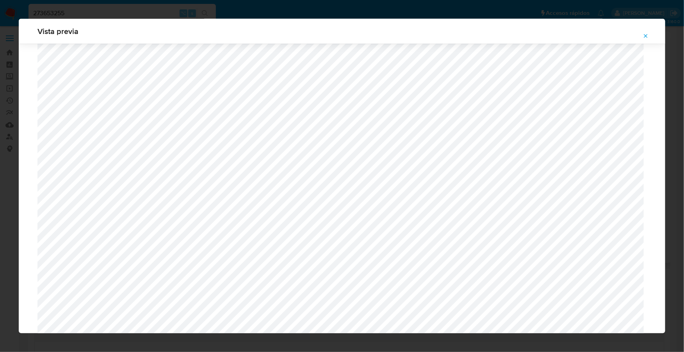
scroll to position [297, 0]
click at [648, 39] on icon "Attachment preview" at bounding box center [645, 36] width 6 height 6
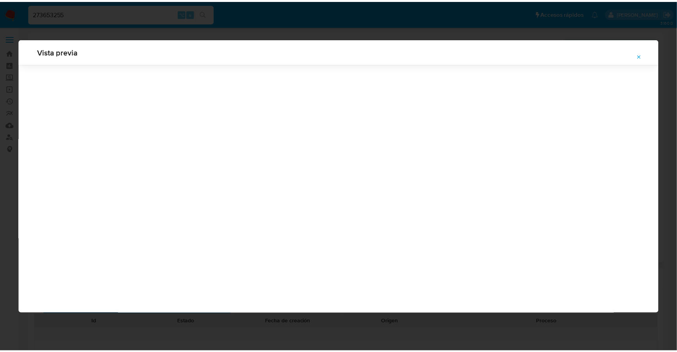
scroll to position [0, 0]
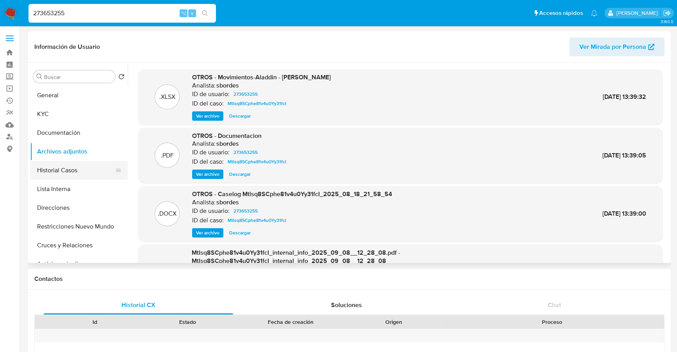
click at [71, 171] on button "Historial Casos" at bounding box center [75, 170] width 91 height 19
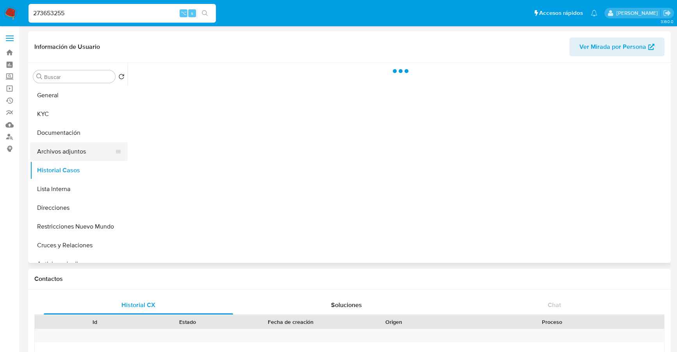
click at [71, 153] on button "Archivos adjuntos" at bounding box center [75, 151] width 91 height 19
click at [66, 169] on button "Historial Casos" at bounding box center [75, 170] width 91 height 19
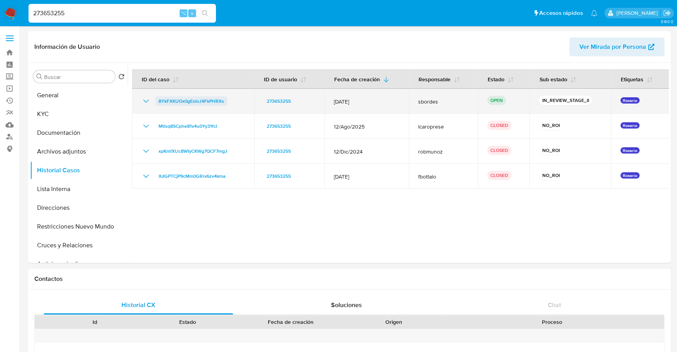
click at [178, 101] on span "8YkFXKUOx0gEsIoJ4FkPHRXs" at bounding box center [191, 100] width 66 height 9
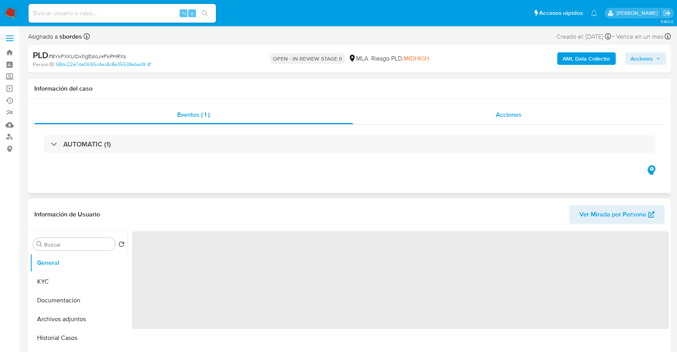
select select "10"
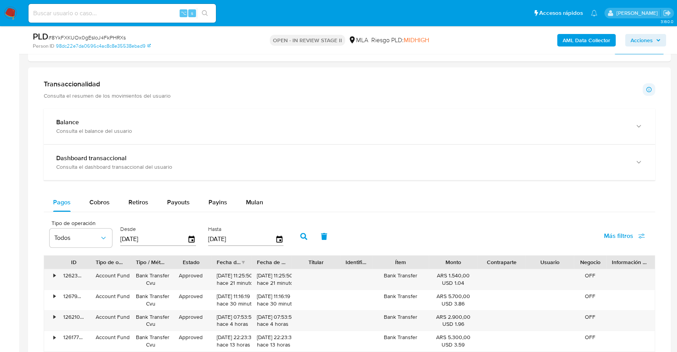
scroll to position [578, 0]
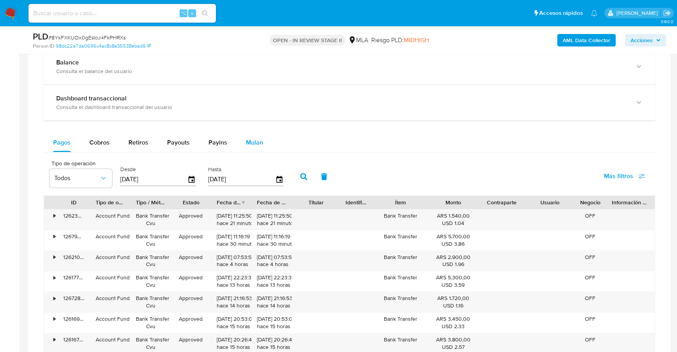
click at [258, 143] on span "Mulan" at bounding box center [254, 142] width 17 height 9
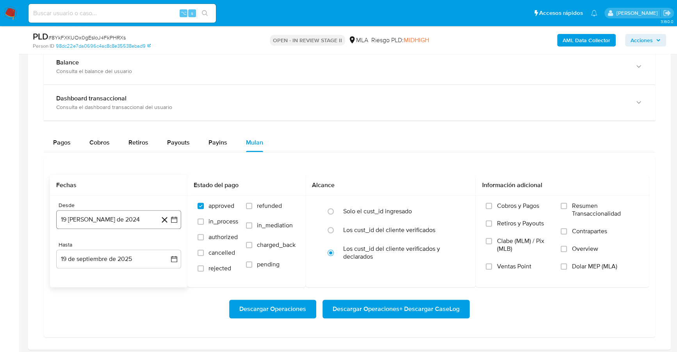
click at [113, 215] on button "19 [PERSON_NAME] de 2024" at bounding box center [118, 219] width 125 height 19
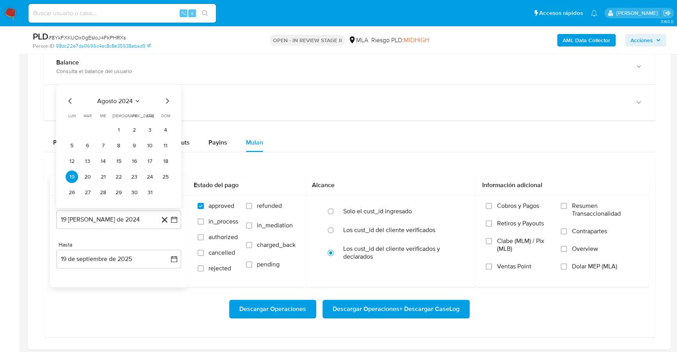
click at [120, 97] on span "agosto 2024" at bounding box center [115, 101] width 36 height 8
click at [163, 87] on icon "Año siguiente" at bounding box center [165, 91] width 9 height 9
click at [120, 158] on button "ago" at bounding box center [118, 164] width 22 height 12
click at [131, 129] on button "1" at bounding box center [134, 129] width 12 height 12
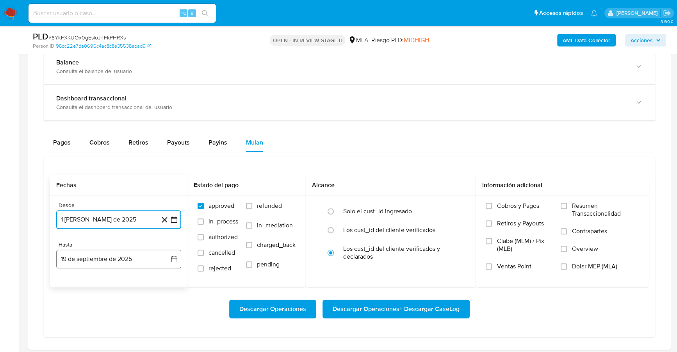
click at [88, 258] on button "19 de septiembre de 2025" at bounding box center [118, 258] width 125 height 19
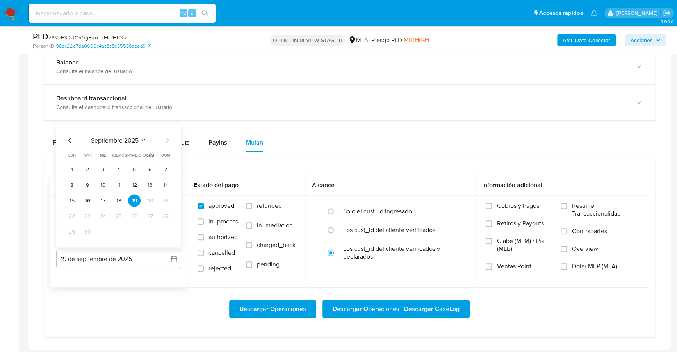
click at [69, 138] on icon "Mes anterior" at bounding box center [70, 139] width 9 height 9
click at [169, 227] on button "31" at bounding box center [165, 231] width 12 height 12
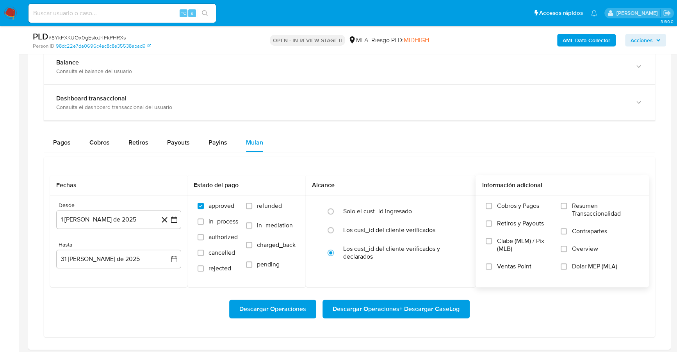
click at [590, 265] on span "Dolar MEP (MLA)" at bounding box center [593, 266] width 45 height 8
click at [567, 265] on input "Dolar MEP (MLA)" at bounding box center [563, 266] width 6 height 6
click at [369, 305] on span "Descargar Operaciones + Descargar CaseLog" at bounding box center [395, 308] width 127 height 17
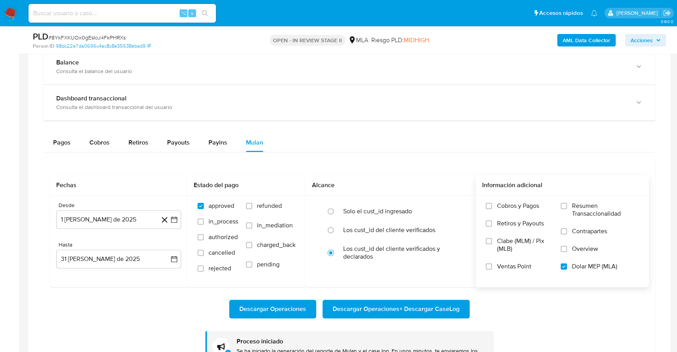
click at [135, 14] on input at bounding box center [121, 13] width 187 height 10
paste input "431801444"
type input "431801444"
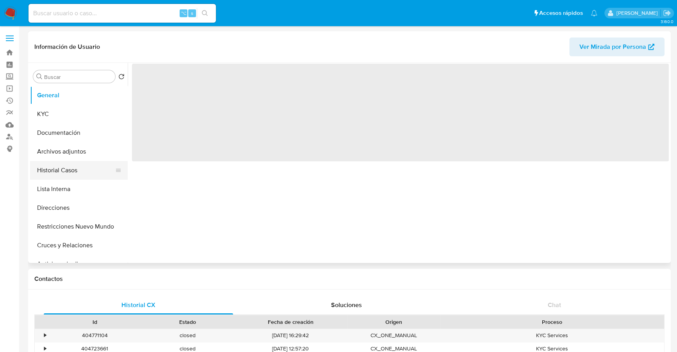
click at [60, 173] on button "Historial Casos" at bounding box center [75, 170] width 91 height 19
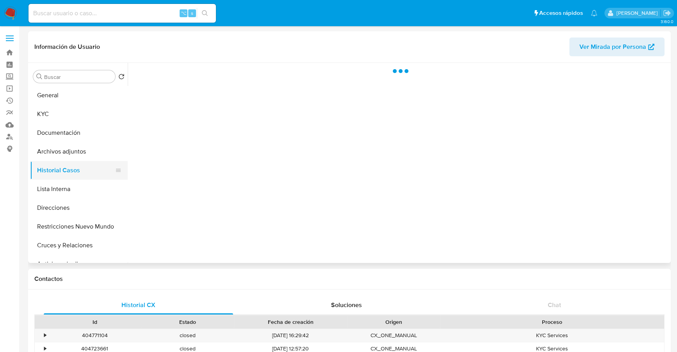
select select "10"
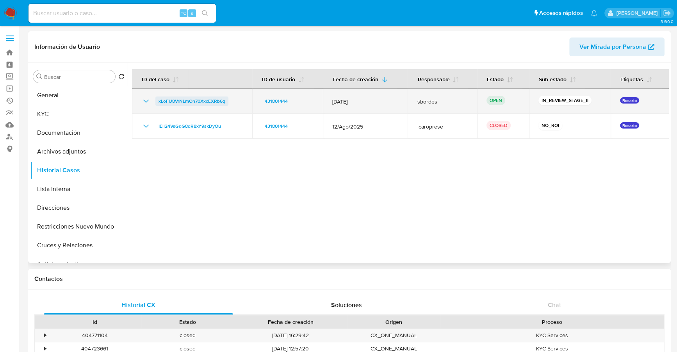
click at [192, 99] on span "xLoFU8VrNLmOn70XxcEXRb6q" at bounding box center [191, 100] width 67 height 9
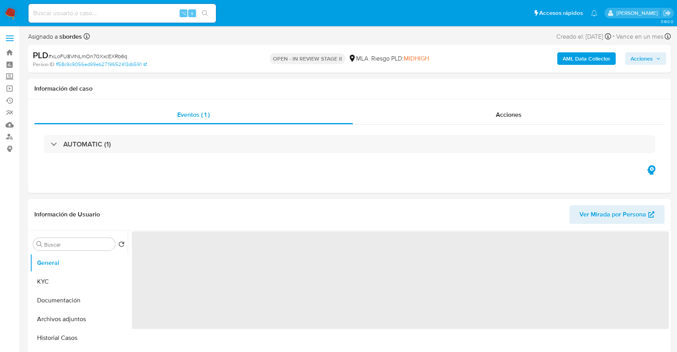
select select "10"
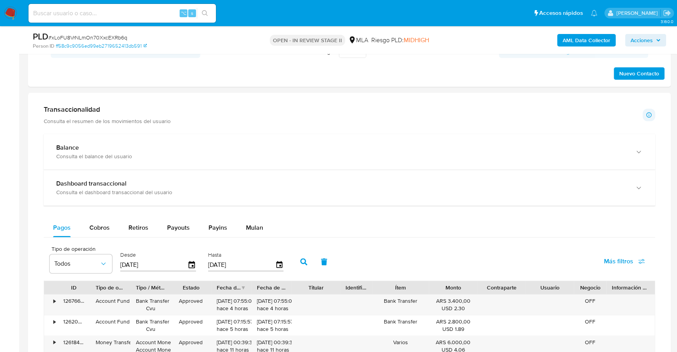
scroll to position [503, 0]
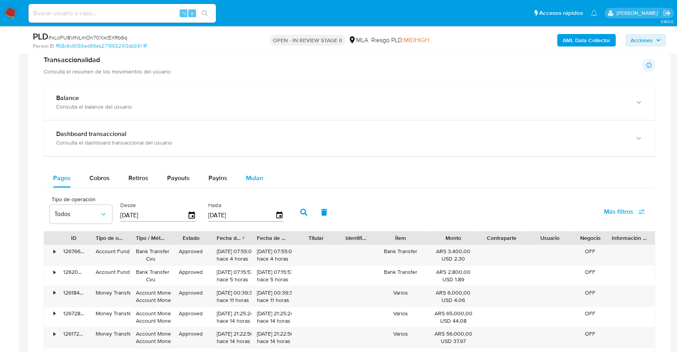
click at [247, 176] on span "Mulan" at bounding box center [254, 177] width 17 height 9
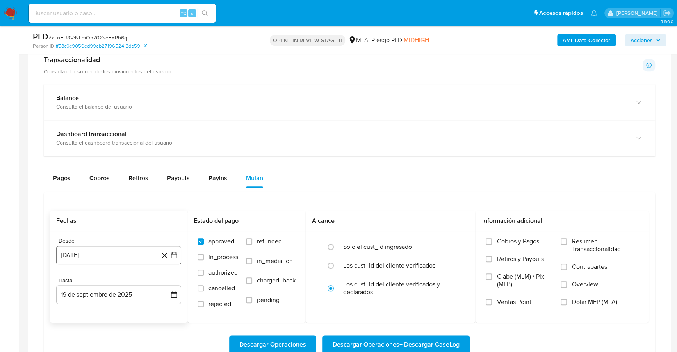
click at [80, 254] on button "19 de agosto de 2024" at bounding box center [118, 254] width 125 height 19
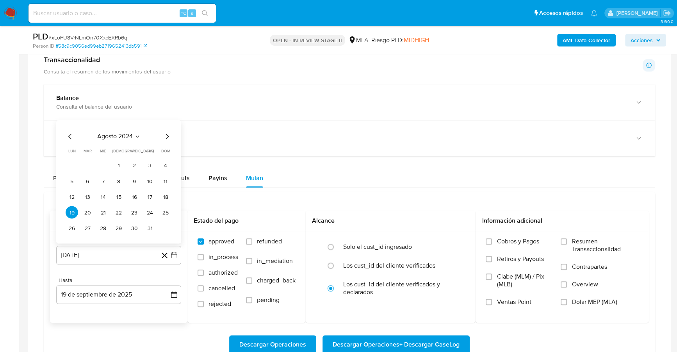
click at [108, 140] on div "agosto 2024 agosto 2024 lun lunes mar martes mié miércoles jue jueves vie viern…" at bounding box center [119, 183] width 106 height 102
click at [126, 136] on span "agosto 2024" at bounding box center [115, 137] width 36 height 8
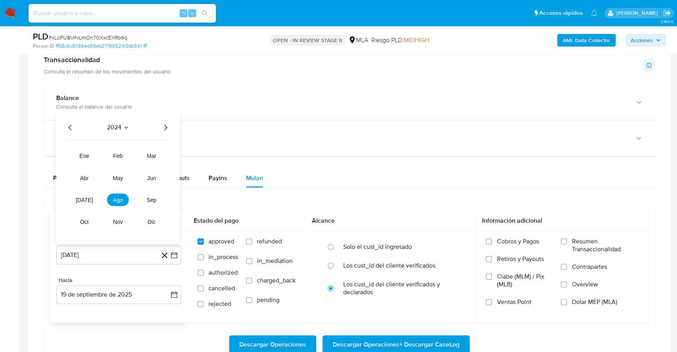
click at [165, 124] on icon "Año siguiente" at bounding box center [165, 126] width 3 height 5
click at [125, 194] on button "ago" at bounding box center [118, 200] width 22 height 12
click at [134, 159] on button "1" at bounding box center [134, 165] width 12 height 12
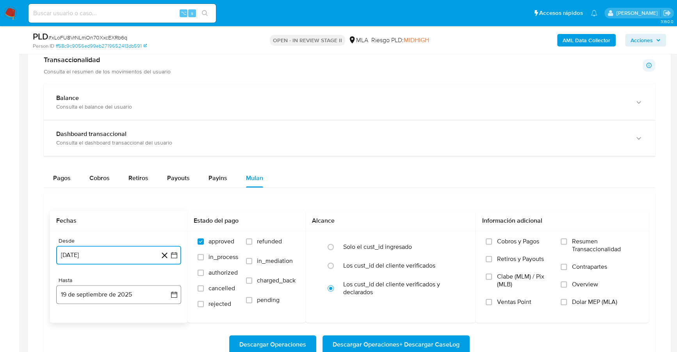
click at [102, 297] on button "19 de septiembre de 2025" at bounding box center [118, 294] width 125 height 19
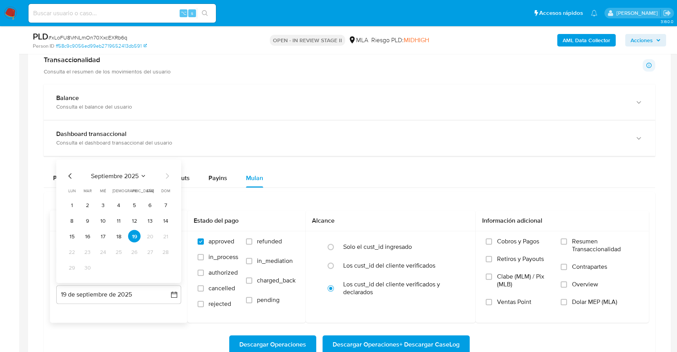
click at [68, 171] on icon "Mes anterior" at bounding box center [70, 175] width 9 height 9
click at [163, 265] on button "31" at bounding box center [165, 267] width 12 height 12
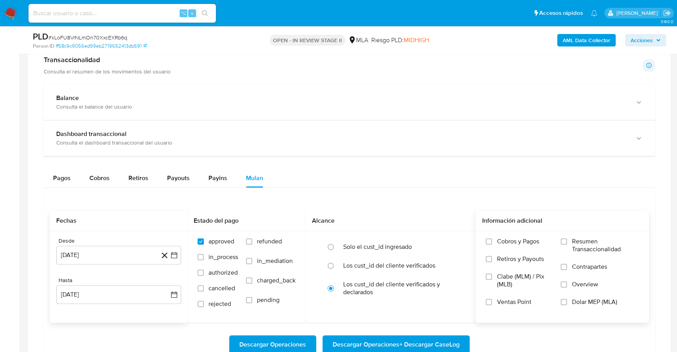
click at [583, 298] on span "Dolar MEP (MLA)" at bounding box center [593, 302] width 45 height 8
click at [567, 299] on input "Dolar MEP (MLA)" at bounding box center [563, 302] width 6 height 6
click at [435, 341] on span "Descargar Operaciones + Descargar CaseLog" at bounding box center [395, 344] width 127 height 17
click at [138, 13] on input at bounding box center [121, 13] width 187 height 10
paste input "439541796"
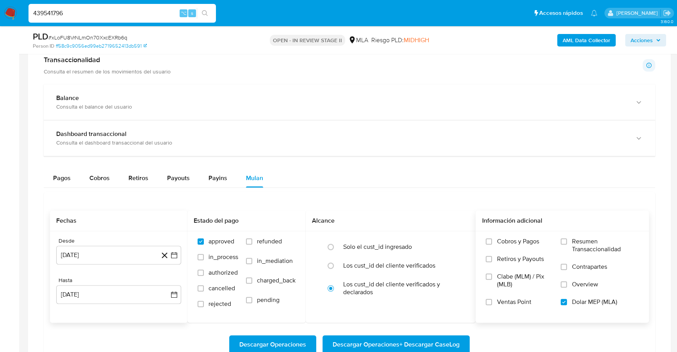
type input "439541796"
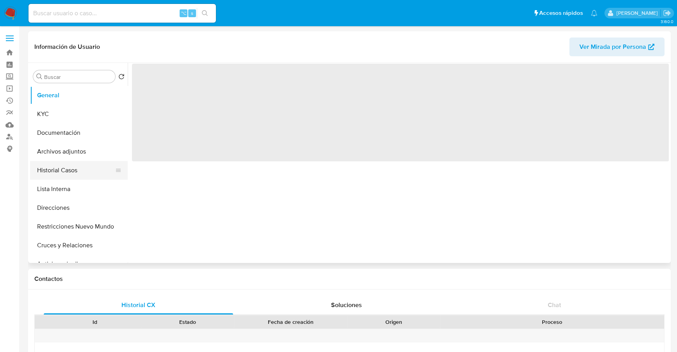
select select "10"
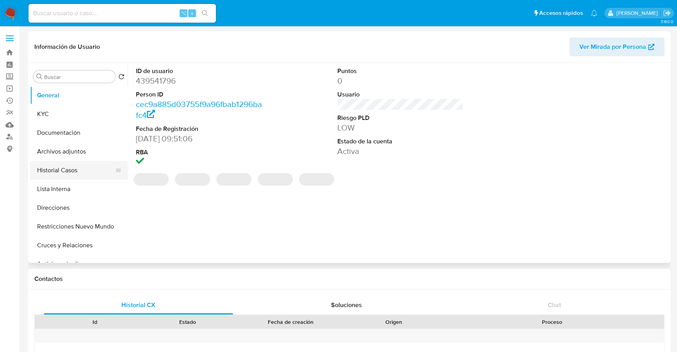
click at [54, 169] on button "Historial Casos" at bounding box center [75, 170] width 91 height 19
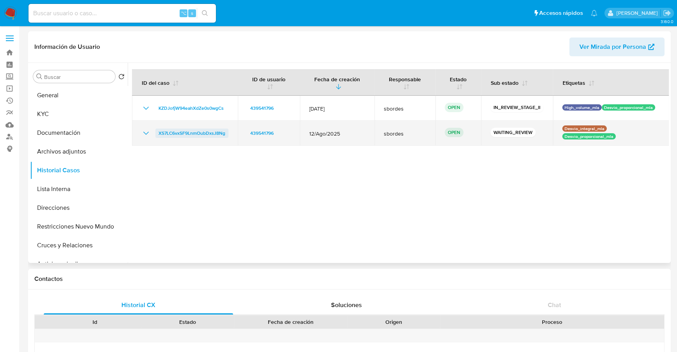
click at [173, 128] on span "XS7LC6vxSF9LnmOubDxsJ8Ng" at bounding box center [191, 132] width 67 height 9
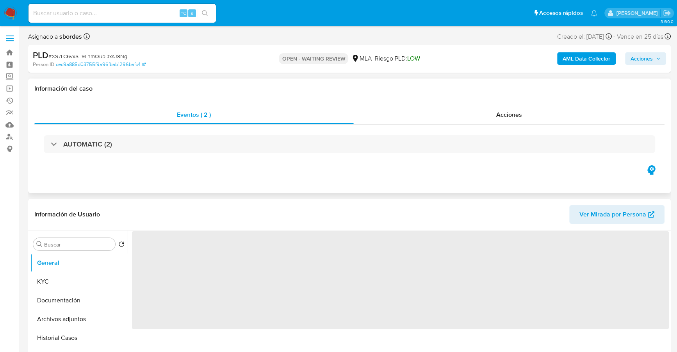
select select "10"
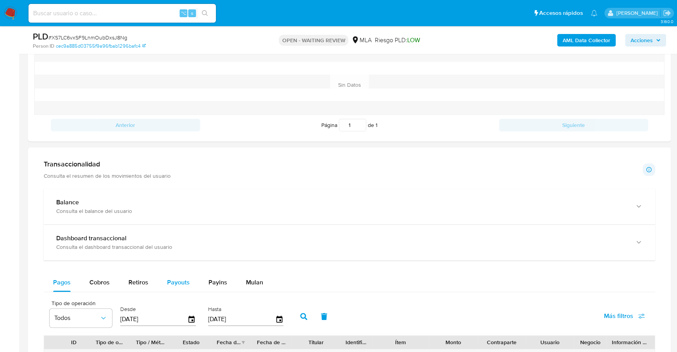
scroll to position [470, 0]
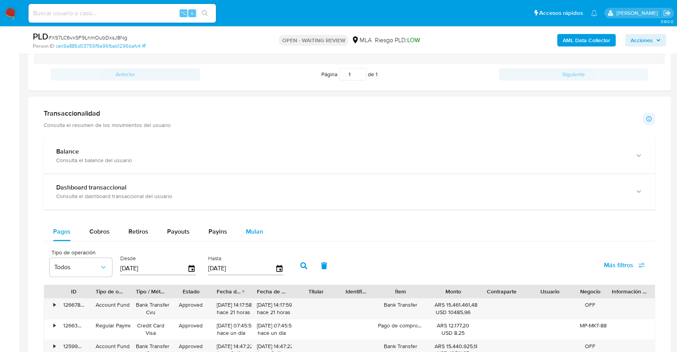
click at [250, 229] on span "Mulan" at bounding box center [254, 231] width 17 height 9
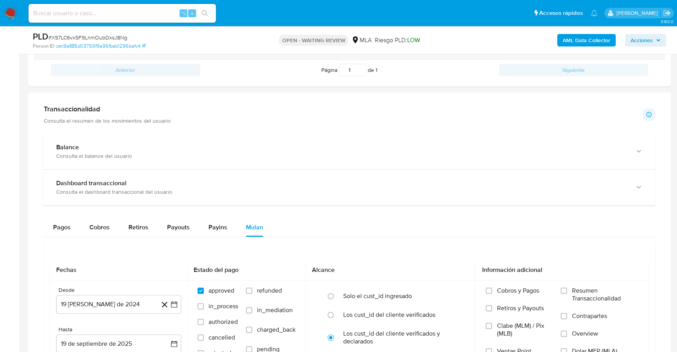
scroll to position [635, 0]
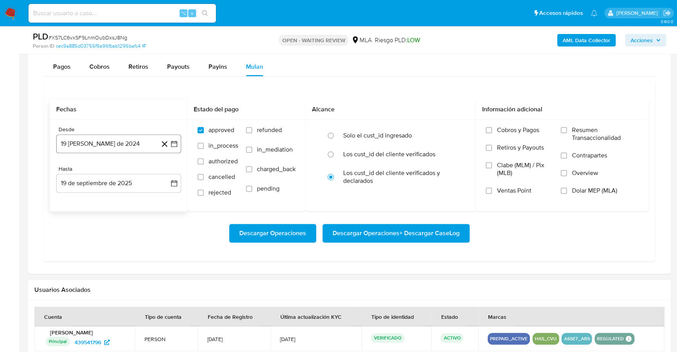
click at [97, 134] on button "19 [PERSON_NAME] de 2024" at bounding box center [118, 143] width 125 height 19
click at [114, 173] on span "agosto 2024" at bounding box center [115, 172] width 36 height 8
click at [164, 170] on icon "Año siguiente" at bounding box center [165, 171] width 9 height 9
click at [83, 219] on span "abr" at bounding box center [84, 222] width 9 height 6
click at [85, 199] on button "1" at bounding box center [87, 200] width 12 height 12
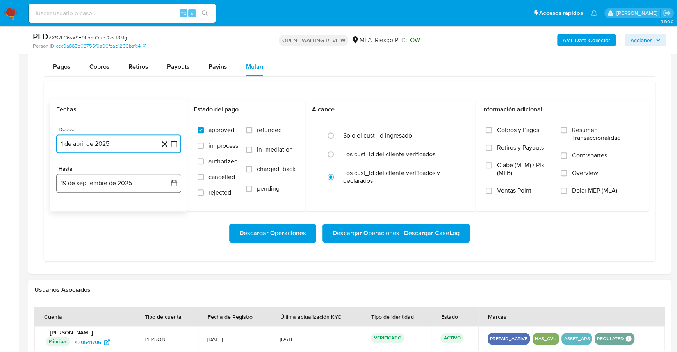
click at [91, 181] on button "19 de septiembre de 2025" at bounding box center [118, 183] width 125 height 19
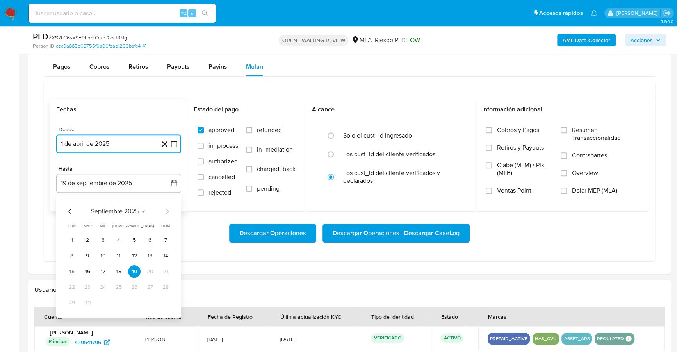
click at [69, 209] on icon "Mes anterior" at bounding box center [69, 210] width 3 height 5
click at [160, 298] on button "31" at bounding box center [165, 302] width 12 height 12
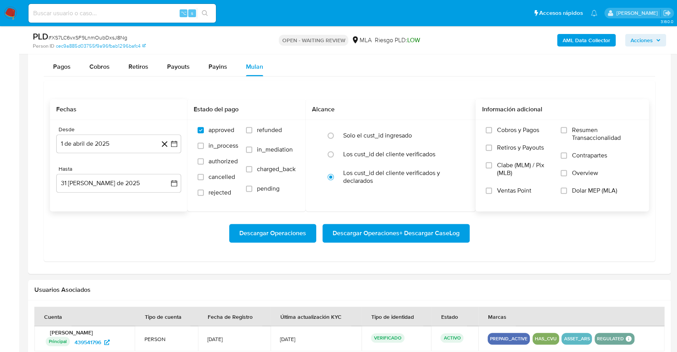
click at [598, 188] on span "Dolar MEP (MLA)" at bounding box center [593, 191] width 45 height 8
click at [567, 188] on input "Dolar MEP (MLA)" at bounding box center [563, 190] width 6 height 6
click at [377, 231] on span "Descargar Operaciones + Descargar CaseLog" at bounding box center [395, 232] width 127 height 17
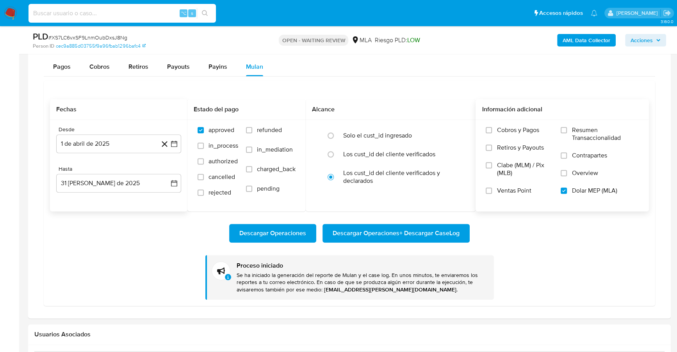
click at [140, 14] on input at bounding box center [121, 13] width 187 height 10
paste input "104414714"
type input "104414714"
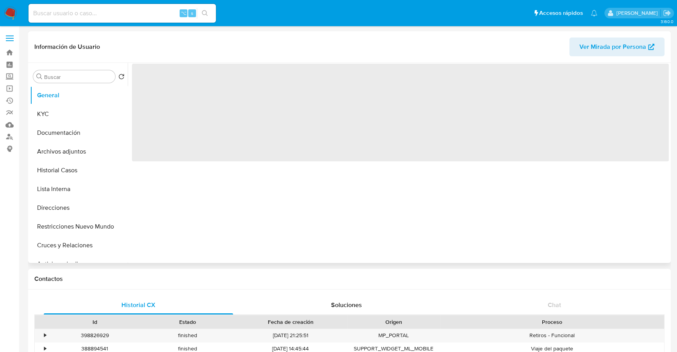
select select "10"
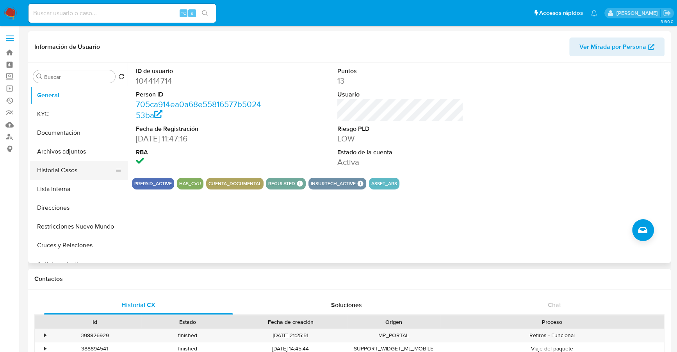
click at [71, 164] on button "Historial Casos" at bounding box center [75, 170] width 91 height 19
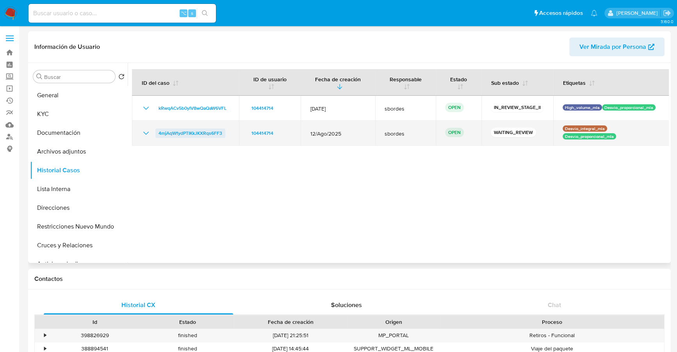
click at [202, 132] on span "4mjAqWfydPTIKkJKXRqs6FF3" at bounding box center [190, 132] width 64 height 9
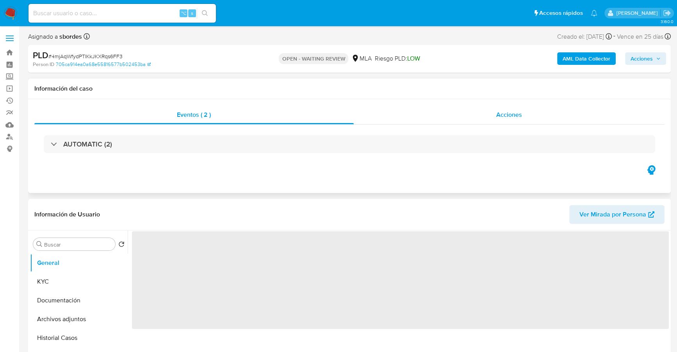
select select "10"
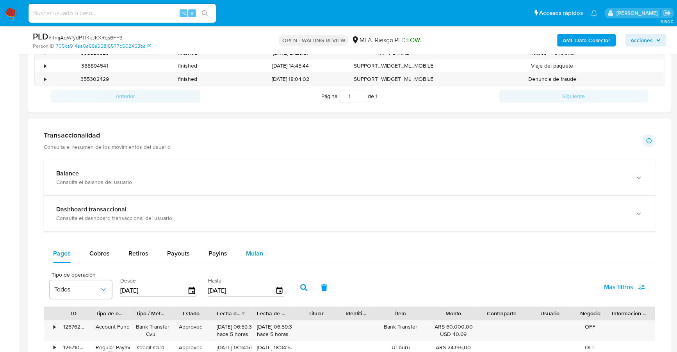
click at [243, 254] on button "Mulan" at bounding box center [254, 253] width 36 height 19
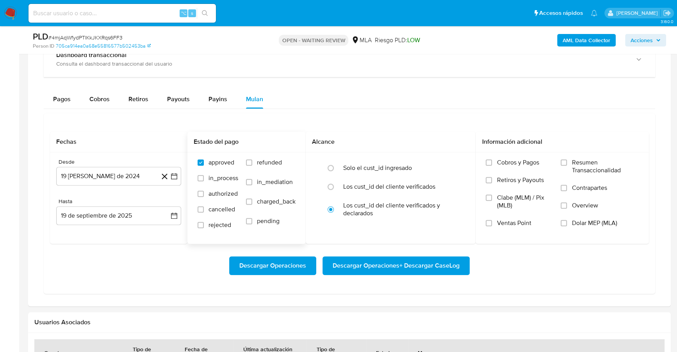
scroll to position [582, 0]
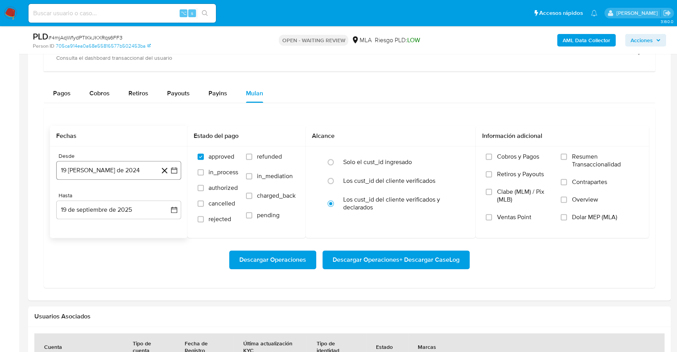
click at [109, 166] on button "19 [PERSON_NAME] de 2024" at bounding box center [118, 170] width 125 height 19
click at [120, 196] on span "agosto 2024" at bounding box center [115, 198] width 36 height 8
click at [167, 195] on icon "Año siguiente" at bounding box center [165, 198] width 9 height 9
click at [84, 249] on span "abr" at bounding box center [84, 248] width 9 height 6
click at [87, 226] on button "1" at bounding box center [87, 227] width 12 height 12
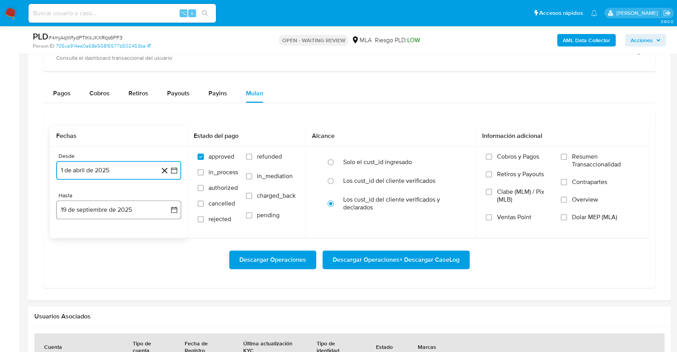
click at [92, 214] on button "19 de septiembre de 2025" at bounding box center [118, 209] width 125 height 19
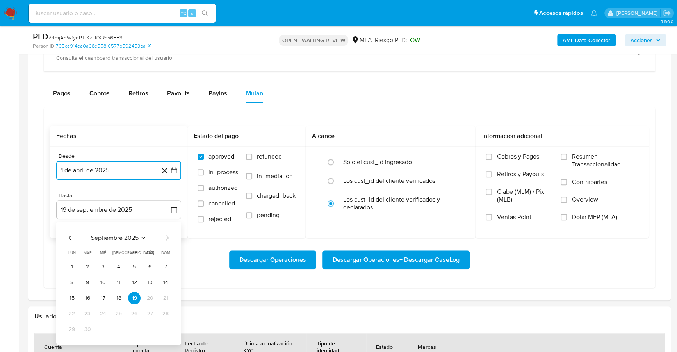
click at [70, 235] on icon "Mes anterior" at bounding box center [69, 237] width 3 height 5
click at [167, 325] on button "31" at bounding box center [165, 329] width 12 height 12
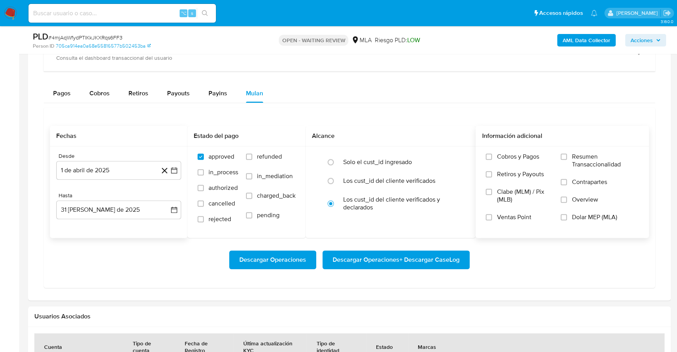
click at [569, 216] on label "Dolar MEP (MLA)" at bounding box center [599, 222] width 78 height 18
click at [567, 216] on input "Dolar MEP (MLA)" at bounding box center [563, 217] width 6 height 6
click at [435, 251] on span "Descargar Operaciones + Descargar CaseLog" at bounding box center [395, 259] width 127 height 17
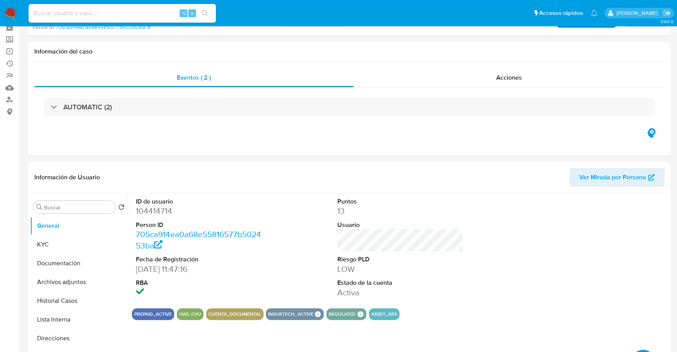
scroll to position [84, 0]
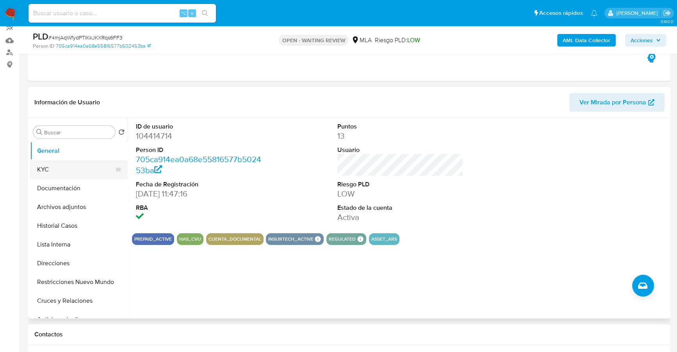
click at [36, 172] on button "KYC" at bounding box center [75, 169] width 91 height 19
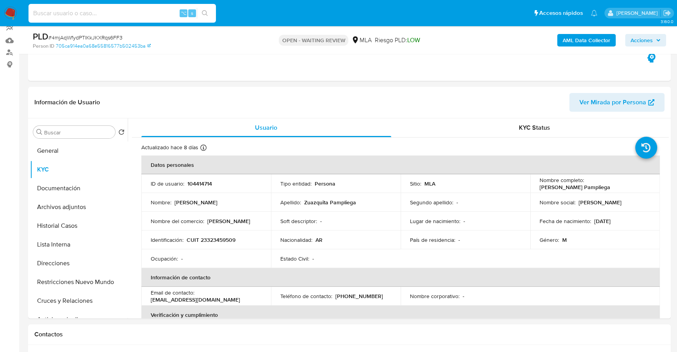
click at [104, 15] on input at bounding box center [121, 13] width 187 height 10
paste input "439507112"
type input "439507112"
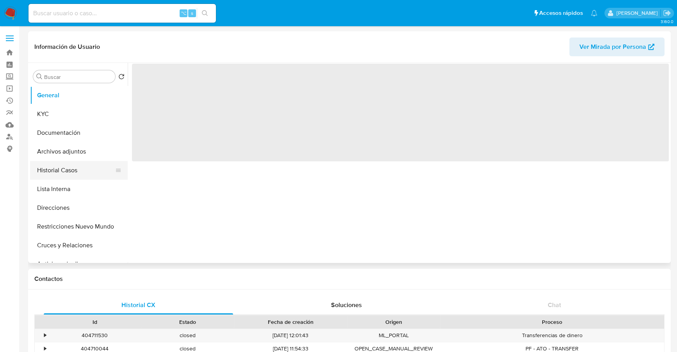
click at [50, 171] on button "Historial Casos" at bounding box center [75, 170] width 91 height 19
select select "10"
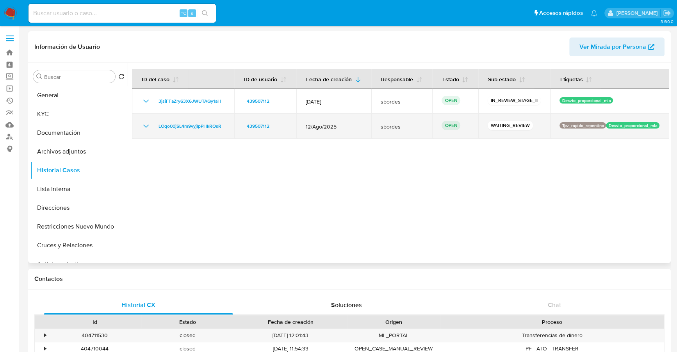
click at [181, 131] on td "LOqo00jSL4m9vyjlpPHkROsR" at bounding box center [183, 126] width 102 height 25
click at [179, 126] on span "LOqo00jSL4m9vyjlpPHkROsR" at bounding box center [189, 125] width 63 height 9
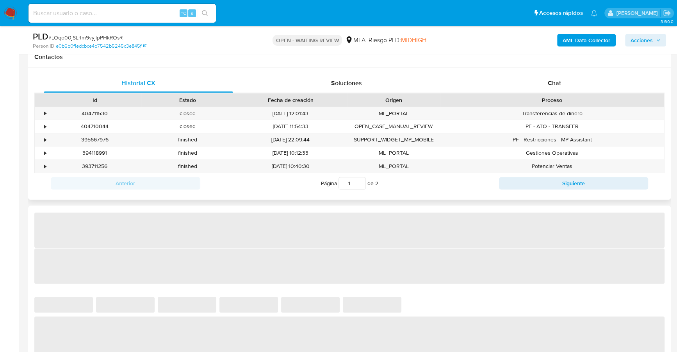
select select "10"
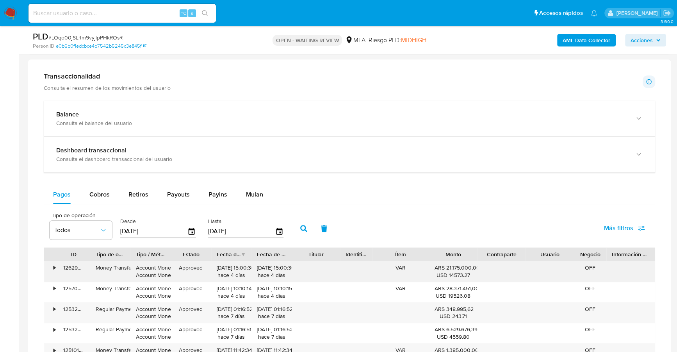
scroll to position [510, 0]
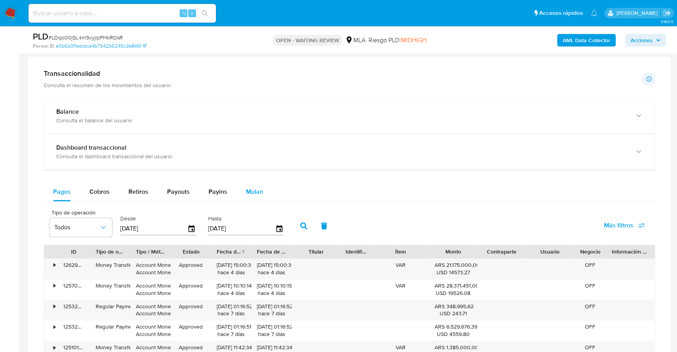
click at [249, 188] on span "Mulan" at bounding box center [254, 191] width 17 height 9
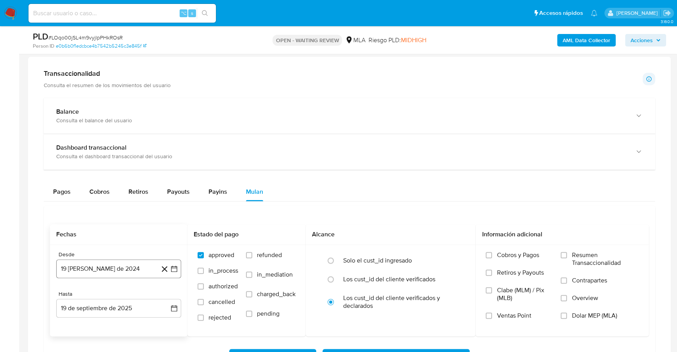
click at [99, 264] on button "19 [PERSON_NAME] de 2024" at bounding box center [118, 268] width 125 height 19
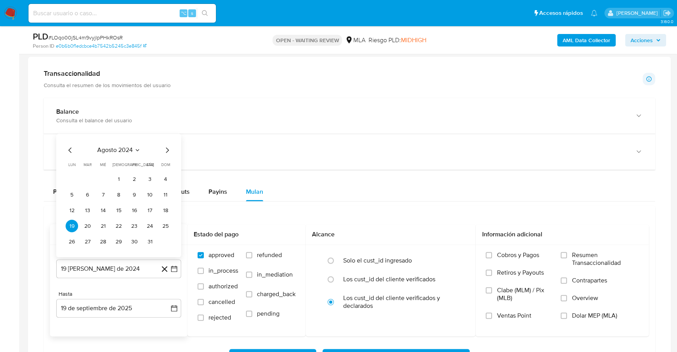
click at [112, 148] on span "agosto 2024" at bounding box center [115, 150] width 36 height 8
click at [164, 141] on icon "Año siguiente" at bounding box center [165, 140] width 9 height 9
click at [88, 188] on span "abr" at bounding box center [84, 191] width 9 height 6
click at [89, 174] on button "1" at bounding box center [87, 178] width 12 height 12
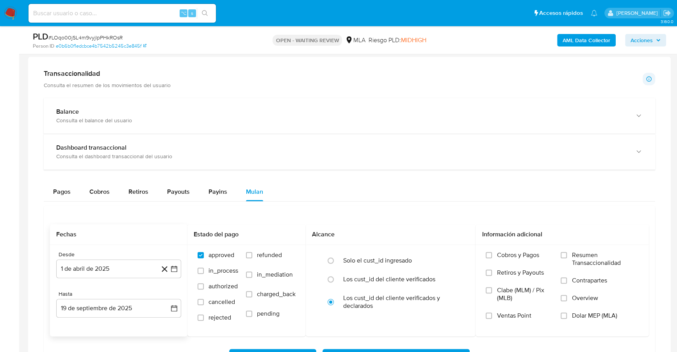
click at [117, 317] on div "Desde 1 de abril de 2025 1-04-2025 Hasta 19 de septiembre de 2025 19-09-2025" at bounding box center [118, 290] width 137 height 91
click at [117, 310] on button "19 de septiembre de 2025" at bounding box center [118, 308] width 125 height 19
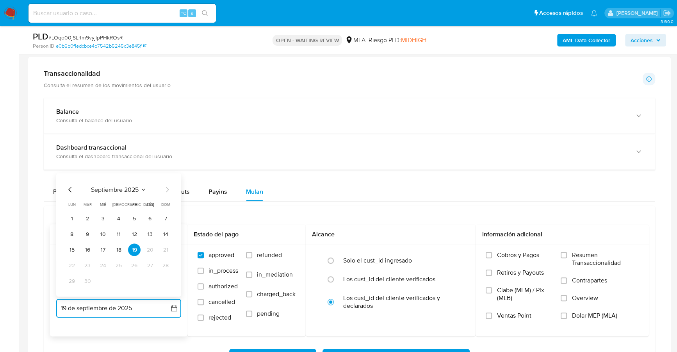
click at [71, 185] on icon "Mes anterior" at bounding box center [70, 189] width 9 height 9
click at [167, 279] on button "31" at bounding box center [165, 280] width 12 height 12
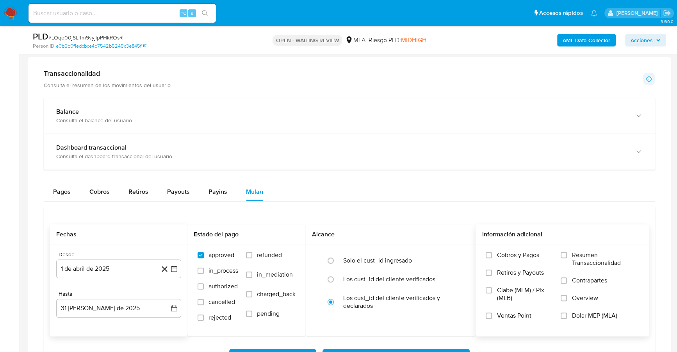
click at [573, 311] on span "Dolar MEP (MLA)" at bounding box center [593, 315] width 45 height 8
click at [567, 312] on input "Dolar MEP (MLA)" at bounding box center [563, 315] width 6 height 6
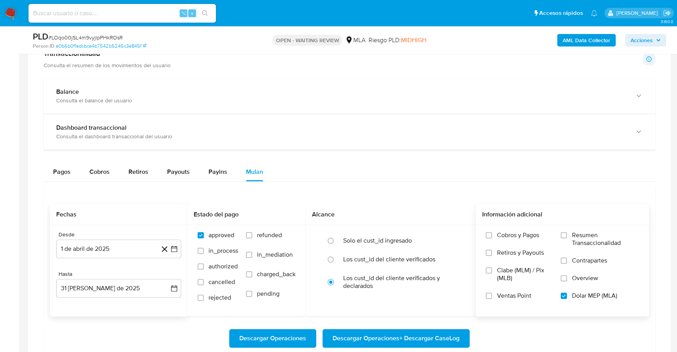
scroll to position [578, 0]
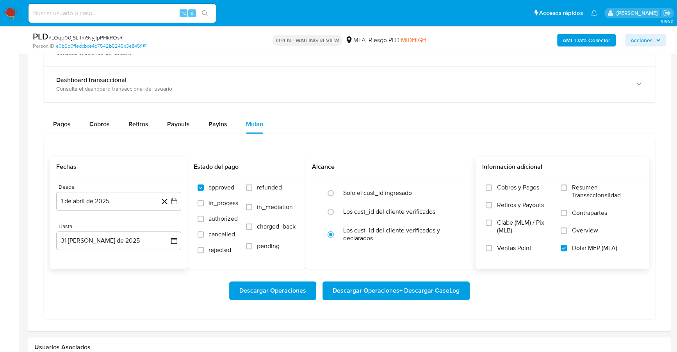
click at [426, 288] on span "Descargar Operaciones + Descargar CaseLog" at bounding box center [395, 290] width 127 height 17
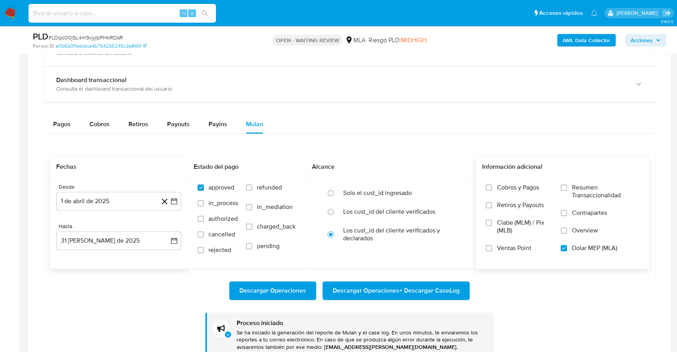
click at [82, 13] on input at bounding box center [121, 13] width 187 height 10
paste input "840025771"
type input "840025771"
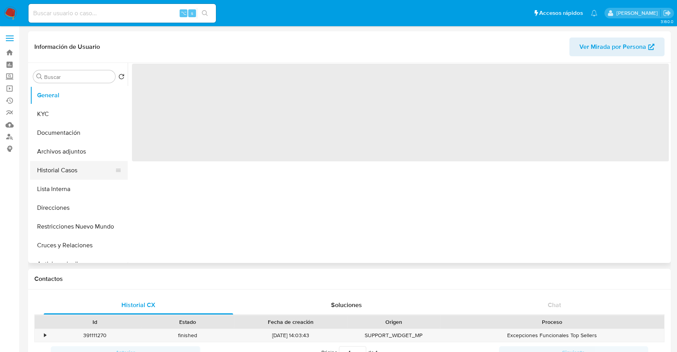
select select "10"
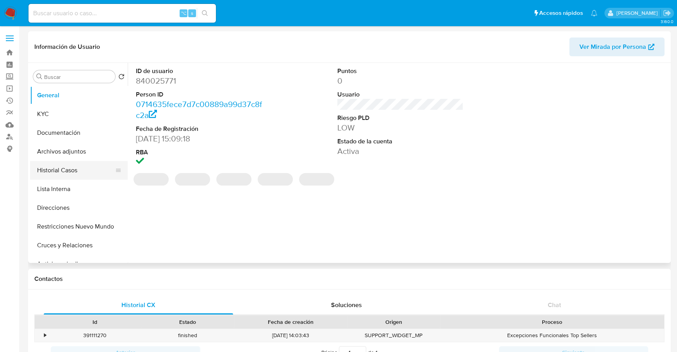
click at [61, 167] on button "Historial Casos" at bounding box center [75, 170] width 91 height 19
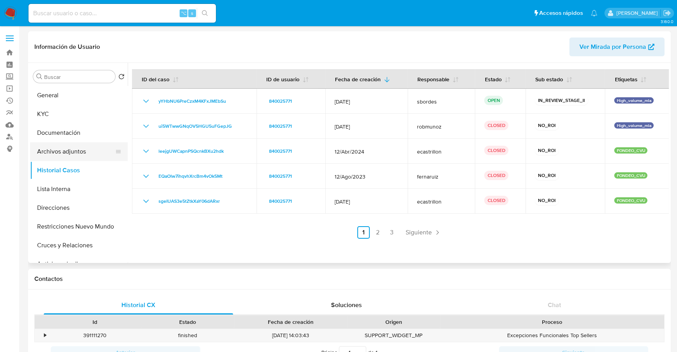
click at [78, 155] on button "Archivos adjuntos" at bounding box center [75, 151] width 91 height 19
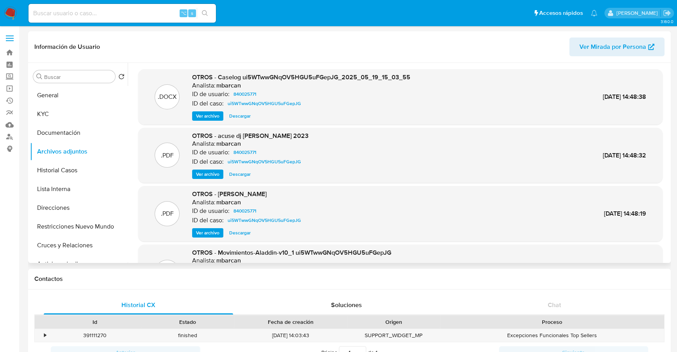
click at [199, 116] on span "Ver archivo" at bounding box center [207, 116] width 23 height 8
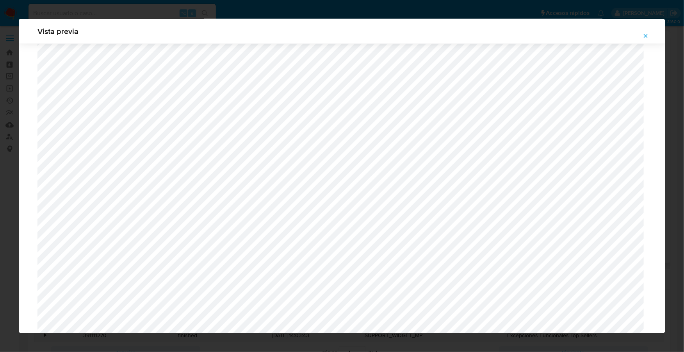
scroll to position [166, 0]
click at [644, 36] on icon "Attachment preview" at bounding box center [645, 36] width 6 height 6
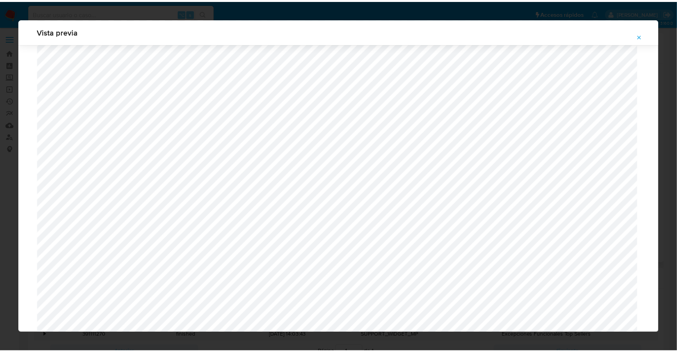
scroll to position [0, 0]
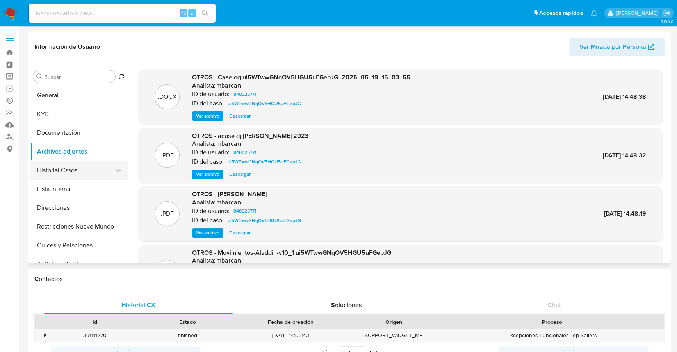
click at [47, 173] on button "Historial Casos" at bounding box center [75, 170] width 91 height 19
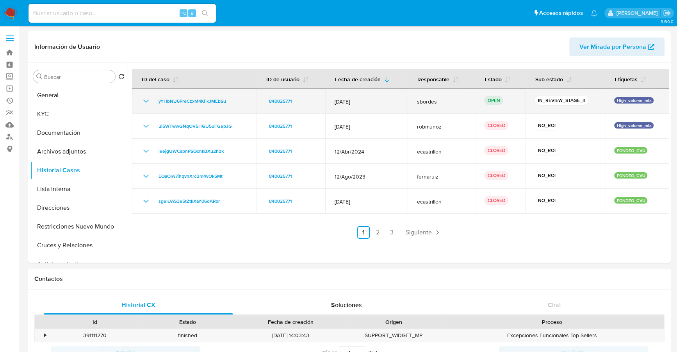
click at [202, 94] on td "yYHbNU6PreCzxM4KFxJMEbSu" at bounding box center [194, 101] width 124 height 25
click at [203, 94] on td "yYHbNU6PreCzxM4KFxJMEbSu" at bounding box center [194, 101] width 124 height 25
click at [205, 98] on span "yYHbNU6PreCzxM4KFxJMEbSu" at bounding box center [192, 100] width 68 height 9
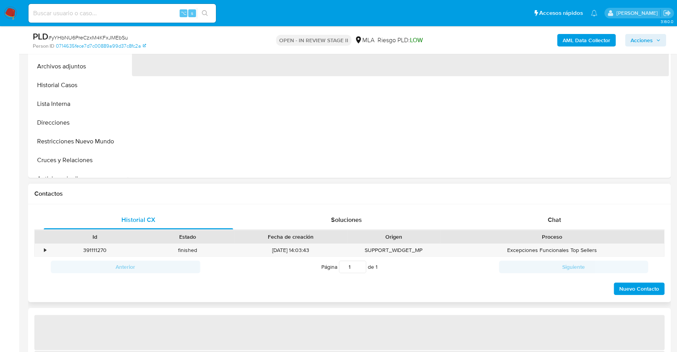
select select "10"
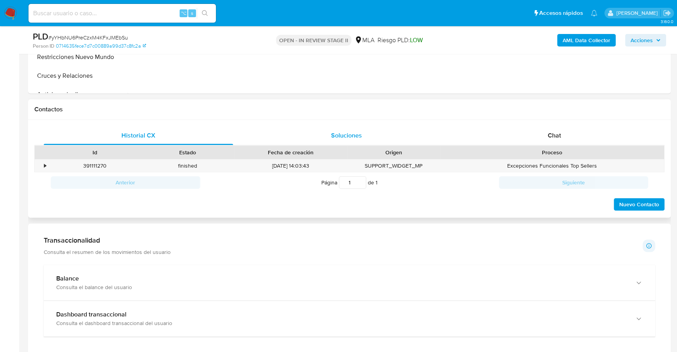
scroll to position [434, 0]
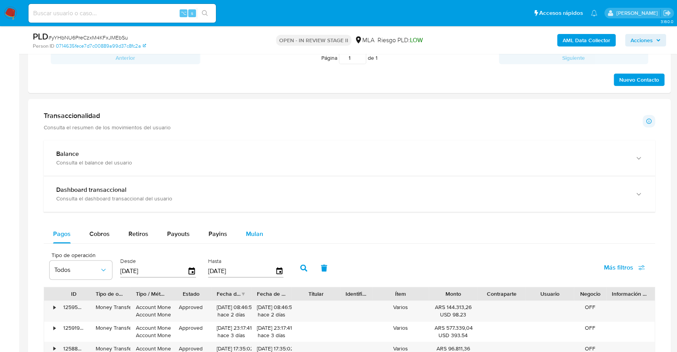
click at [250, 233] on span "Mulan" at bounding box center [254, 233] width 17 height 9
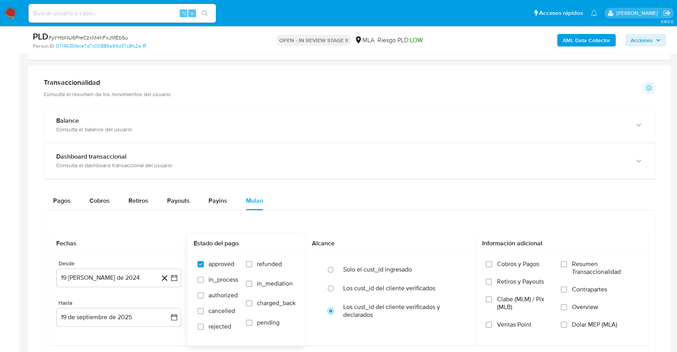
scroll to position [514, 0]
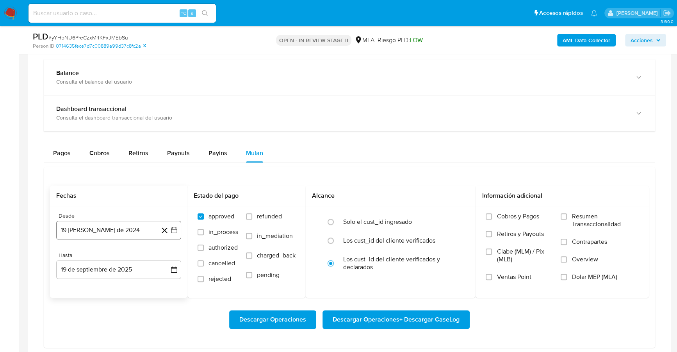
click at [79, 229] on button "19 [PERSON_NAME] de 2024" at bounding box center [118, 229] width 125 height 19
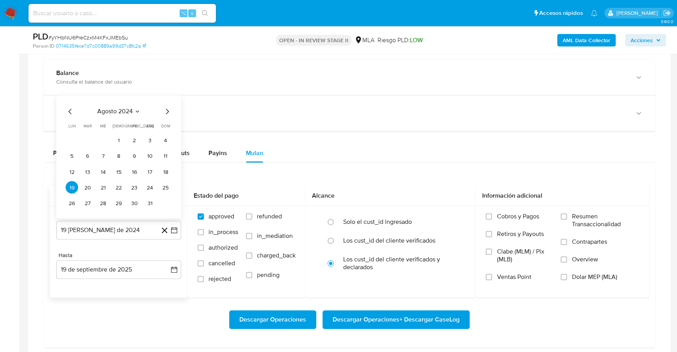
click at [115, 110] on span "agosto 2024" at bounding box center [115, 112] width 36 height 8
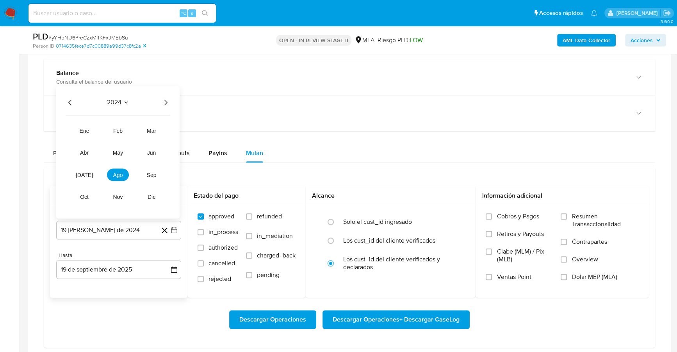
click at [165, 98] on icon "Año siguiente" at bounding box center [165, 102] width 9 height 9
click at [122, 152] on span "may" at bounding box center [118, 153] width 10 height 6
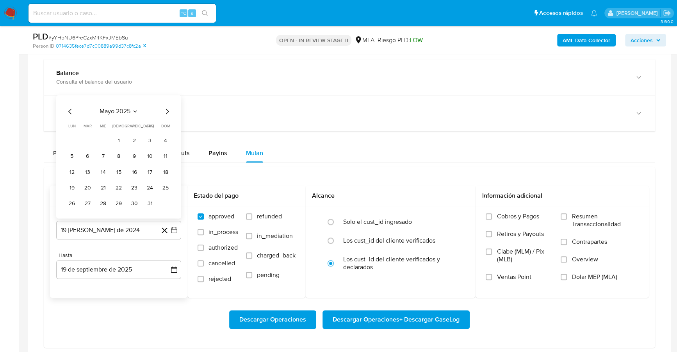
click at [117, 135] on button "1" at bounding box center [118, 140] width 12 height 12
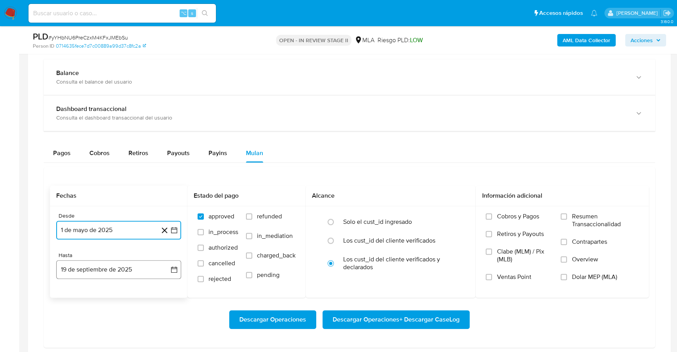
click at [104, 267] on button "19 de septiembre de 2025" at bounding box center [118, 269] width 125 height 19
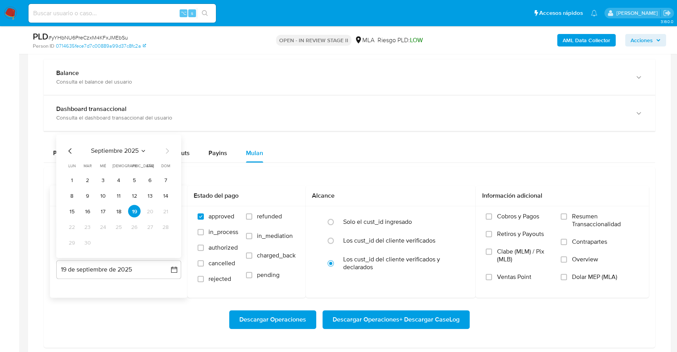
click at [69, 152] on icon "Mes anterior" at bounding box center [70, 150] width 9 height 9
click at [164, 241] on button "31" at bounding box center [165, 242] width 12 height 12
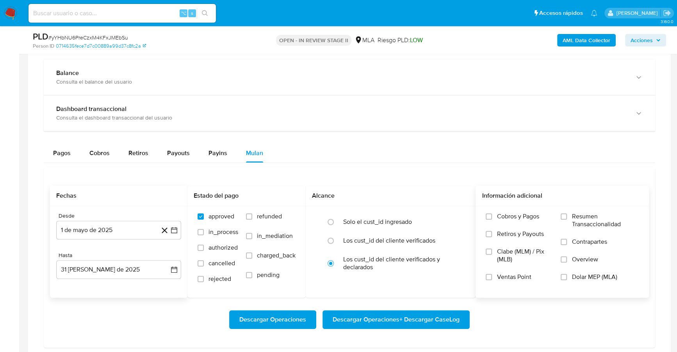
click at [605, 273] on span "Dolar MEP (MLA)" at bounding box center [593, 277] width 45 height 8
click at [567, 274] on input "Dolar MEP (MLA)" at bounding box center [563, 277] width 6 height 6
click at [394, 316] on span "Descargar Operaciones + Descargar CaseLog" at bounding box center [395, 319] width 127 height 17
click at [77, 8] on input at bounding box center [121, 13] width 187 height 10
paste input "42417486"
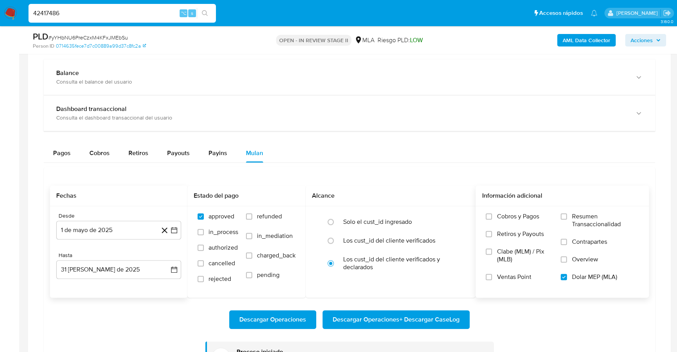
type input "42417486"
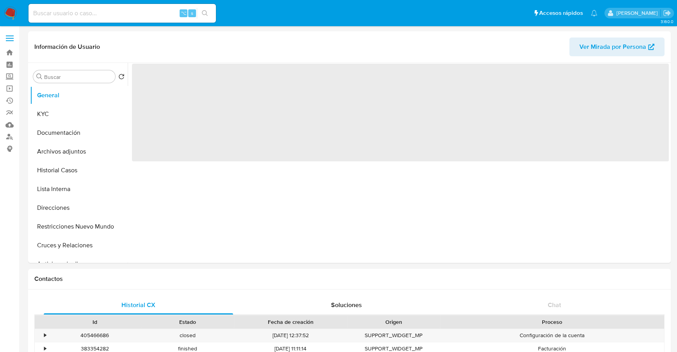
select select "10"
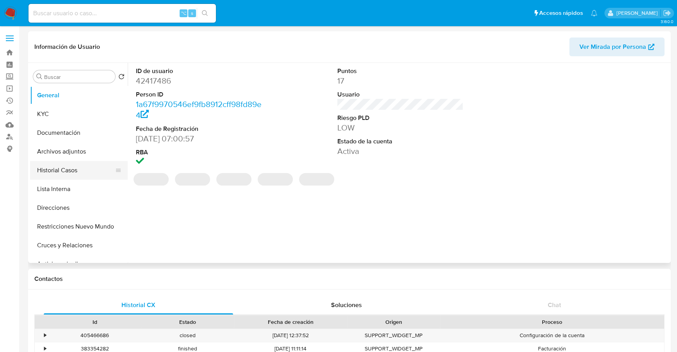
click at [75, 172] on button "Historial Casos" at bounding box center [75, 170] width 91 height 19
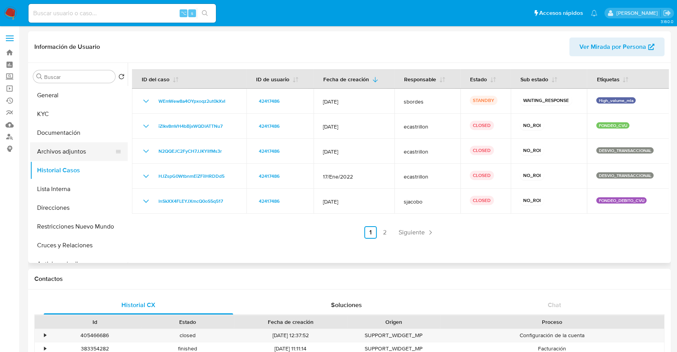
click at [71, 147] on button "Archivos adjuntos" at bounding box center [75, 151] width 91 height 19
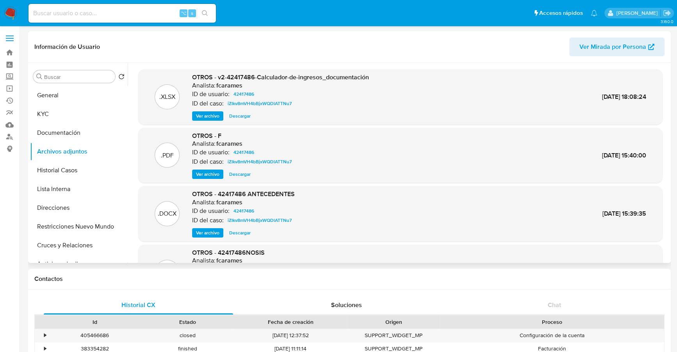
click at [209, 115] on span "Ver archivo" at bounding box center [207, 116] width 23 height 8
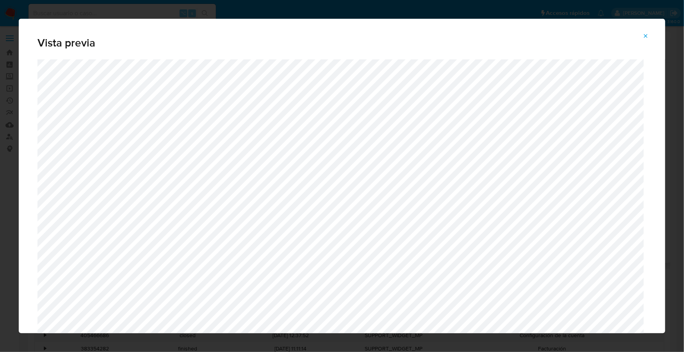
click at [648, 35] on icon "Attachment preview" at bounding box center [645, 36] width 6 height 6
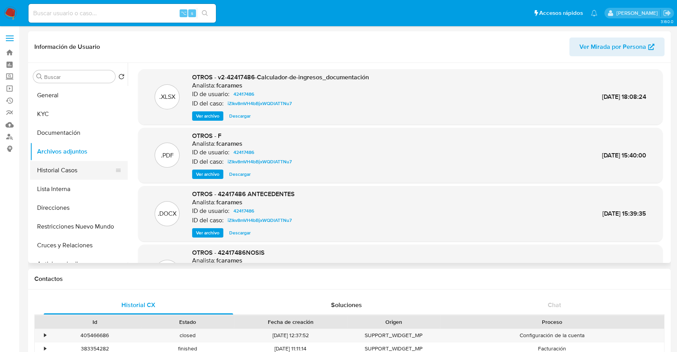
click at [68, 169] on button "Historial Casos" at bounding box center [75, 170] width 91 height 19
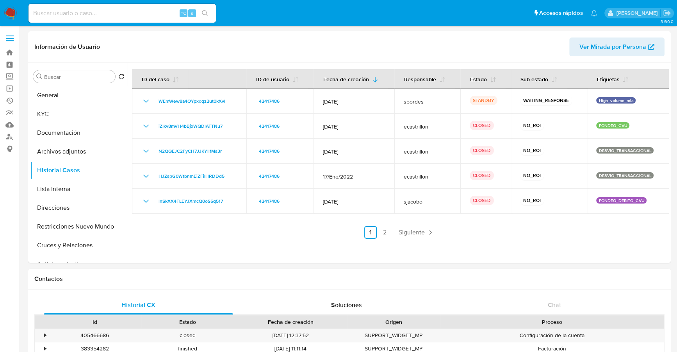
click at [104, 15] on input at bounding box center [121, 13] width 187 height 10
paste input "15639479"
type input "15639479"
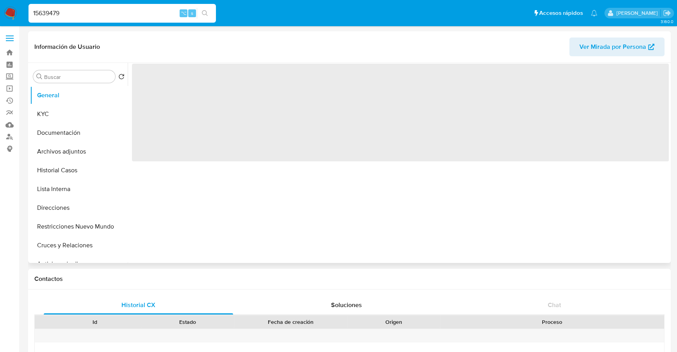
select select "10"
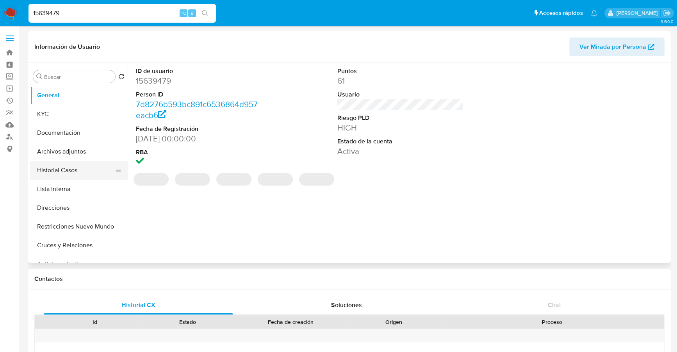
click at [71, 168] on button "Historial Casos" at bounding box center [75, 170] width 91 height 19
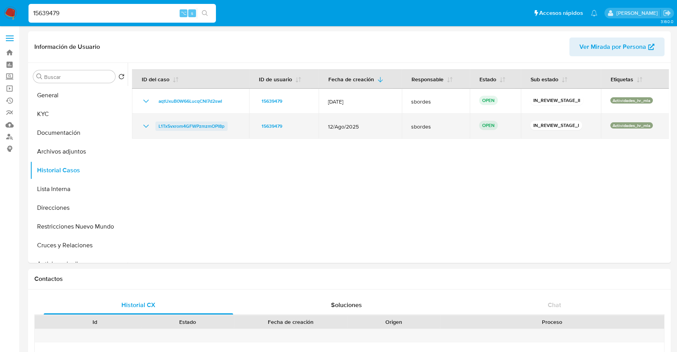
click at [196, 124] on span "L1Tx5vxrom4GFWPzmzmOPl8p" at bounding box center [191, 125] width 66 height 9
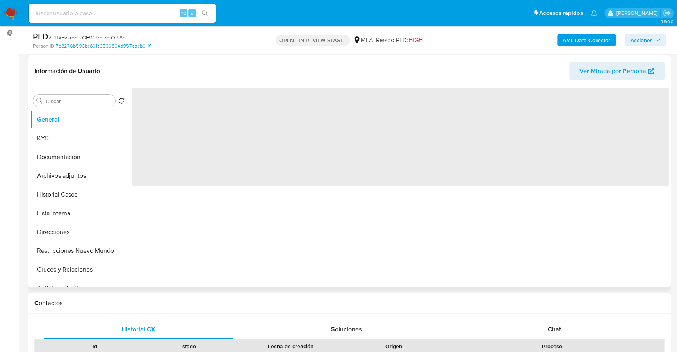
scroll to position [185, 0]
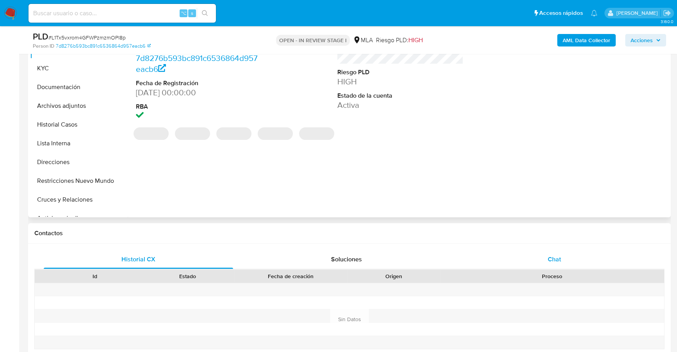
select select "10"
click at [540, 254] on div "Chat" at bounding box center [553, 259] width 189 height 19
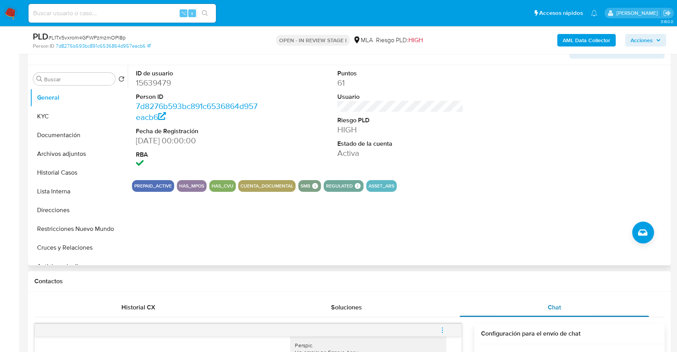
scroll to position [85, 0]
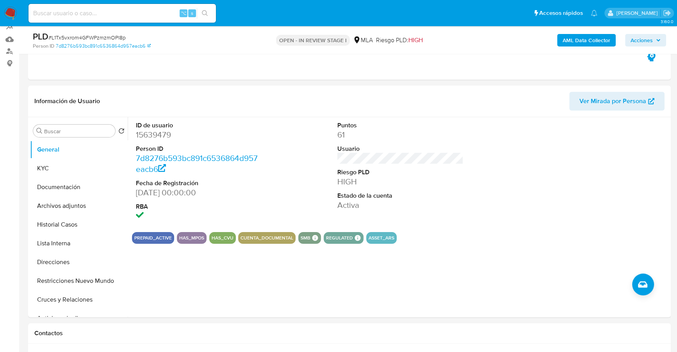
click at [106, 5] on div "⌥ s" at bounding box center [121, 13] width 187 height 19
click at [110, 17] on input at bounding box center [121, 13] width 187 height 10
paste input "15639479"
type input "15639479"
click at [60, 171] on button "KYC" at bounding box center [75, 168] width 91 height 19
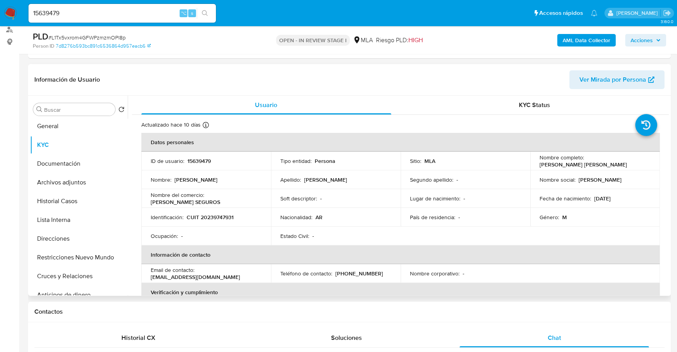
scroll to position [112, 0]
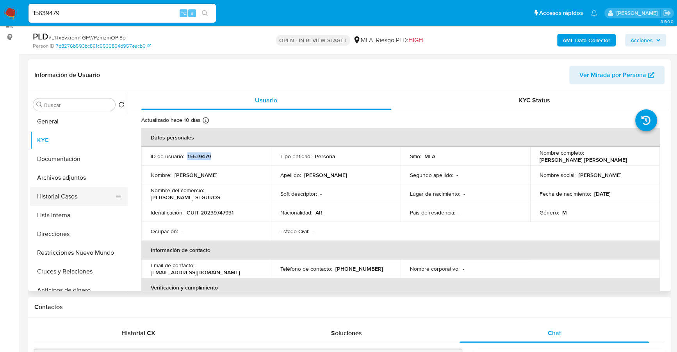
click at [50, 196] on button "Historial Casos" at bounding box center [75, 196] width 91 height 19
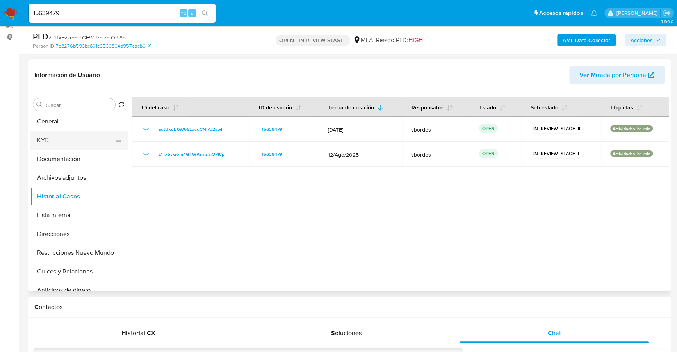
click at [71, 136] on button "KYC" at bounding box center [75, 140] width 91 height 19
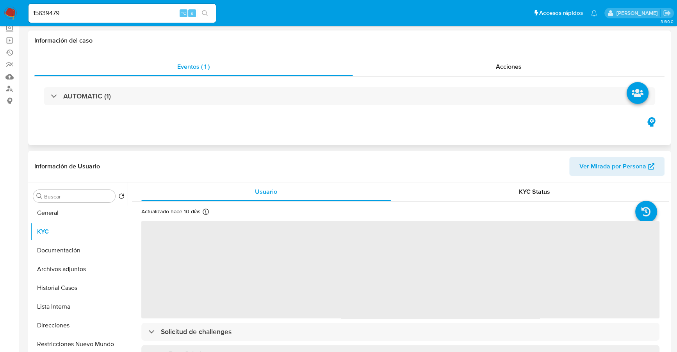
scroll to position [0, 0]
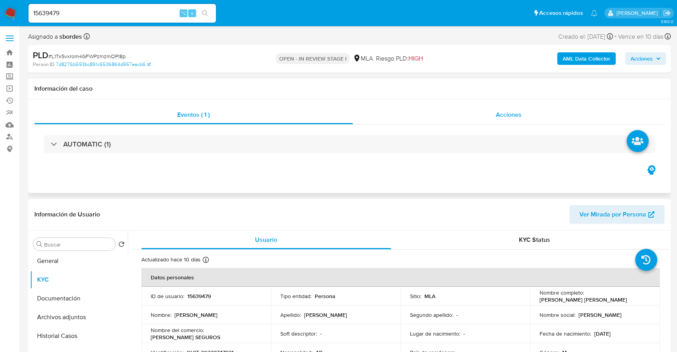
click at [519, 118] on span "Acciones" at bounding box center [509, 114] width 26 height 9
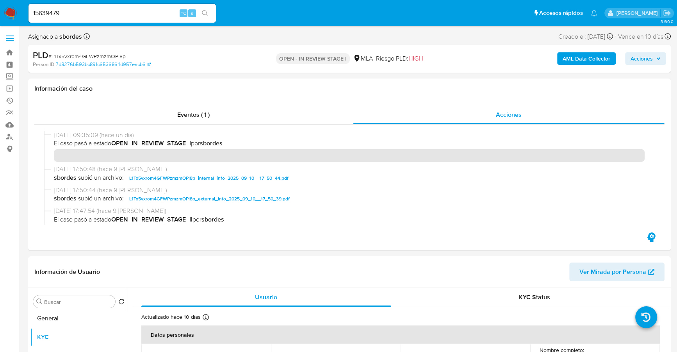
click at [586, 57] on b "AML Data Collector" at bounding box center [586, 58] width 48 height 12
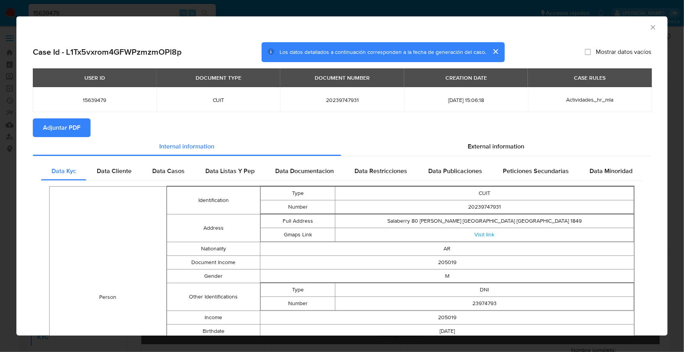
click at [499, 135] on section "Adjuntar PDF" at bounding box center [342, 127] width 618 height 19
click at [504, 144] on span "External information" at bounding box center [496, 146] width 57 height 9
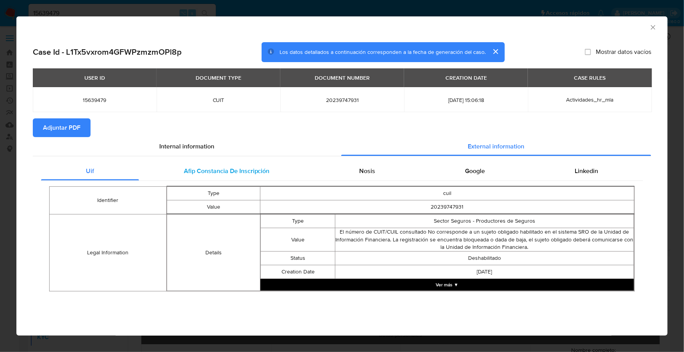
click at [216, 170] on span "Afip Constancia De Inscripción" at bounding box center [227, 170] width 86 height 9
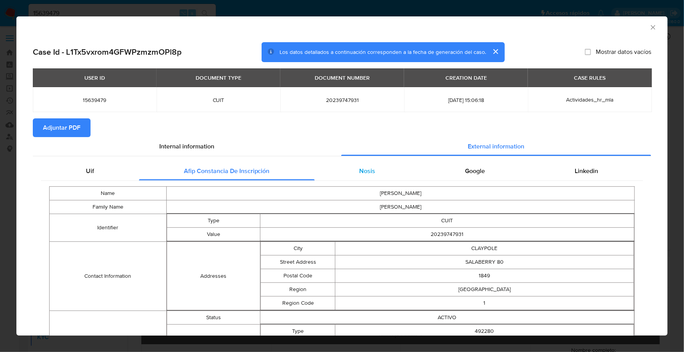
click at [371, 175] on div "Nosis" at bounding box center [368, 171] width 106 height 19
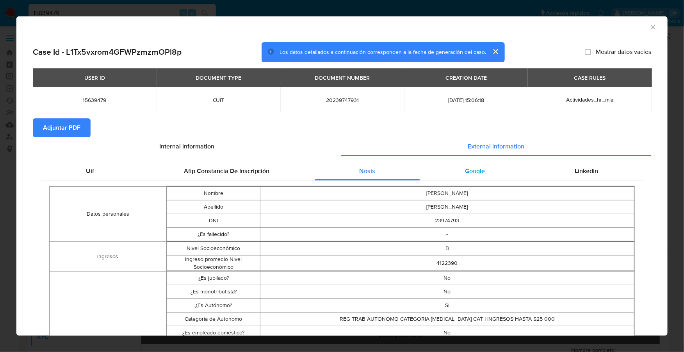
click at [461, 178] on div "Google" at bounding box center [475, 171] width 110 height 19
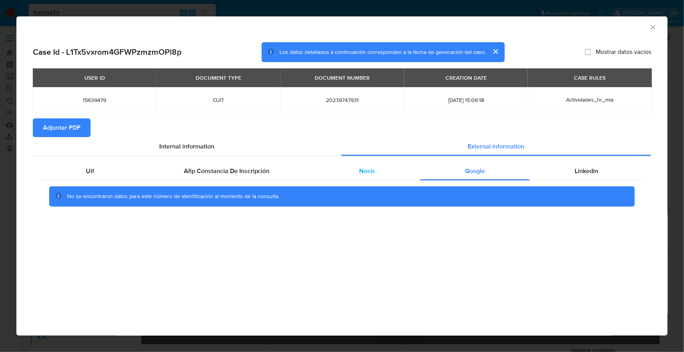
click at [369, 176] on div "Nosis" at bounding box center [368, 171] width 106 height 19
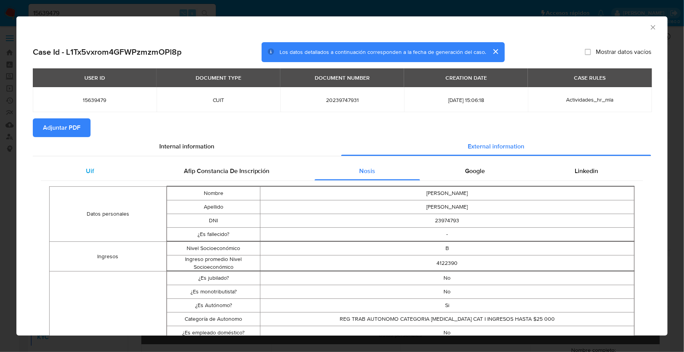
click at [75, 167] on div "Uif" at bounding box center [90, 171] width 98 height 19
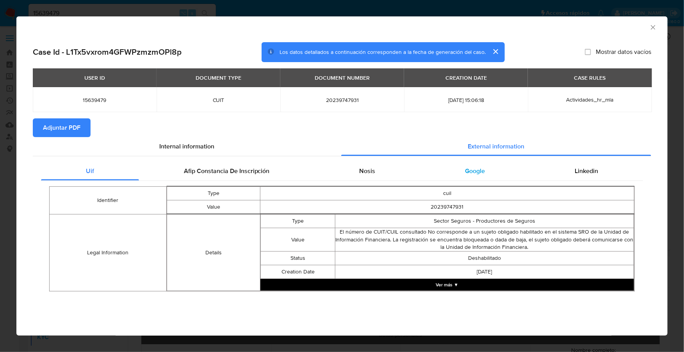
click at [504, 174] on div "Google" at bounding box center [475, 171] width 110 height 19
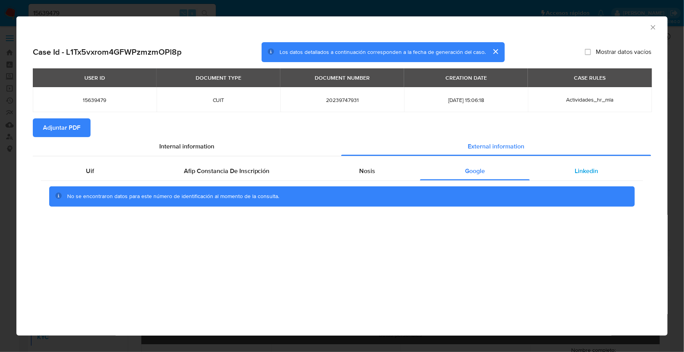
click at [595, 171] on span "Linkedin" at bounding box center [585, 170] width 23 height 9
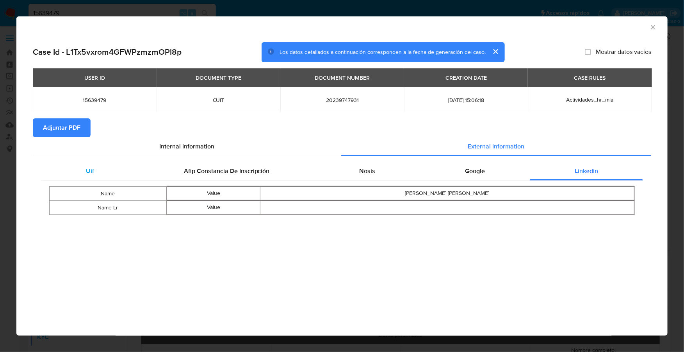
click at [94, 169] on div "Uif" at bounding box center [90, 171] width 98 height 19
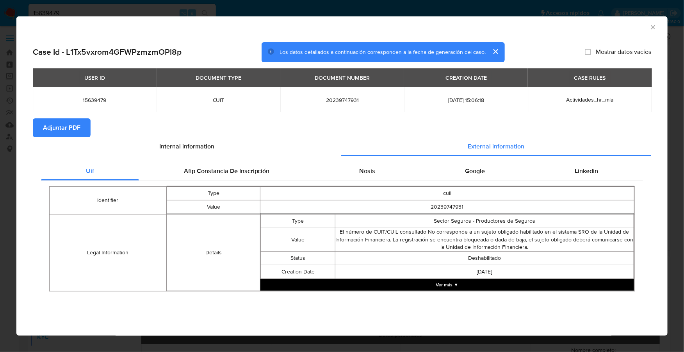
click at [654, 25] on icon "Cerrar ventana" at bounding box center [653, 27] width 8 height 8
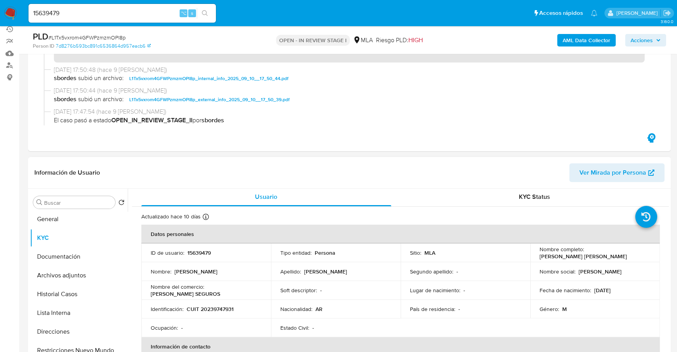
scroll to position [2, 0]
click at [59, 328] on button "Direcciones" at bounding box center [75, 331] width 91 height 19
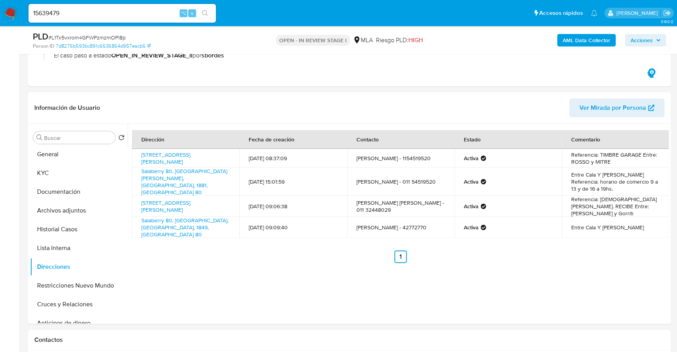
scroll to position [137, 0]
click at [48, 178] on button "KYC" at bounding box center [75, 172] width 91 height 19
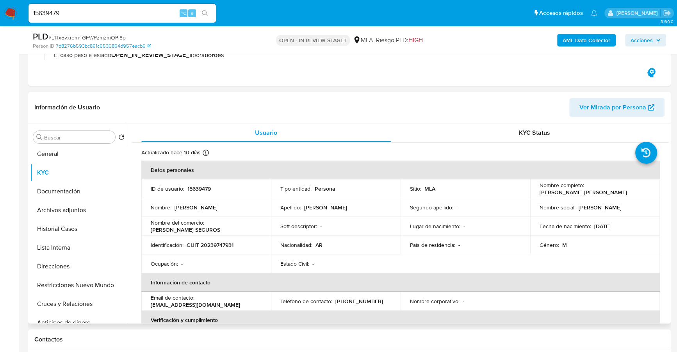
click at [222, 242] on p "CUIT 20239747931" at bounding box center [210, 244] width 47 height 7
copy p "20239747931"
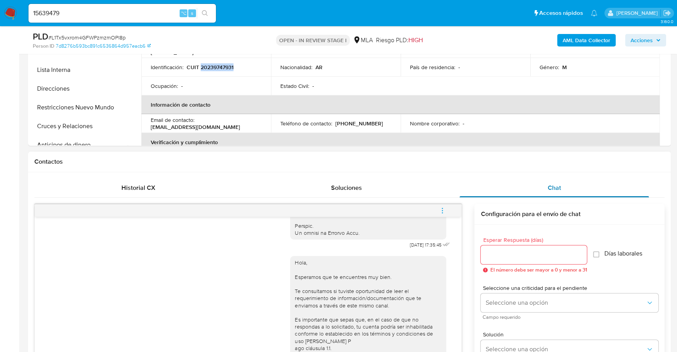
scroll to position [380, 0]
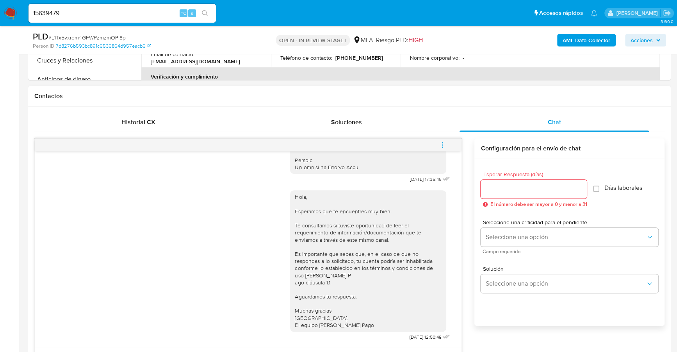
click at [443, 141] on icon "menu-action" at bounding box center [442, 144] width 7 height 7
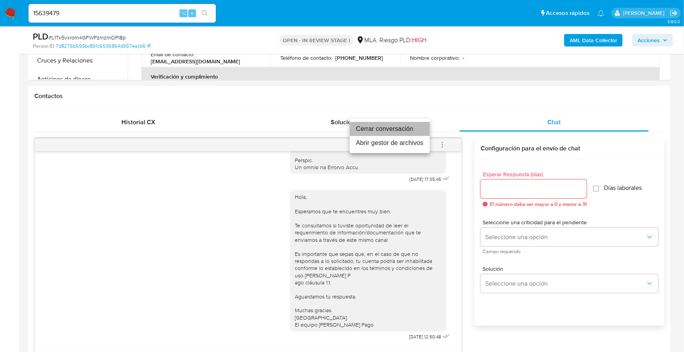
click at [391, 129] on li "Cerrar conversación" at bounding box center [390, 129] width 80 height 14
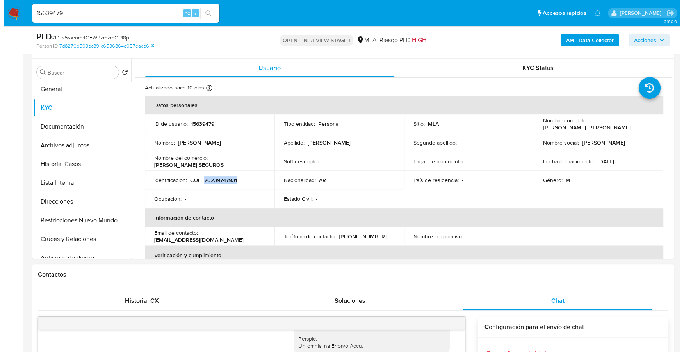
scroll to position [216, 0]
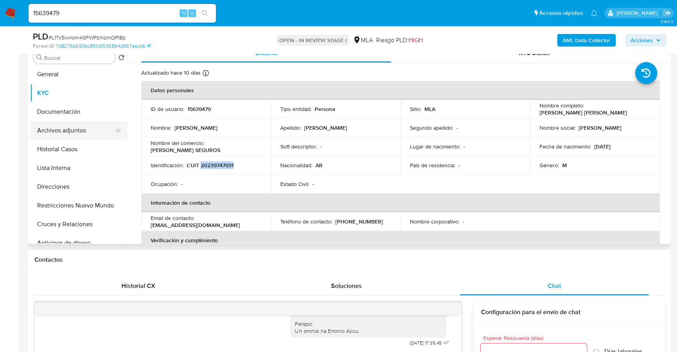
click at [76, 128] on button "Archivos adjuntos" at bounding box center [75, 130] width 91 height 19
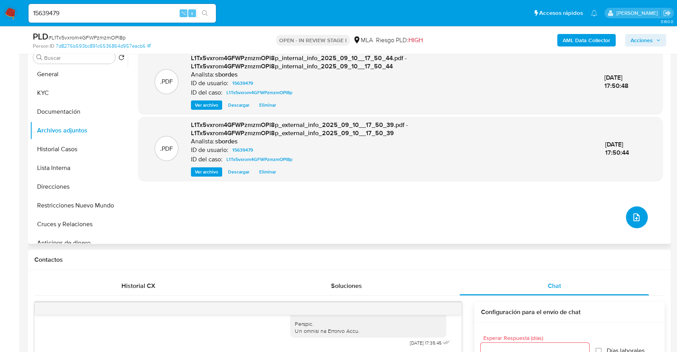
click at [633, 216] on icon "upload-file" at bounding box center [636, 217] width 6 height 8
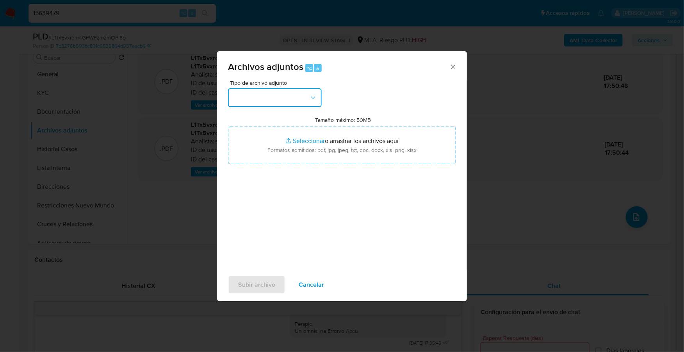
click at [254, 98] on button "button" at bounding box center [275, 97] width 94 height 19
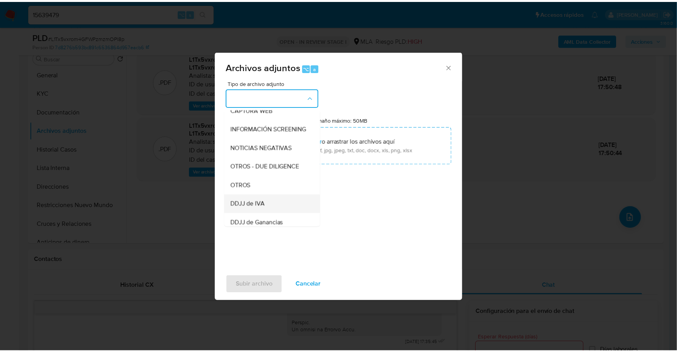
scroll to position [106, 0]
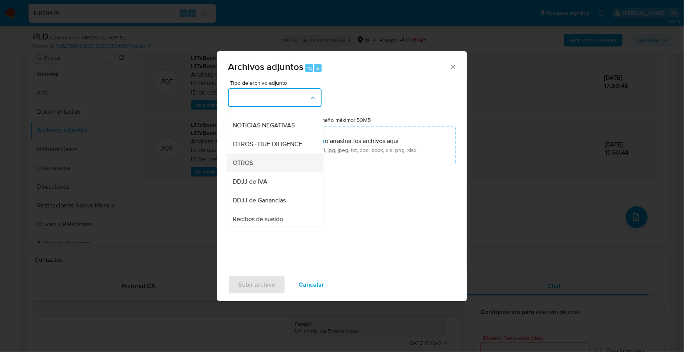
click at [249, 167] on span "OTROS" at bounding box center [243, 163] width 20 height 8
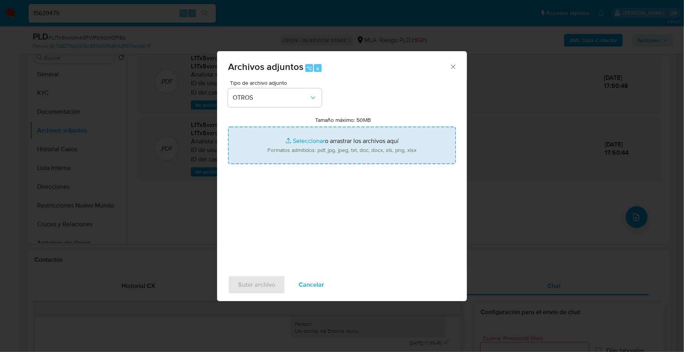
click at [313, 140] on input "Tamaño máximo: 50MB Seleccionar archivos" at bounding box center [342, 144] width 228 height 37
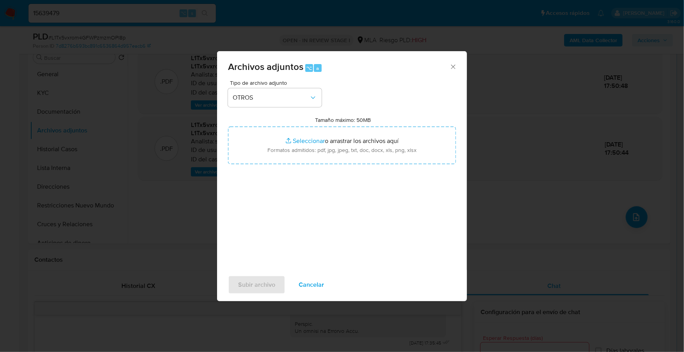
type input "C:\fakepath\Caselog L1Tx5vxrom4GFWPzmzmOPl8p_2025_09_19_11_49_26.docx"
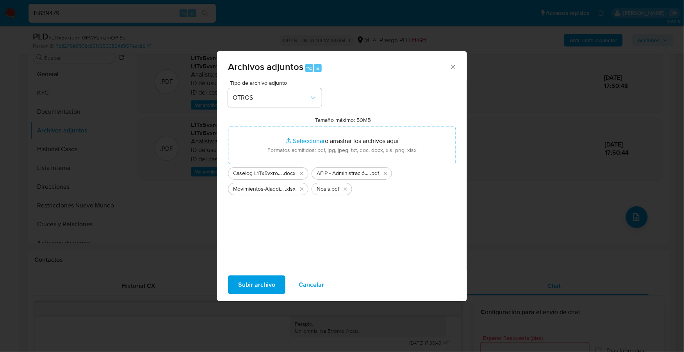
click at [254, 283] on span "Subir archivo" at bounding box center [256, 284] width 37 height 17
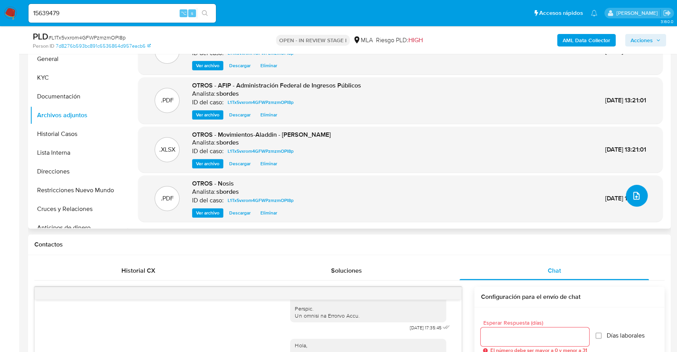
scroll to position [0, 0]
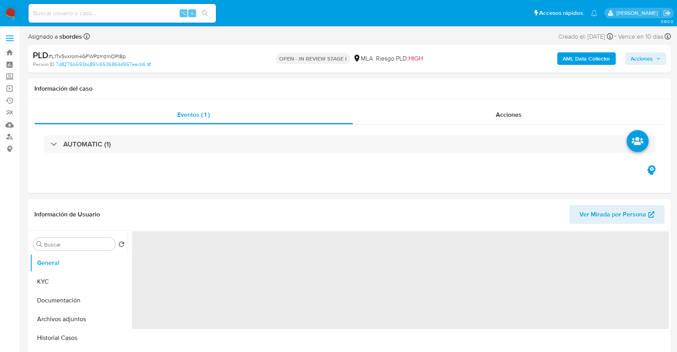
select select "10"
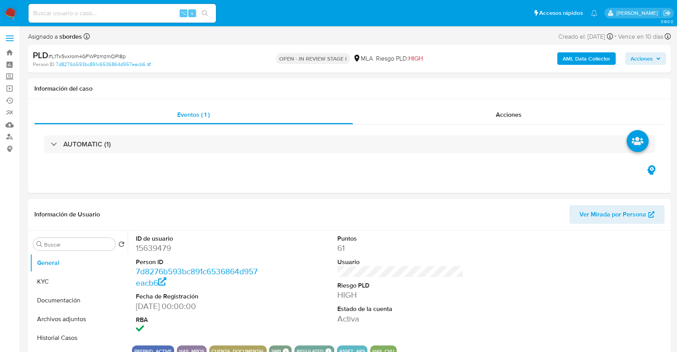
click at [636, 56] on span "Acciones" at bounding box center [641, 58] width 22 height 12
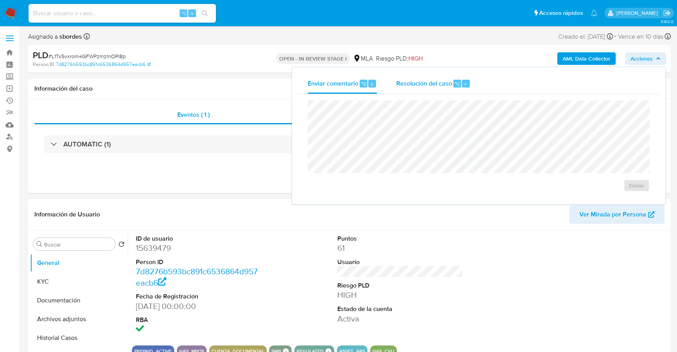
click at [431, 89] on div "Resolución del caso ⌥ r" at bounding box center [433, 83] width 75 height 20
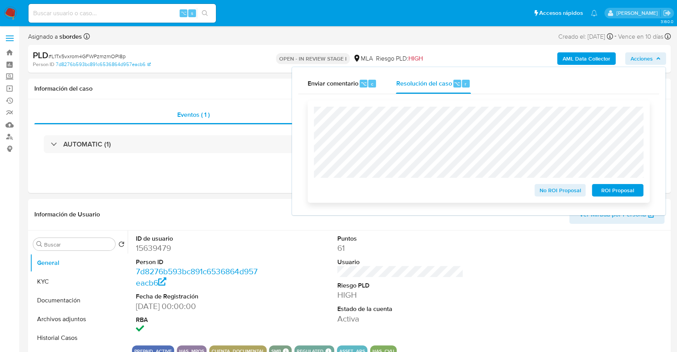
click at [559, 194] on span "No ROI Proposal" at bounding box center [560, 190] width 41 height 11
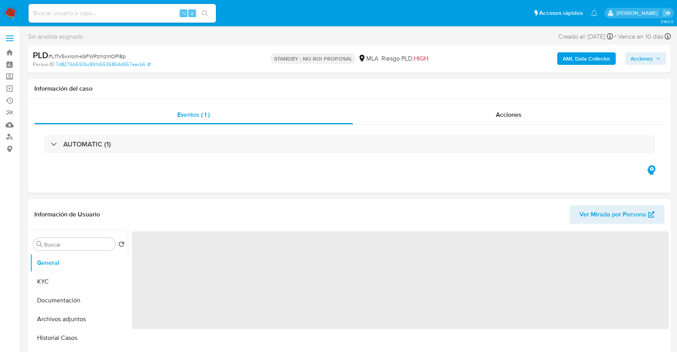
select select "10"
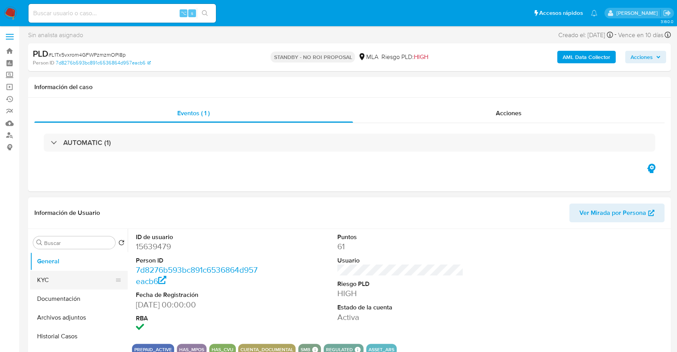
scroll to position [2, 0]
click at [68, 334] on button "Historial Casos" at bounding box center [75, 335] width 91 height 19
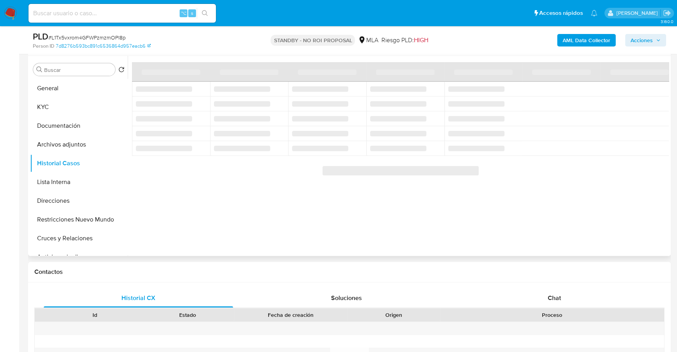
scroll to position [130, 0]
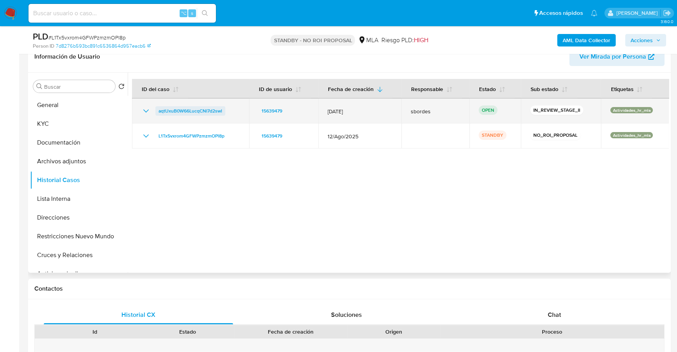
click at [184, 111] on span "aqtUxuB0W66LucqCNI7d2swl" at bounding box center [190, 110] width 64 height 9
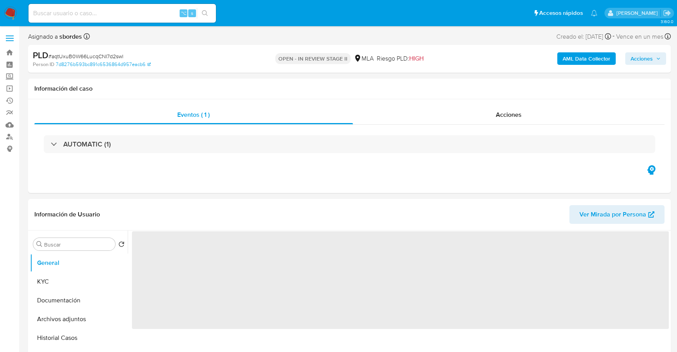
click at [643, 56] on span "Acciones" at bounding box center [641, 58] width 22 height 12
select select "10"
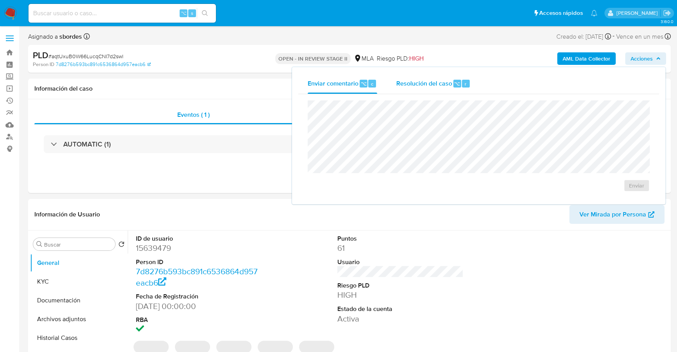
click at [422, 82] on span "Resolución del caso" at bounding box center [424, 83] width 56 height 9
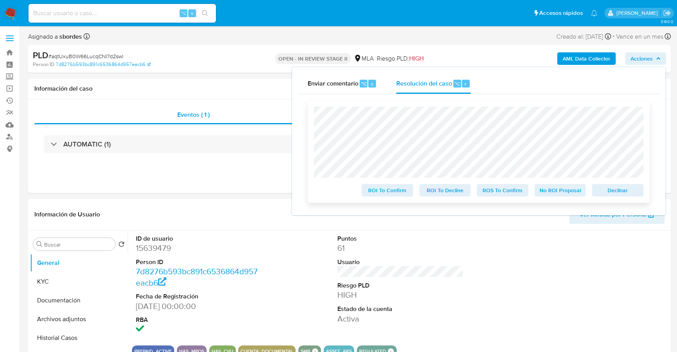
click at [555, 190] on span "No ROI Proposal" at bounding box center [560, 190] width 41 height 11
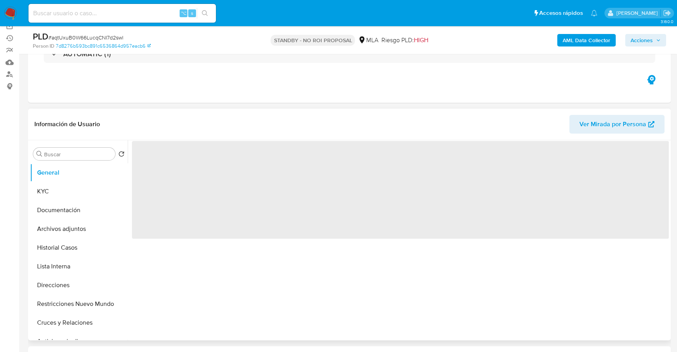
scroll to position [63, 0]
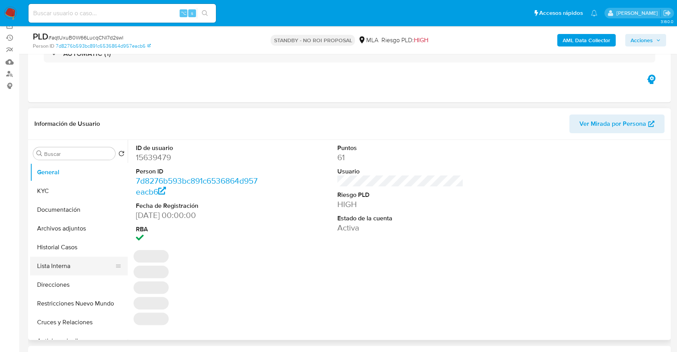
select select "10"
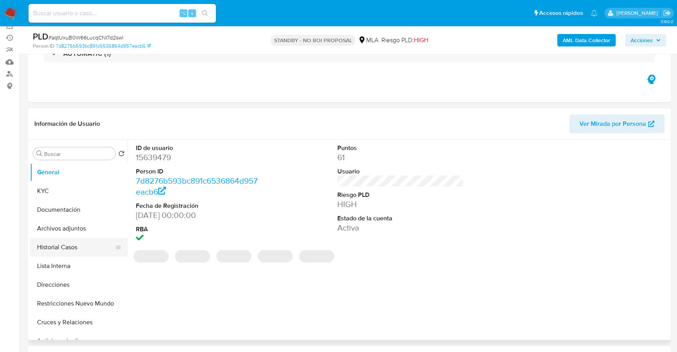
click at [68, 242] on button "Historial Casos" at bounding box center [75, 247] width 91 height 19
